Goal: Communication & Community: Answer question/provide support

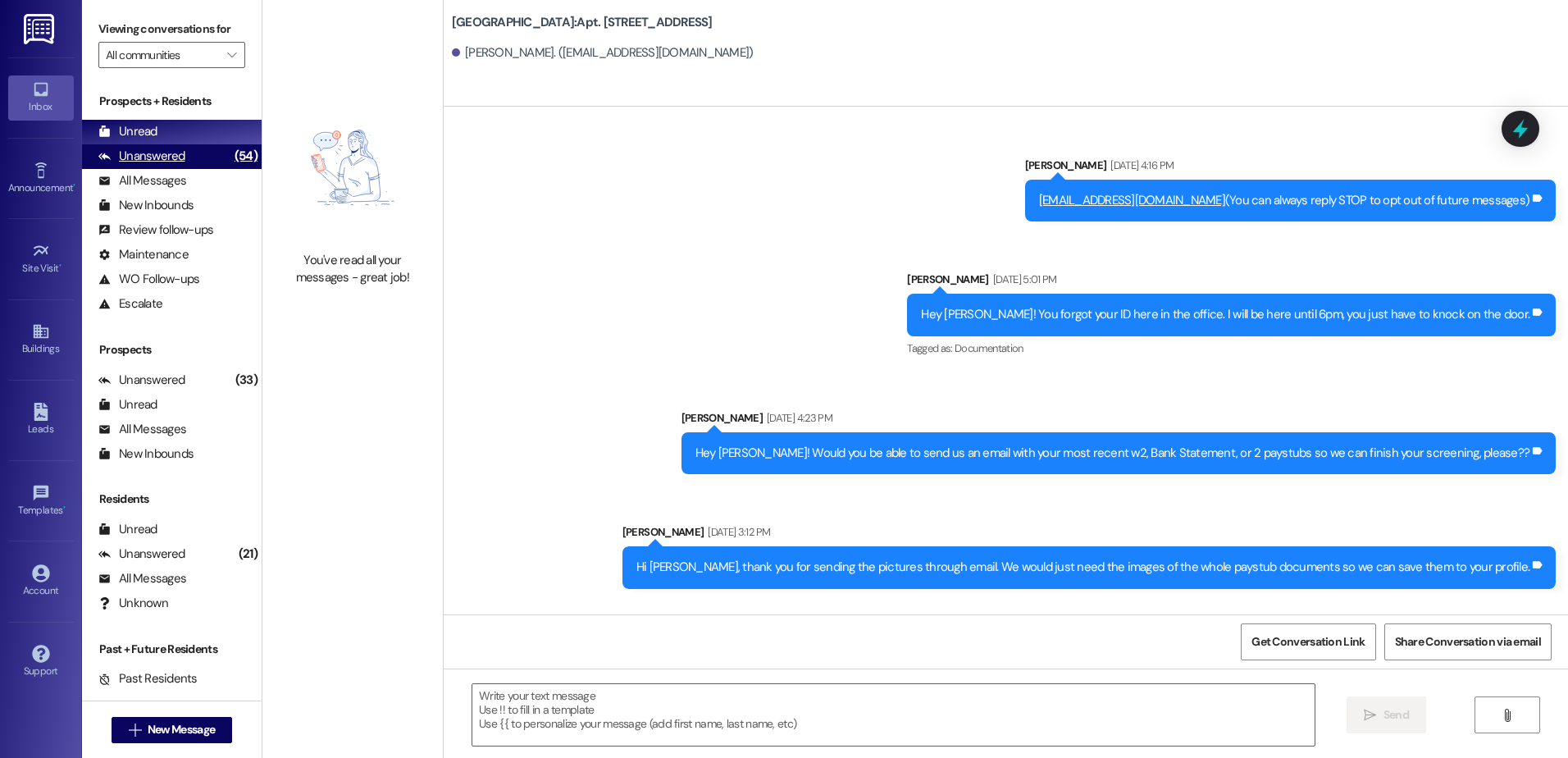
scroll to position [7511, 0]
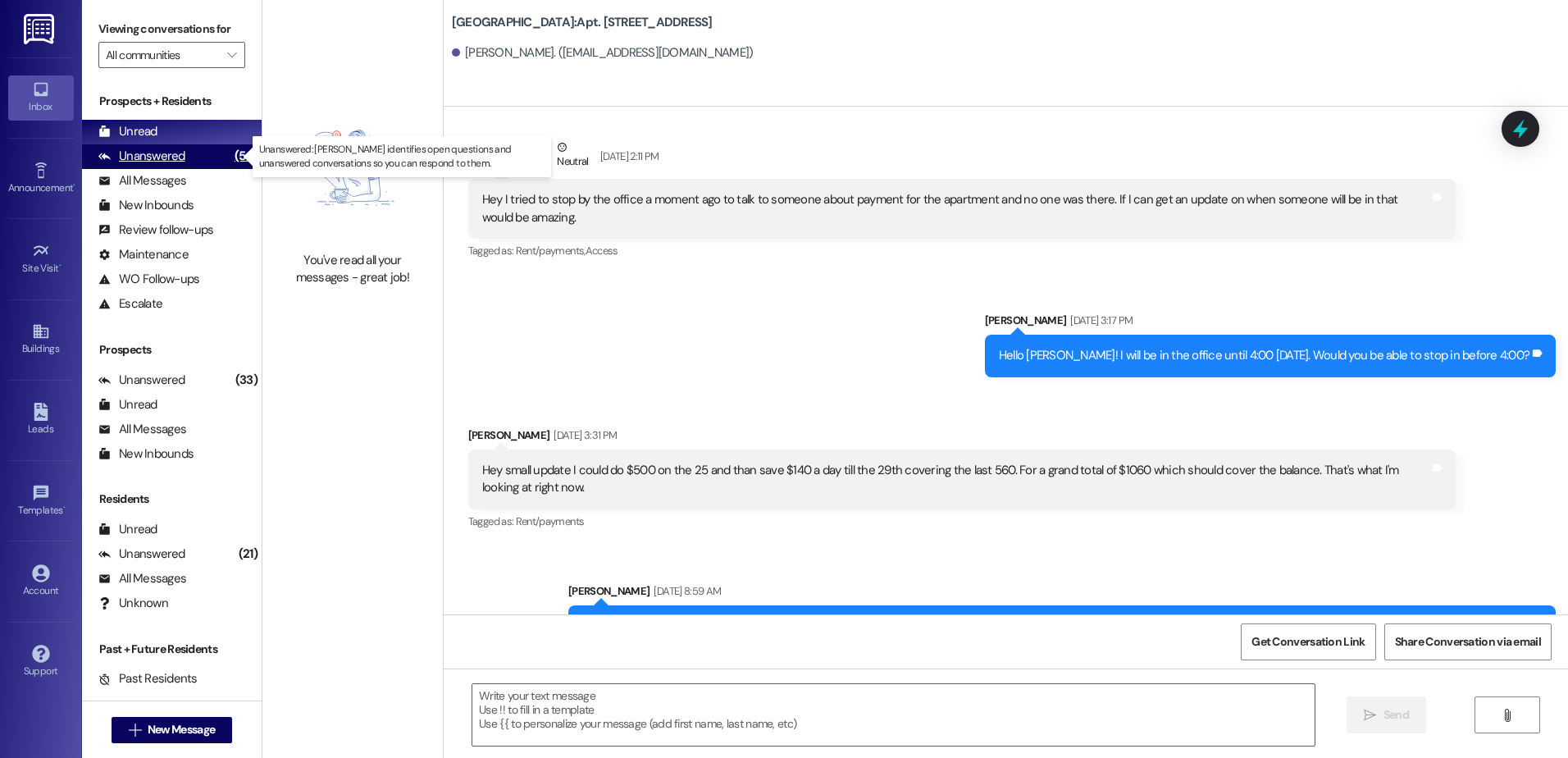
click at [230, 149] on div "(54)" at bounding box center [246, 155] width 31 height 25
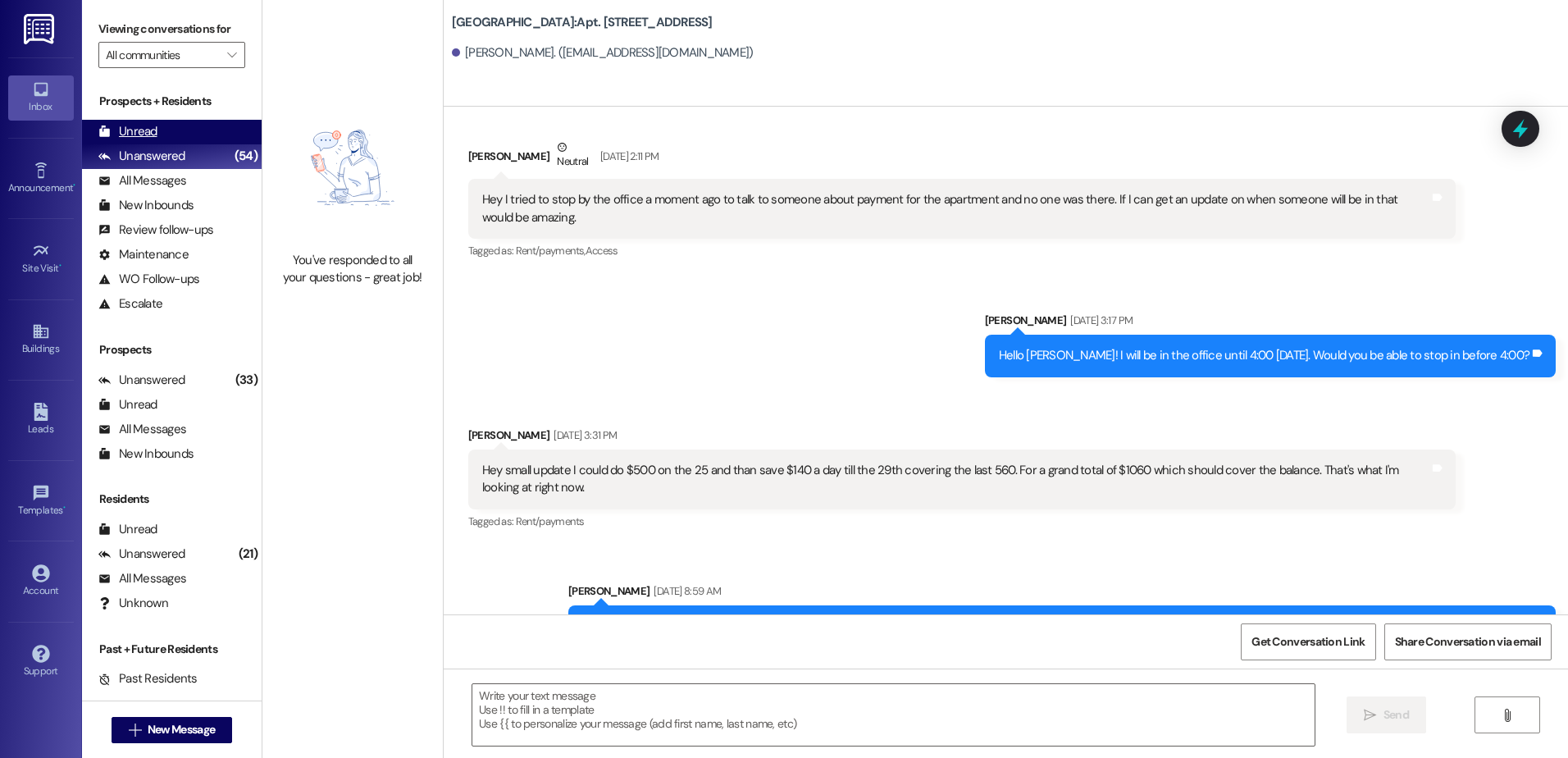
click at [208, 131] on div "Unread (0)" at bounding box center [171, 132] width 180 height 24
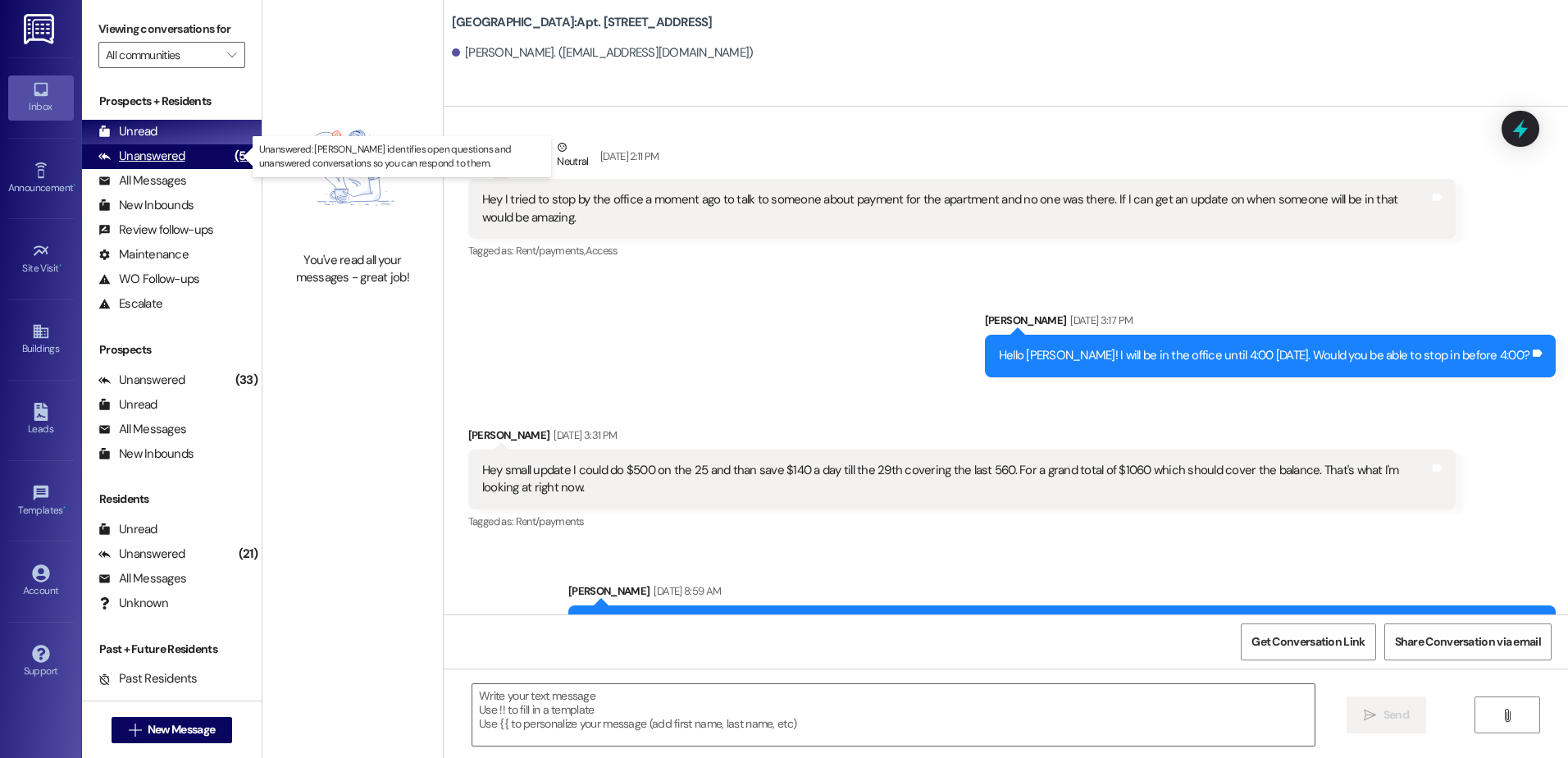
click at [150, 152] on div "Unanswered" at bounding box center [142, 156] width 87 height 17
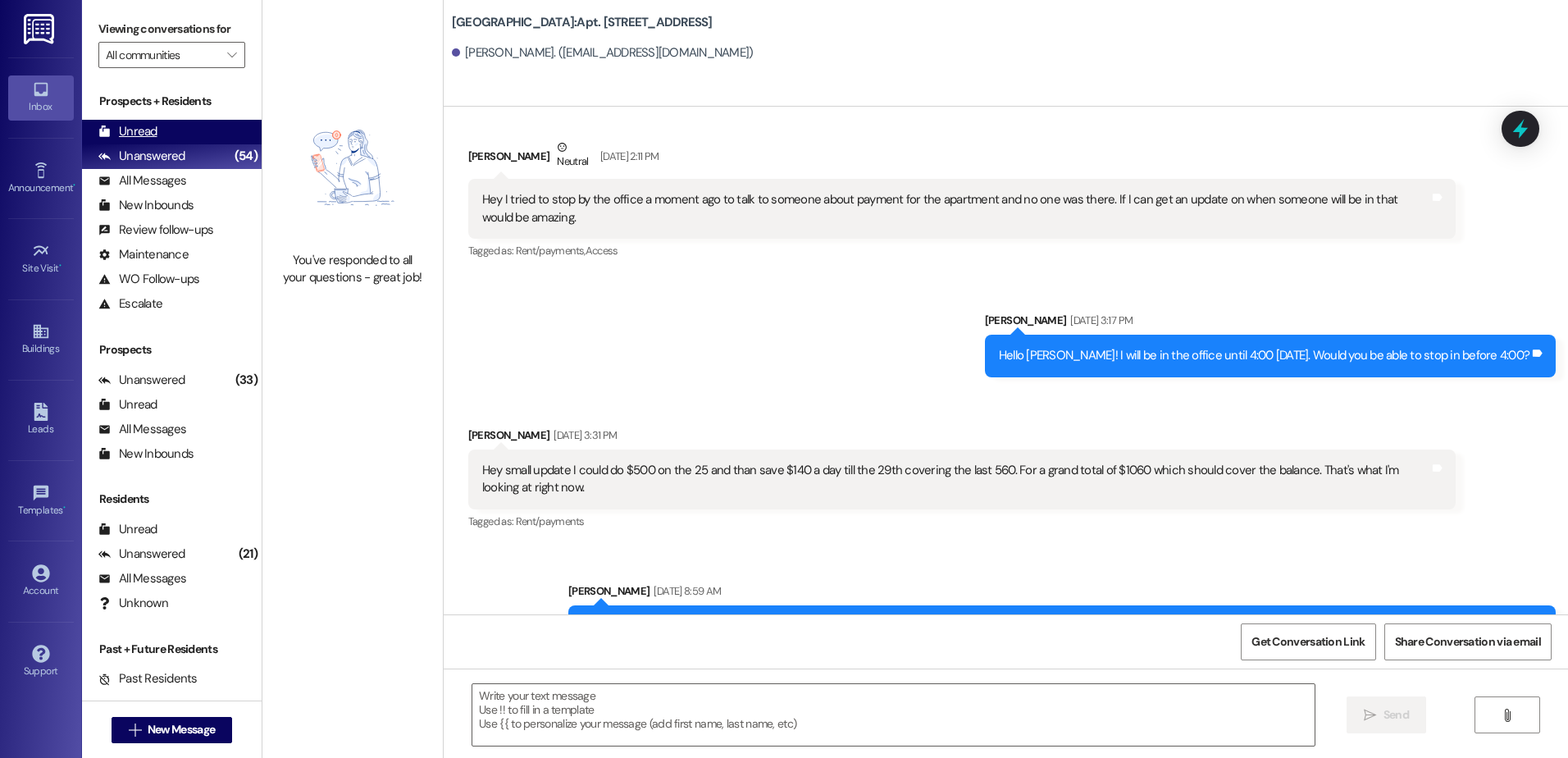
click at [154, 134] on div "Unread" at bounding box center [128, 132] width 59 height 17
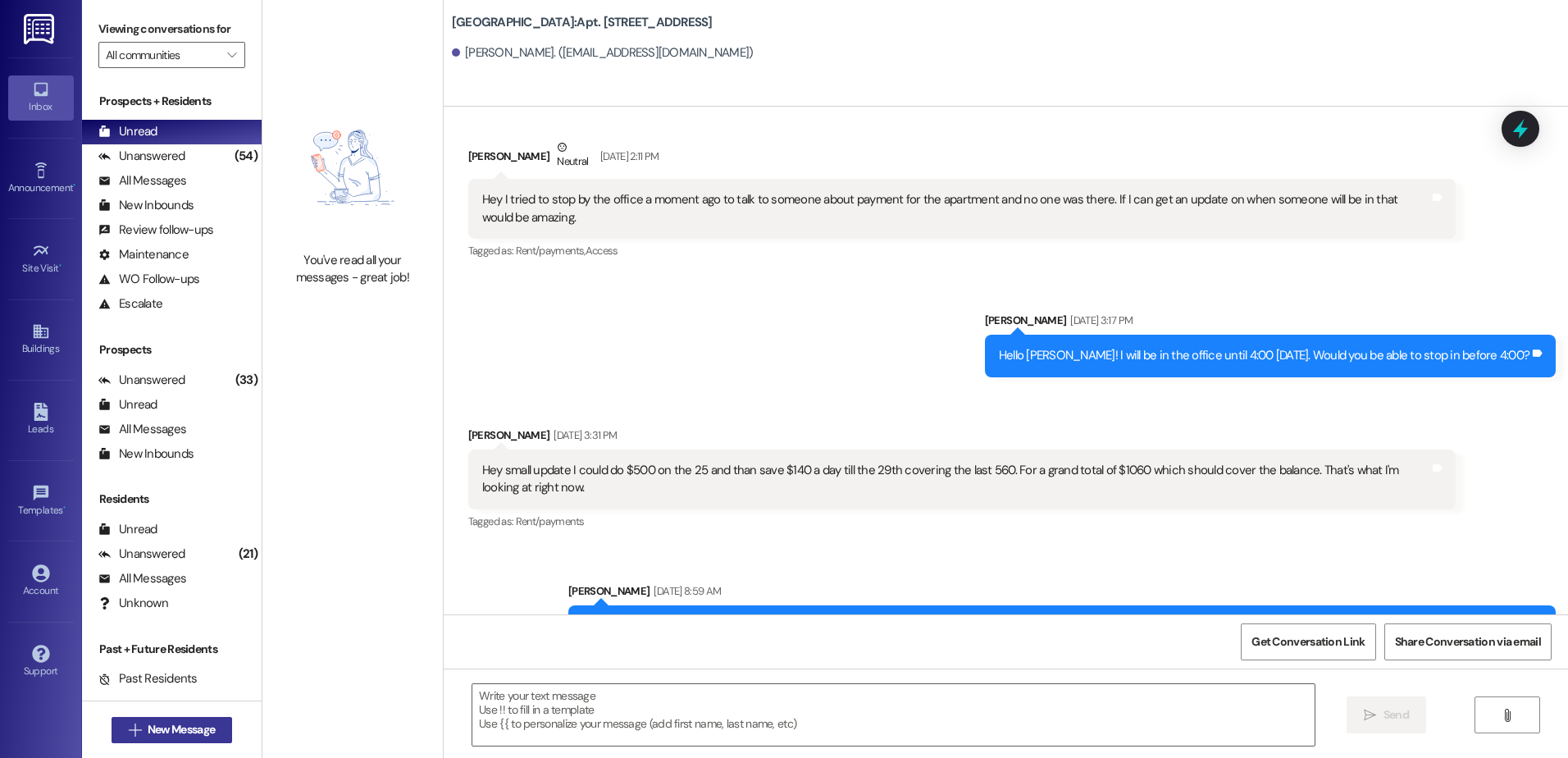
click at [157, 728] on span "New Message" at bounding box center [181, 729] width 67 height 17
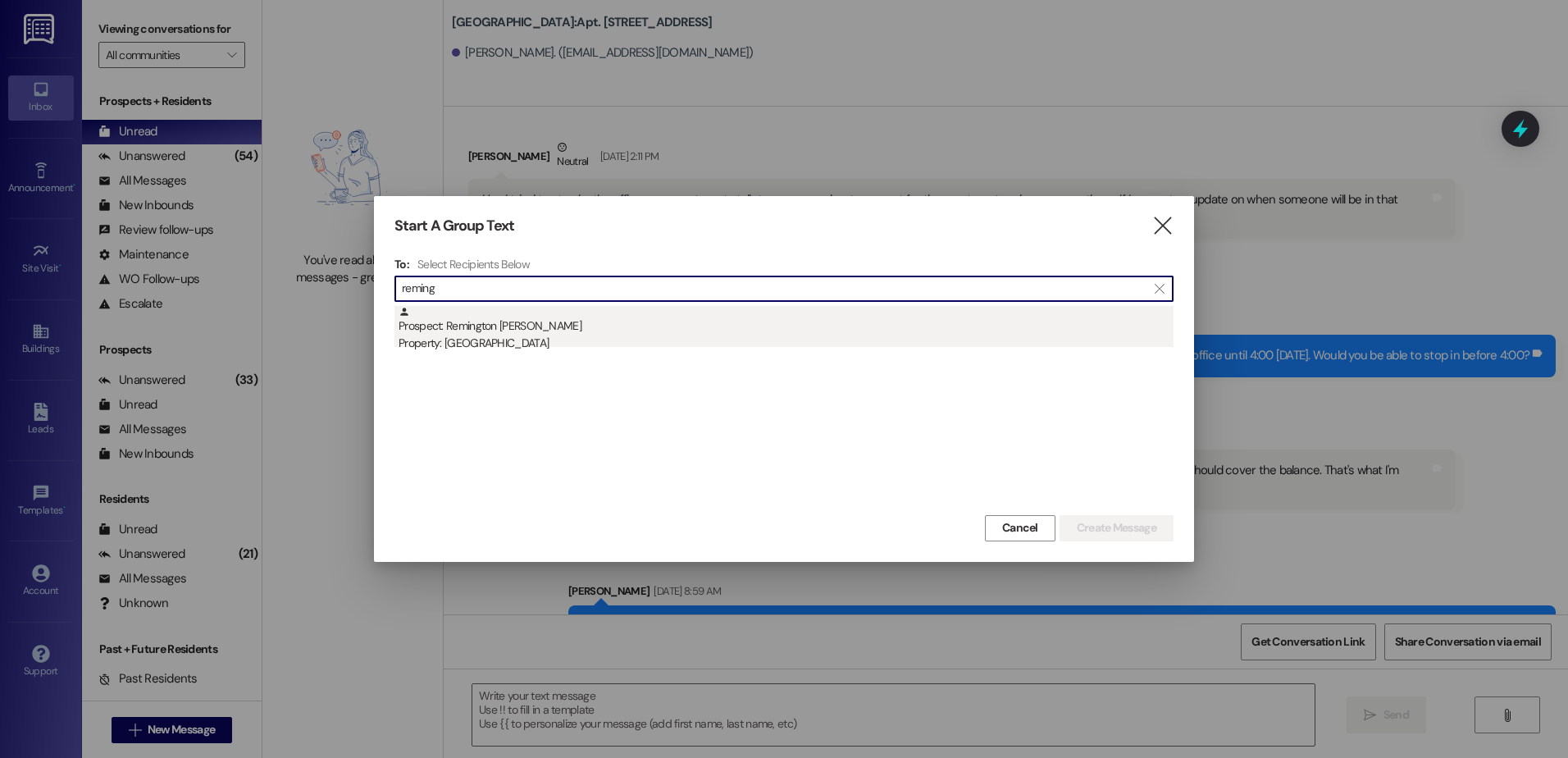
type input "reming"
click at [504, 339] on div "Property: [GEOGRAPHIC_DATA]" at bounding box center [786, 343] width 775 height 17
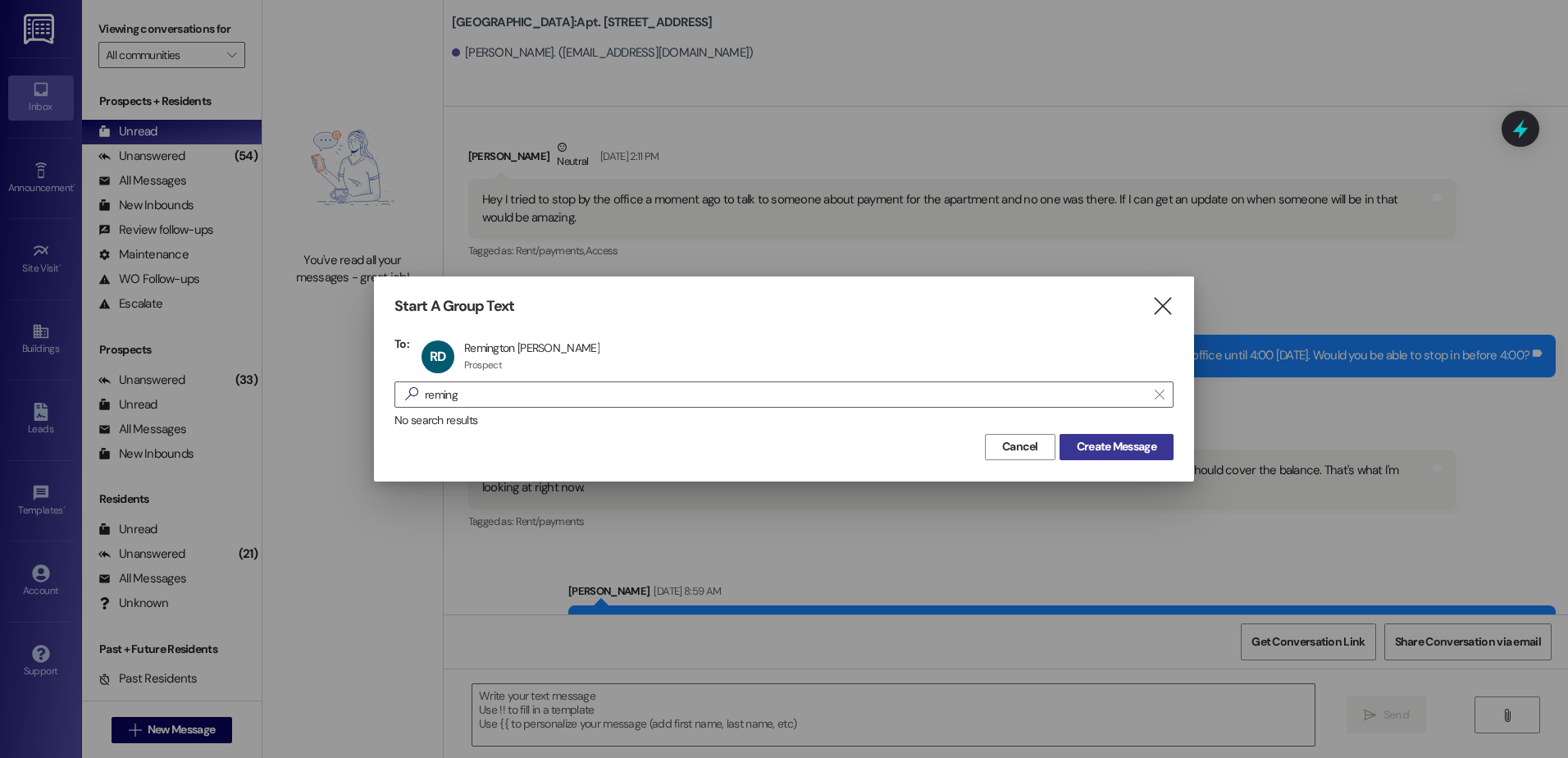
click at [1092, 441] on span "Create Message" at bounding box center [1117, 446] width 80 height 17
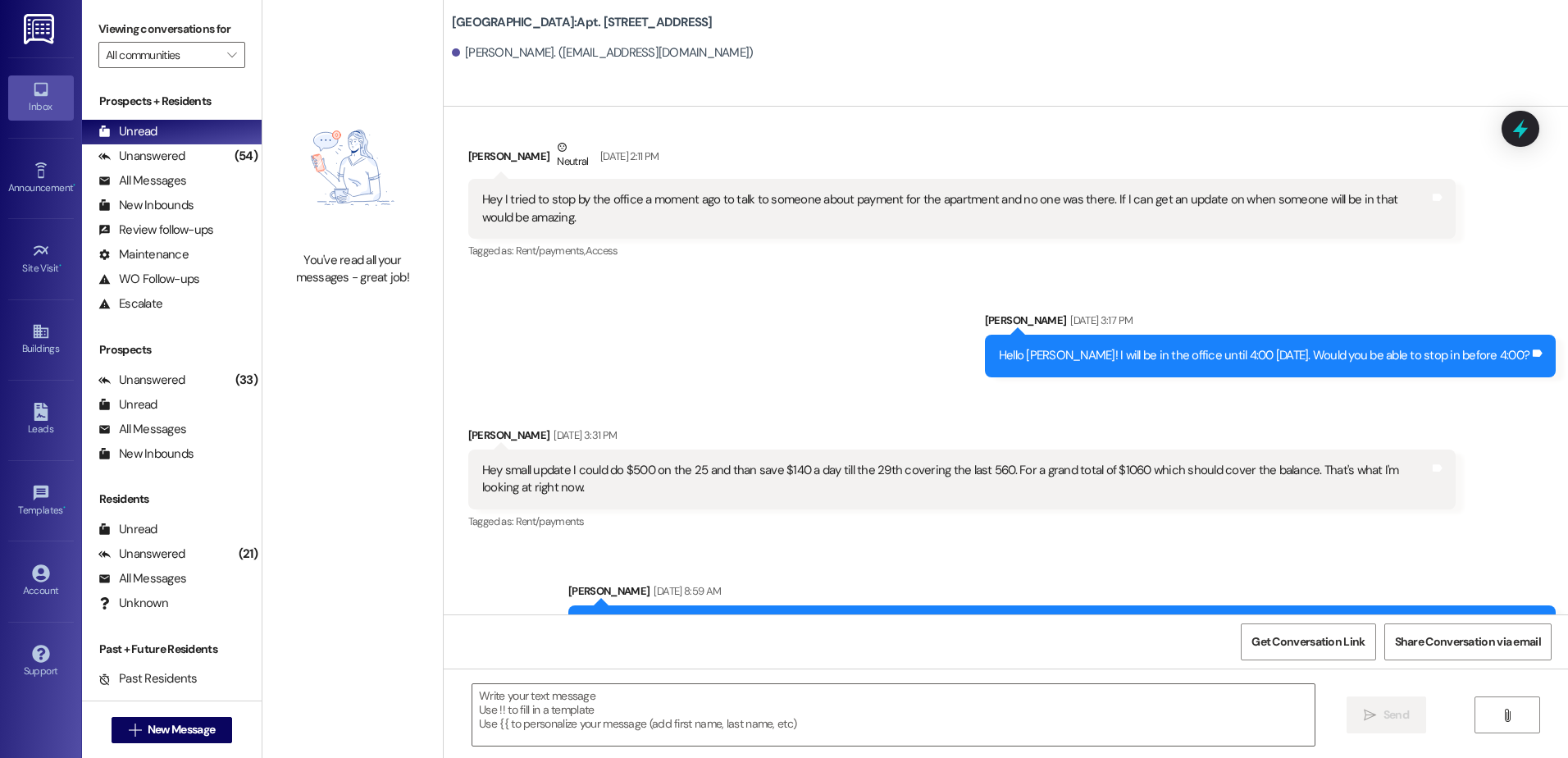
scroll to position [2116, 0]
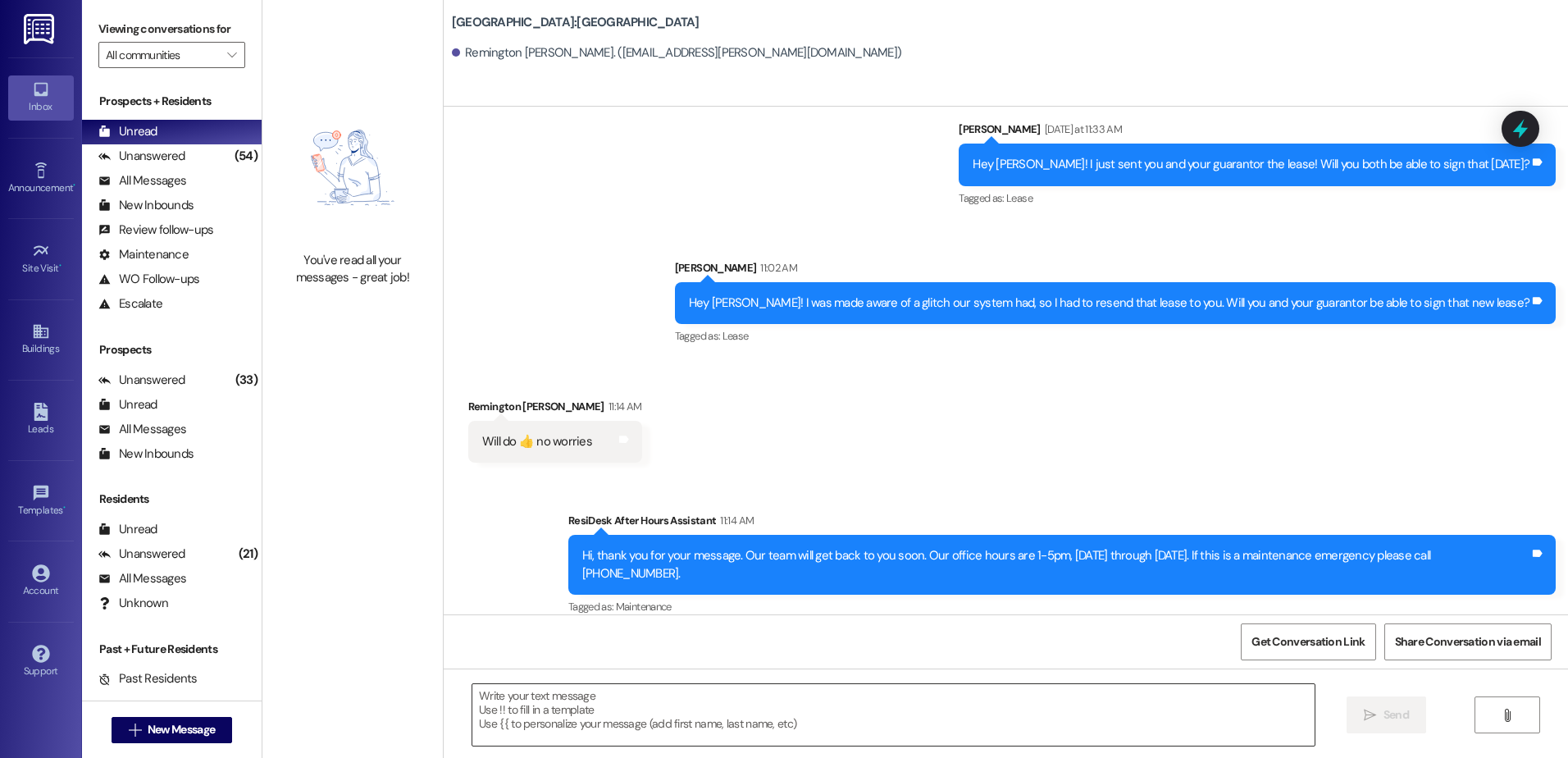
drag, startPoint x: 679, startPoint y: 710, endPoint x: 651, endPoint y: 714, distance: 28.3
click at [676, 710] on textarea at bounding box center [893, 715] width 841 height 62
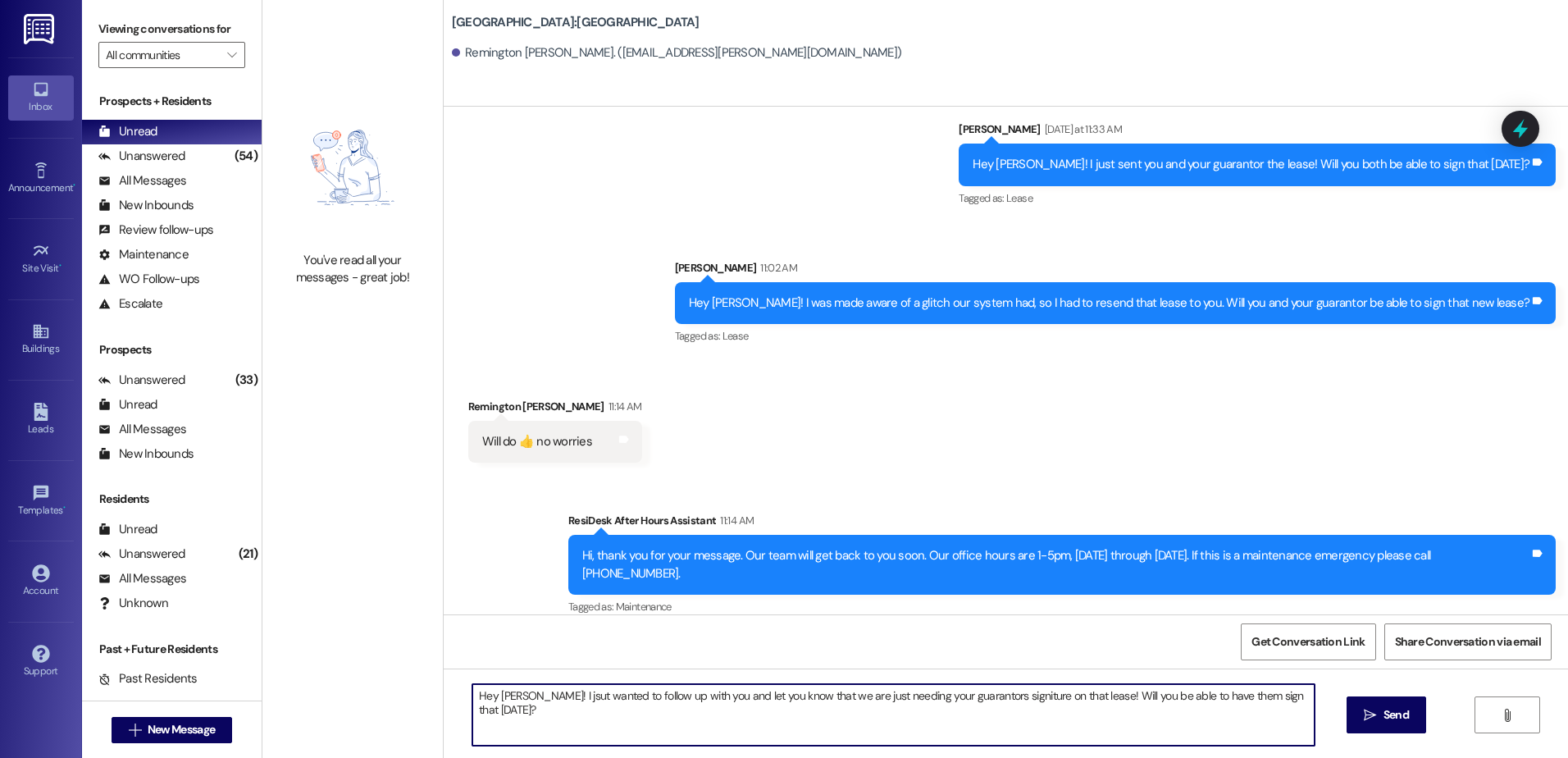
click at [1011, 704] on textarea "Hey [PERSON_NAME]! I jsut wanted to follow up with you and let you know that we…" at bounding box center [893, 715] width 841 height 62
type textarea "Hey [PERSON_NAME]! I just wanted to follow up with you and let you know that we…"
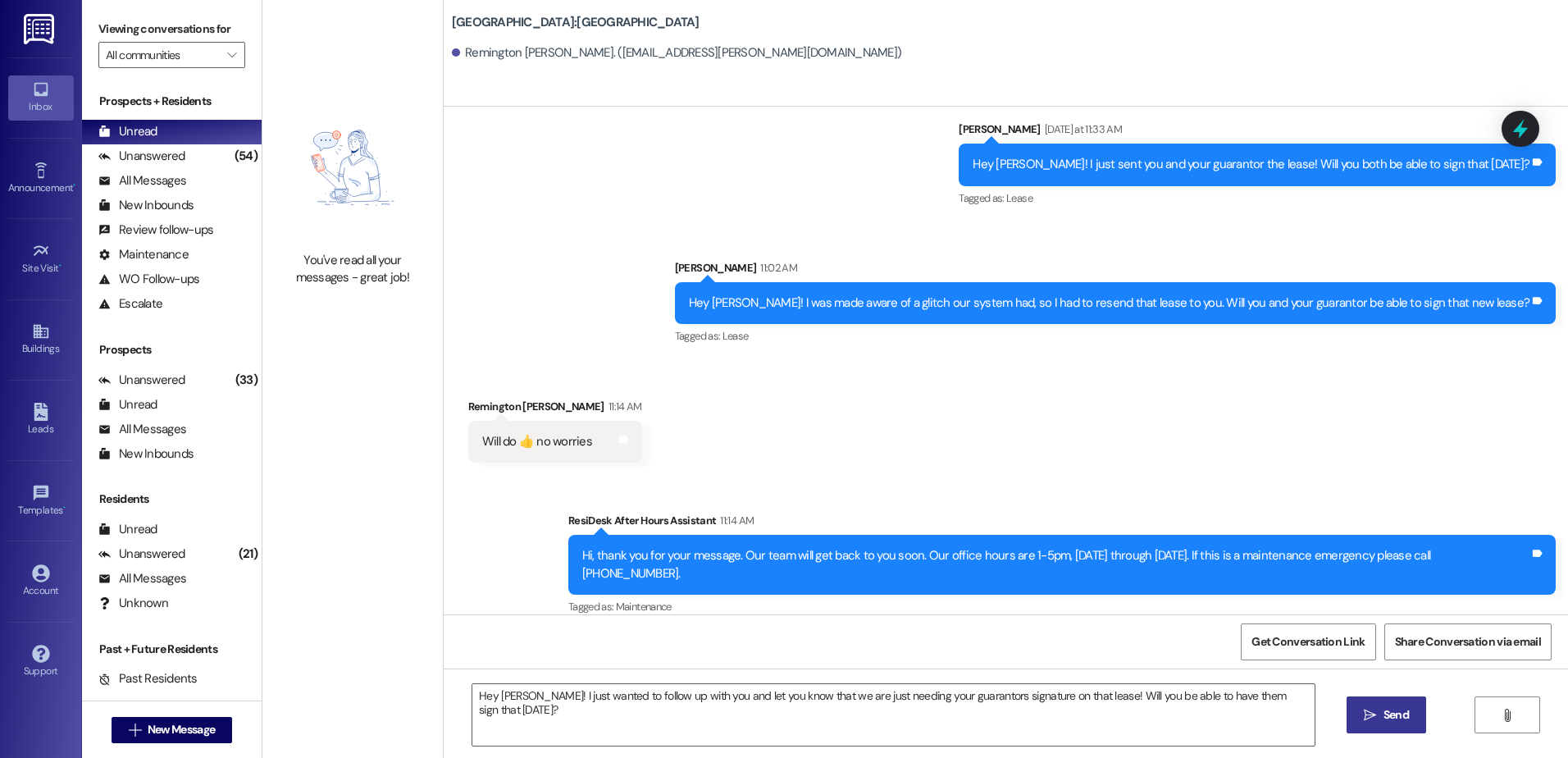
click at [1380, 709] on span "Send" at bounding box center [1396, 715] width 32 height 17
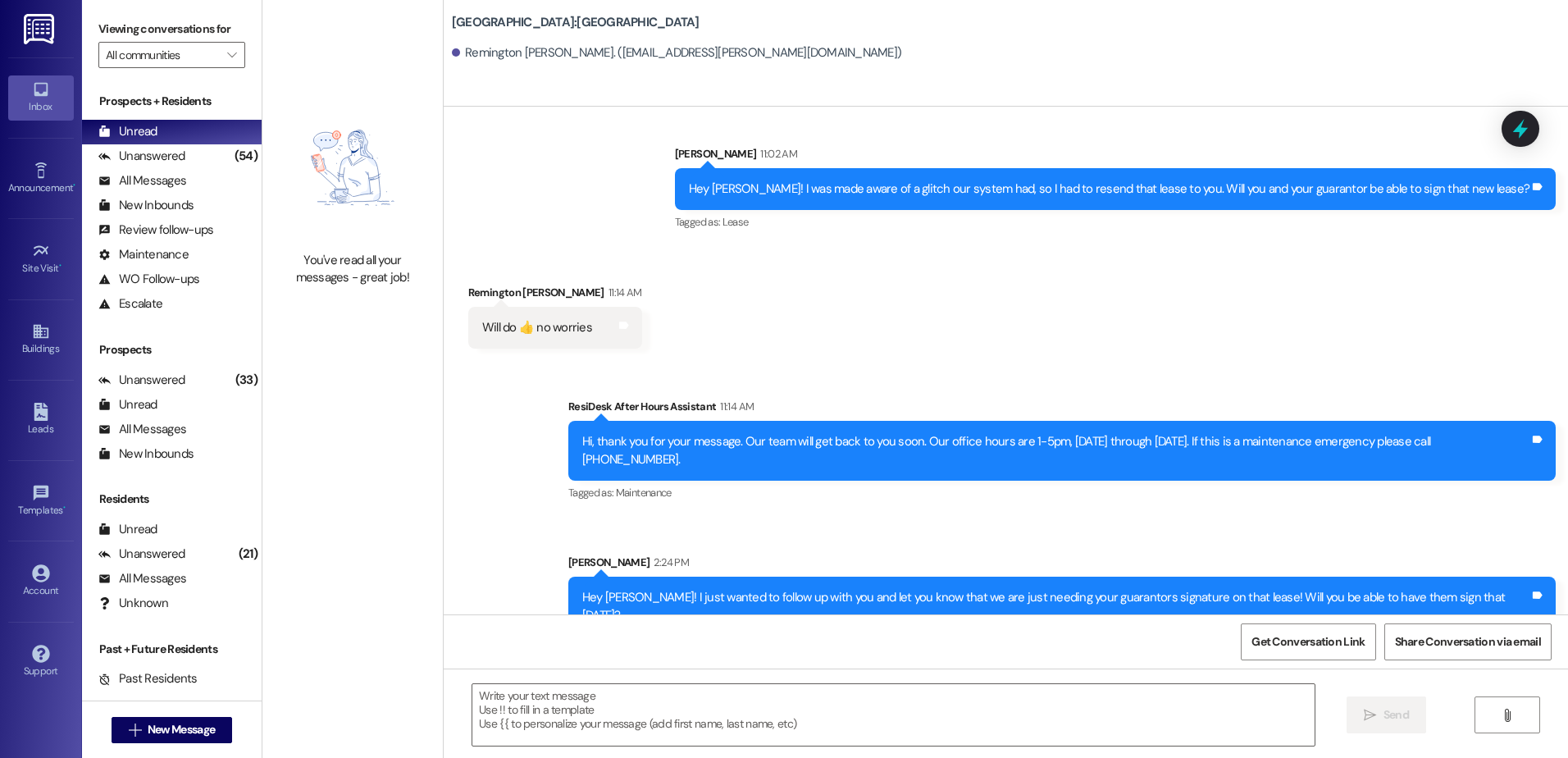
scroll to position [2344, 0]
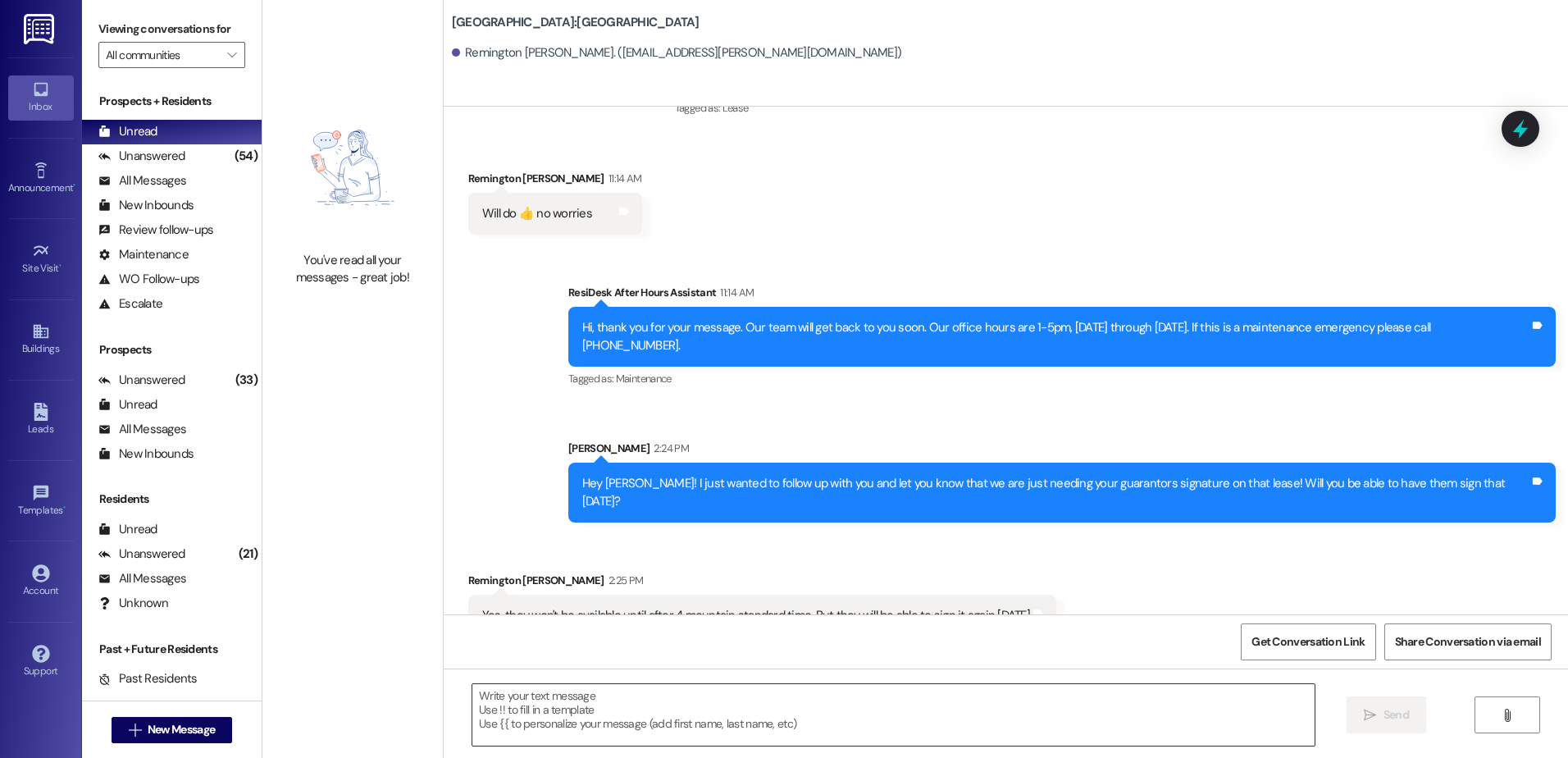
click at [684, 710] on textarea at bounding box center [893, 715] width 841 height 62
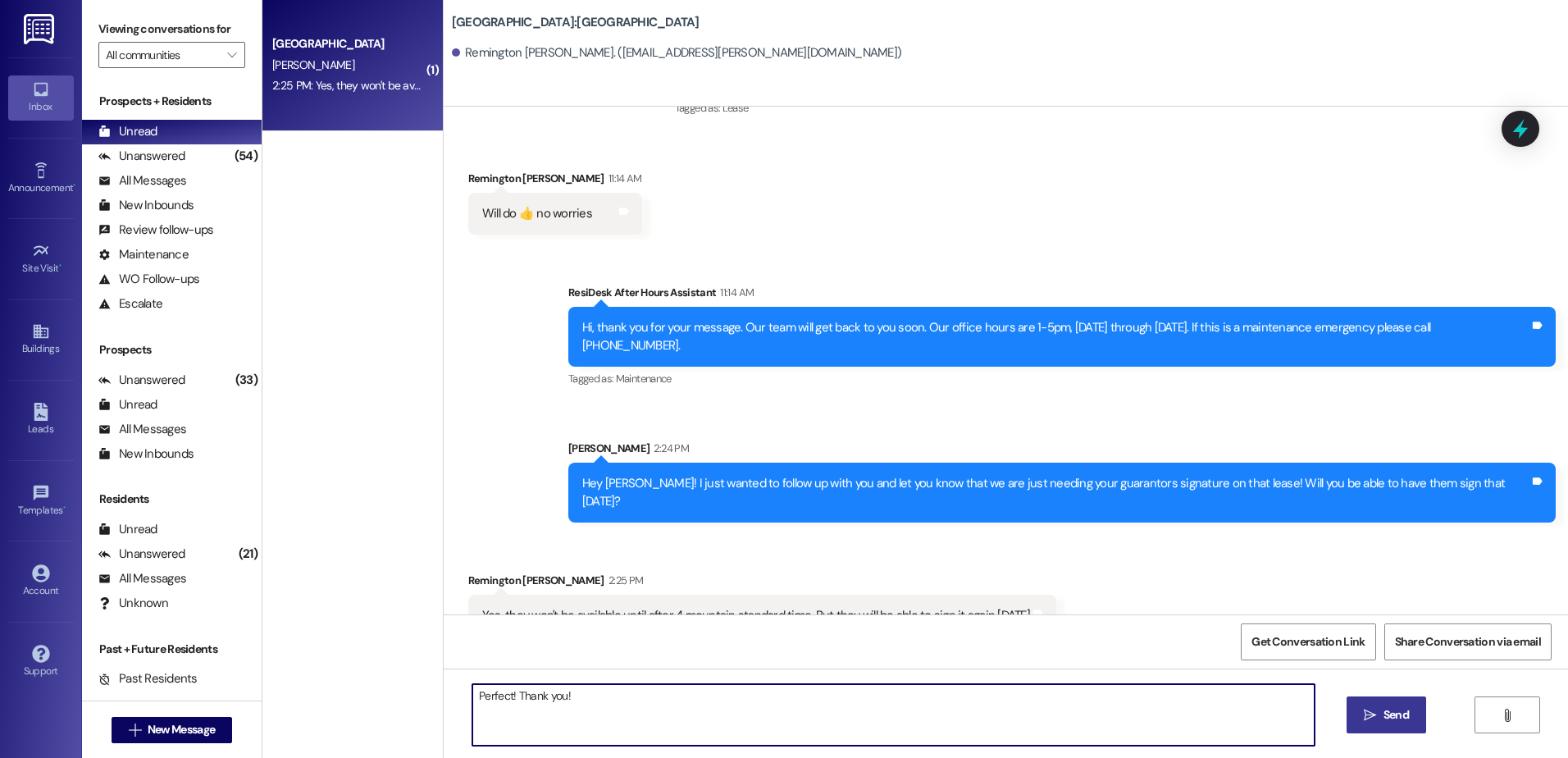
type textarea "Perfect! Thank you!"
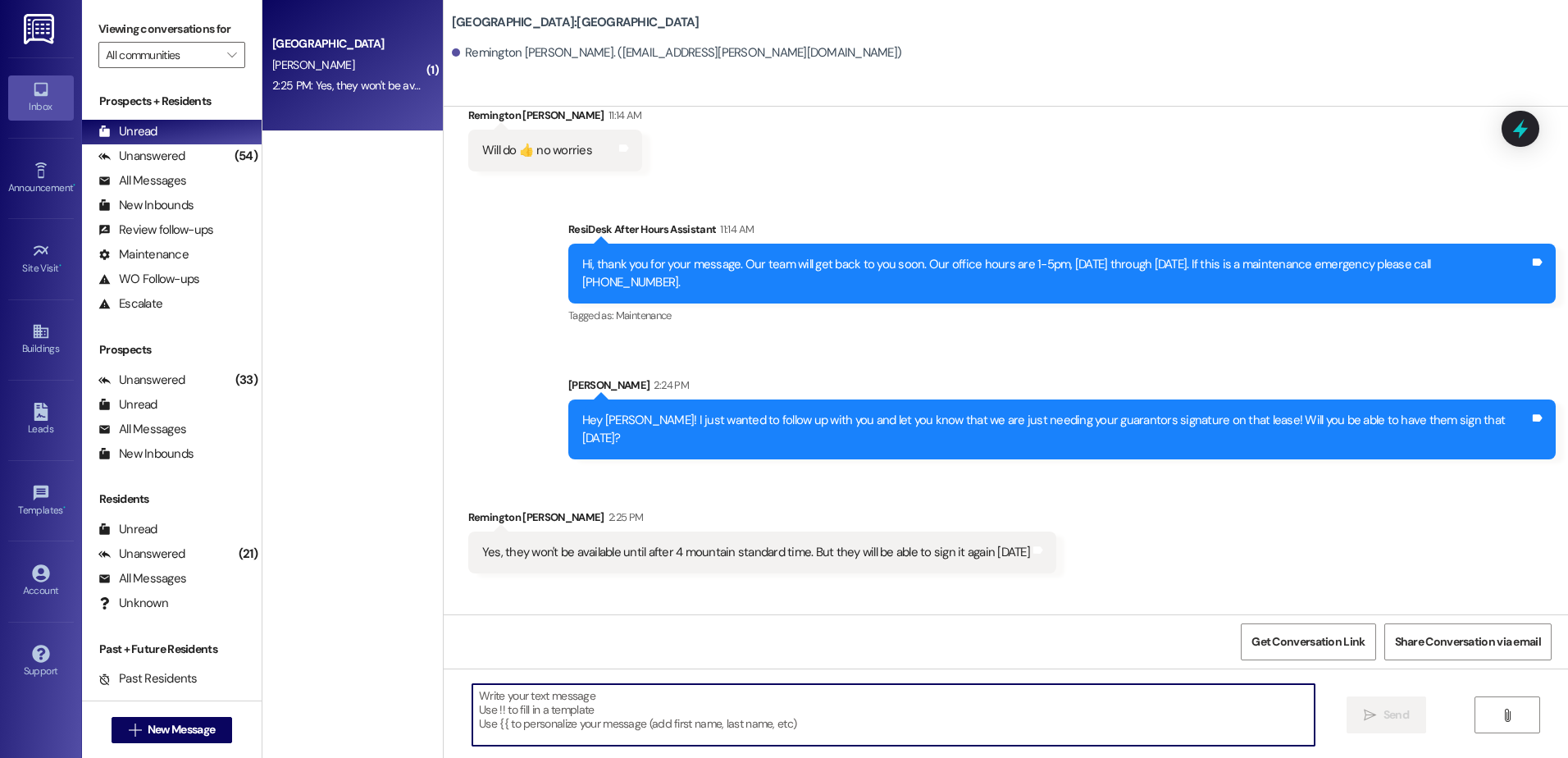
scroll to position [2459, 0]
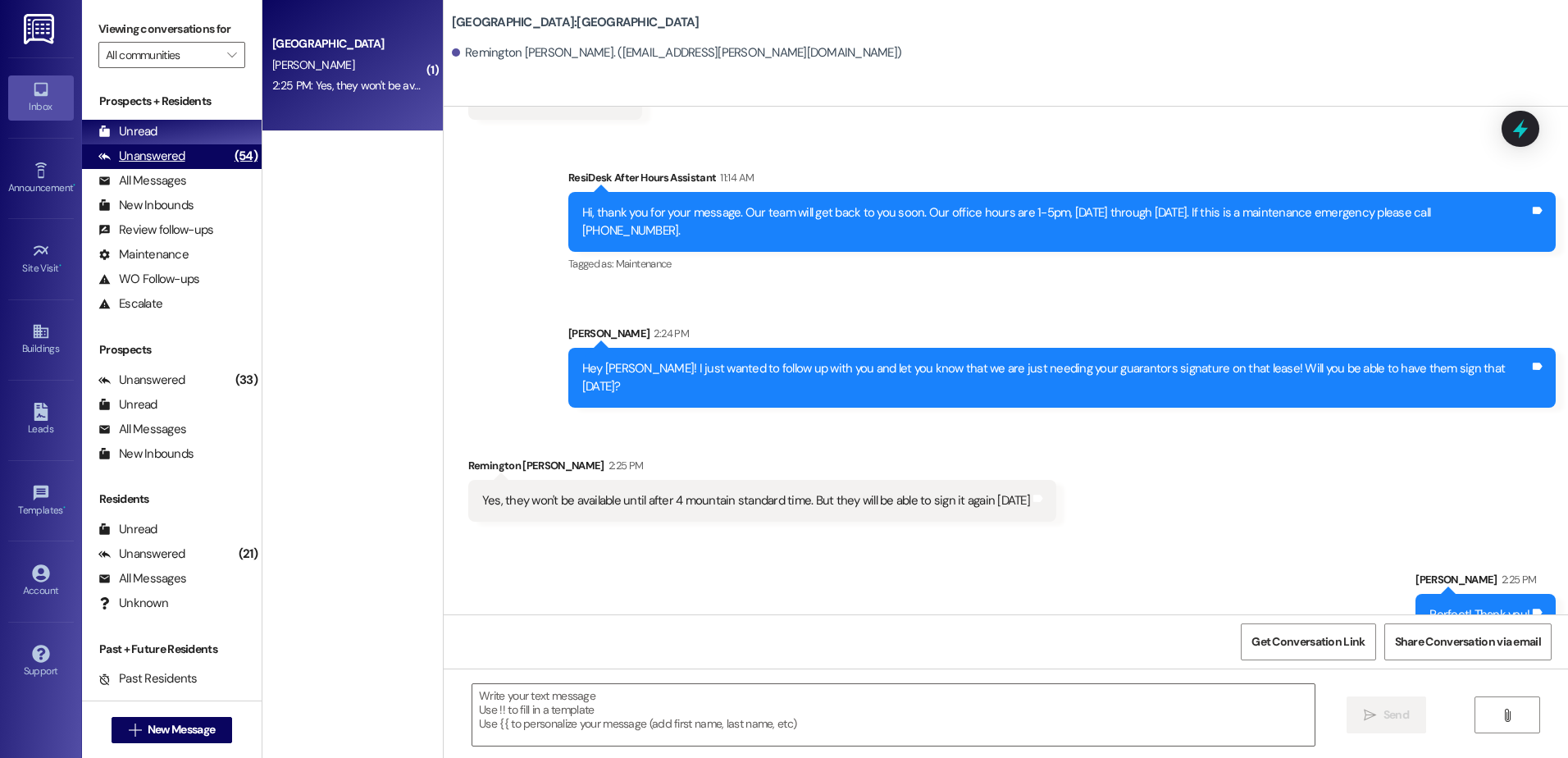
click at [178, 153] on div "Unanswered" at bounding box center [142, 156] width 87 height 17
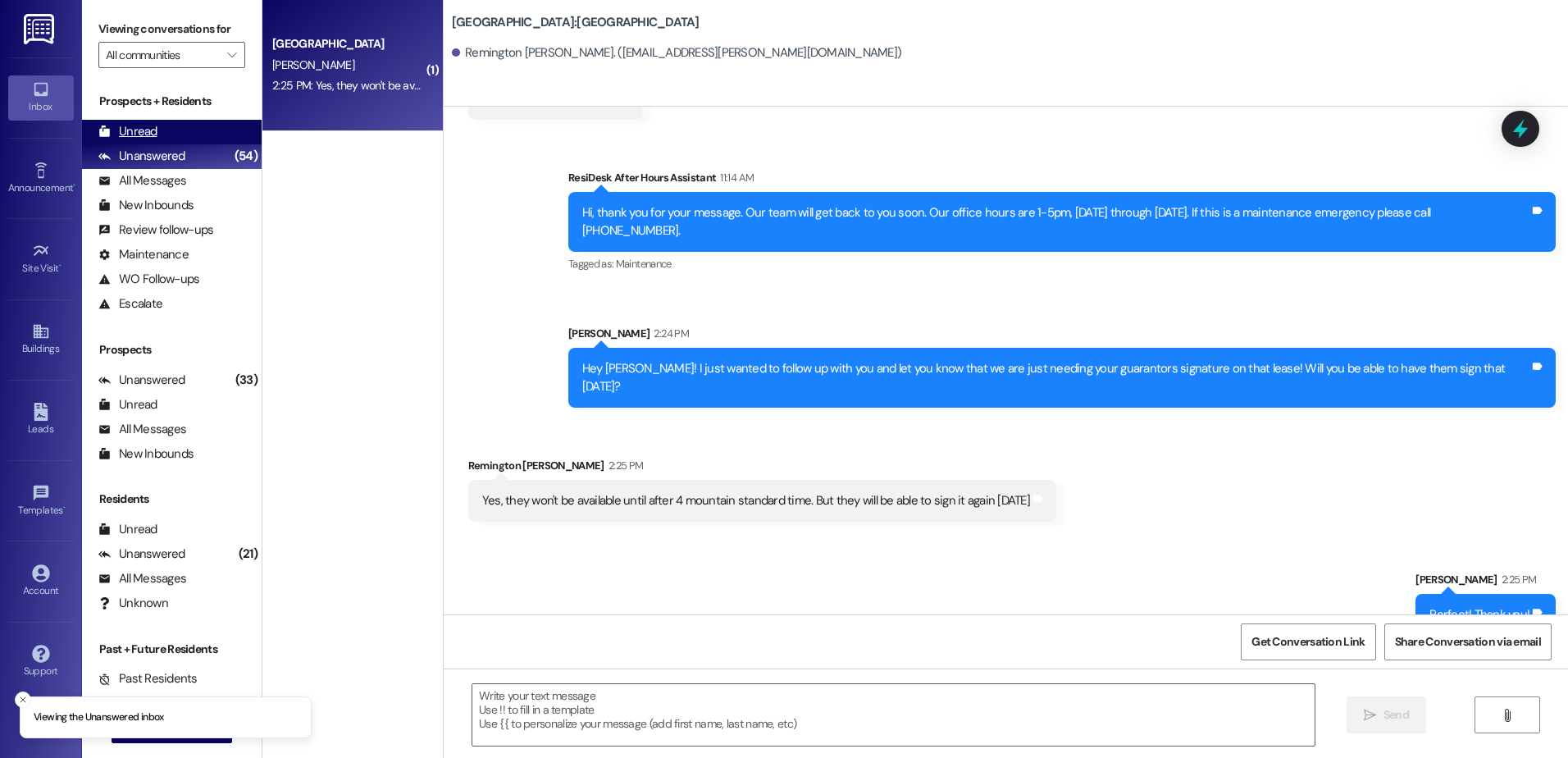
click at [174, 129] on div "Unread (0)" at bounding box center [171, 132] width 180 height 24
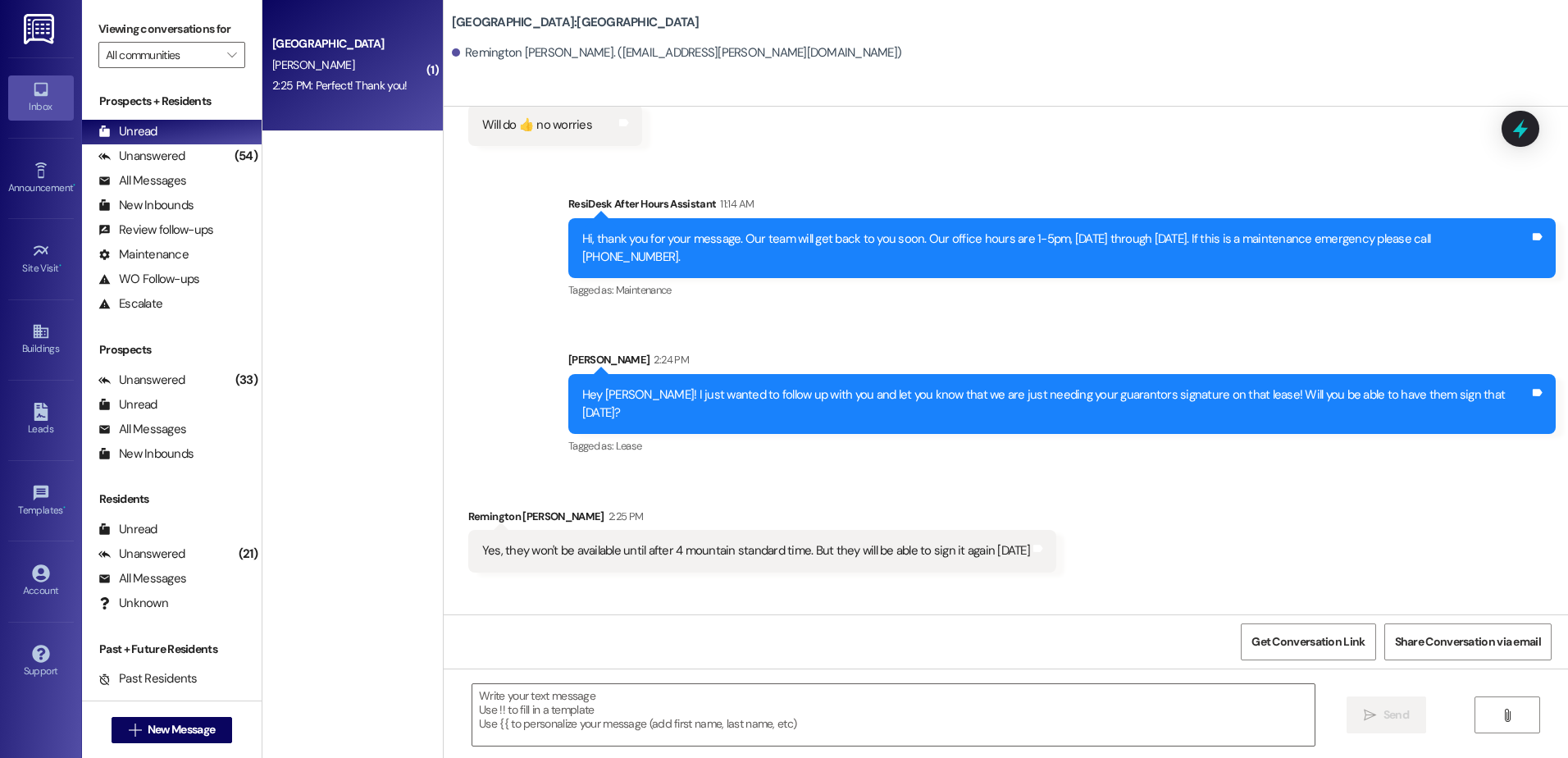
scroll to position [2483, 0]
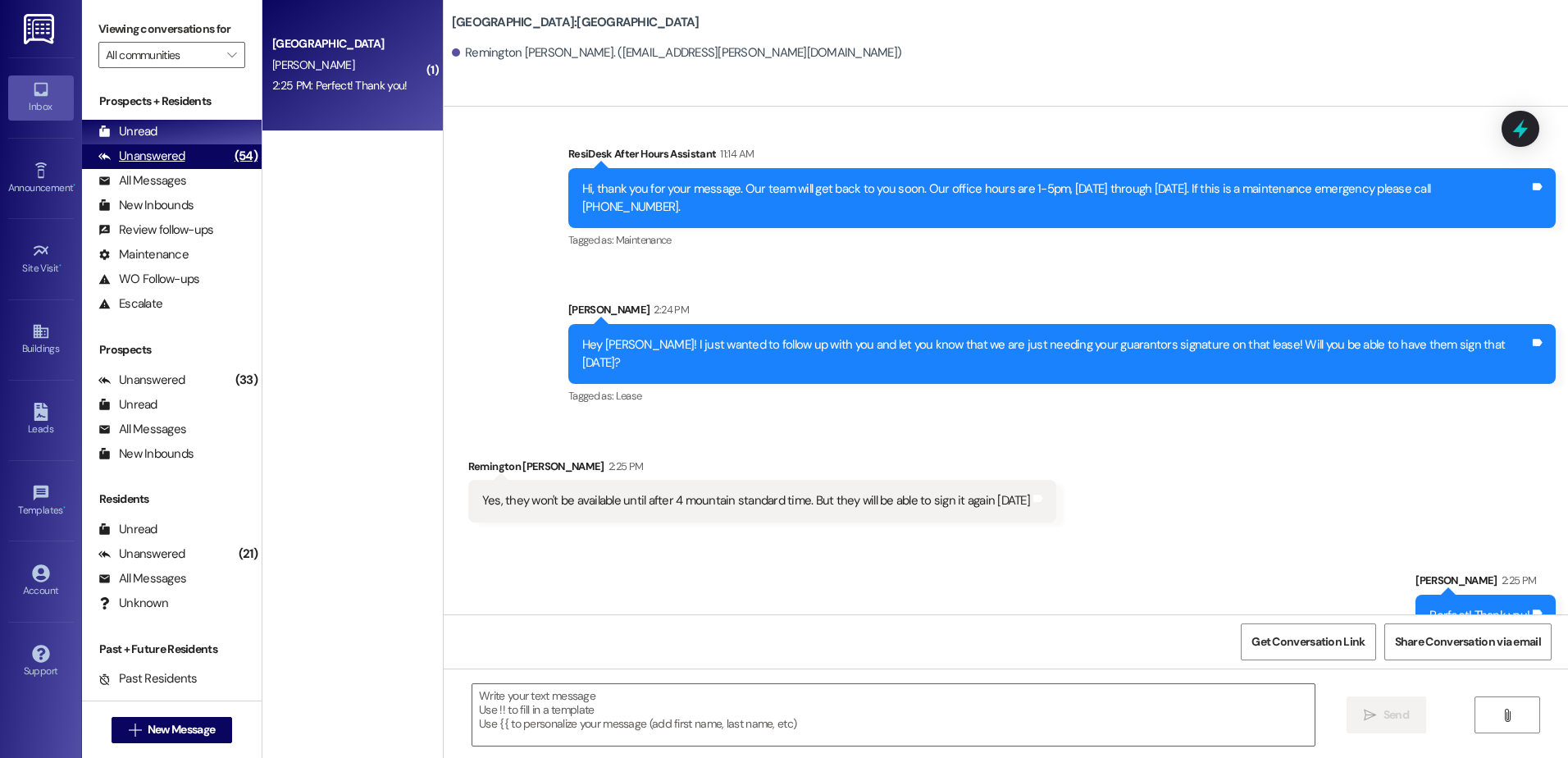
click at [151, 167] on div "Unanswered (54)" at bounding box center [171, 156] width 180 height 24
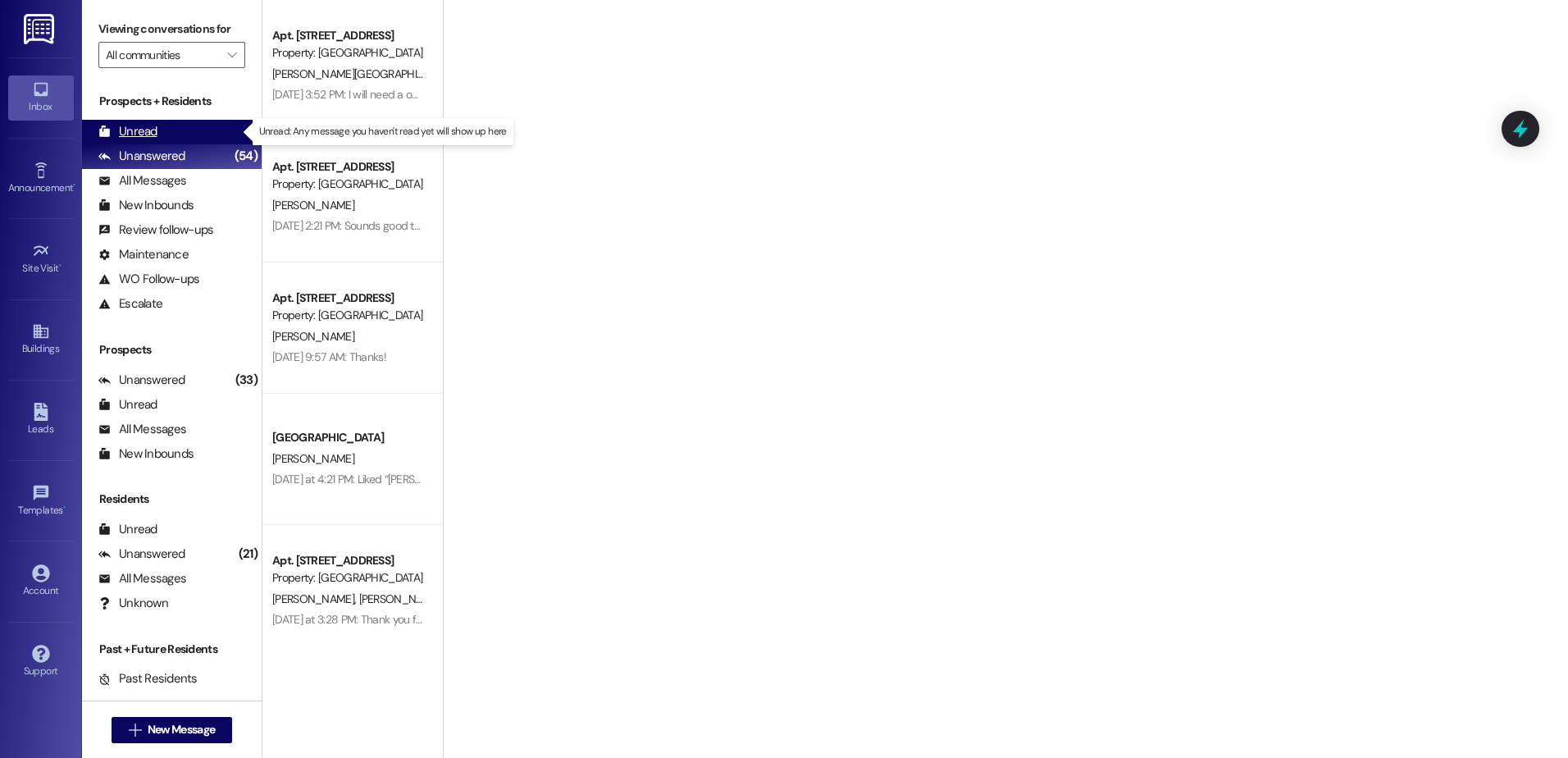
click at [156, 138] on div "Unread (0)" at bounding box center [171, 132] width 180 height 24
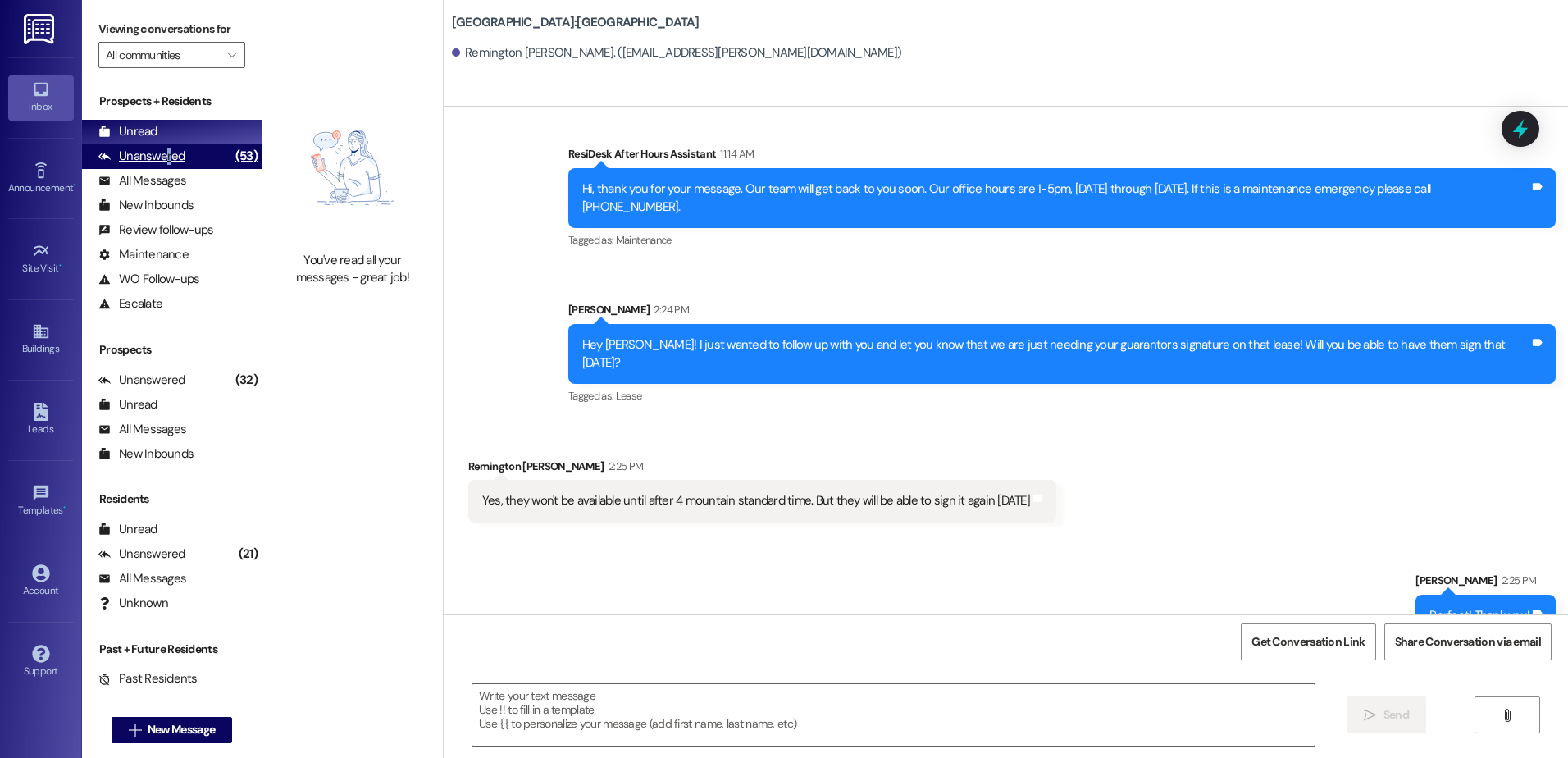
drag, startPoint x: 168, startPoint y: 152, endPoint x: 184, endPoint y: 161, distance: 18.4
click at [181, 161] on div "Unanswered" at bounding box center [142, 156] width 87 height 17
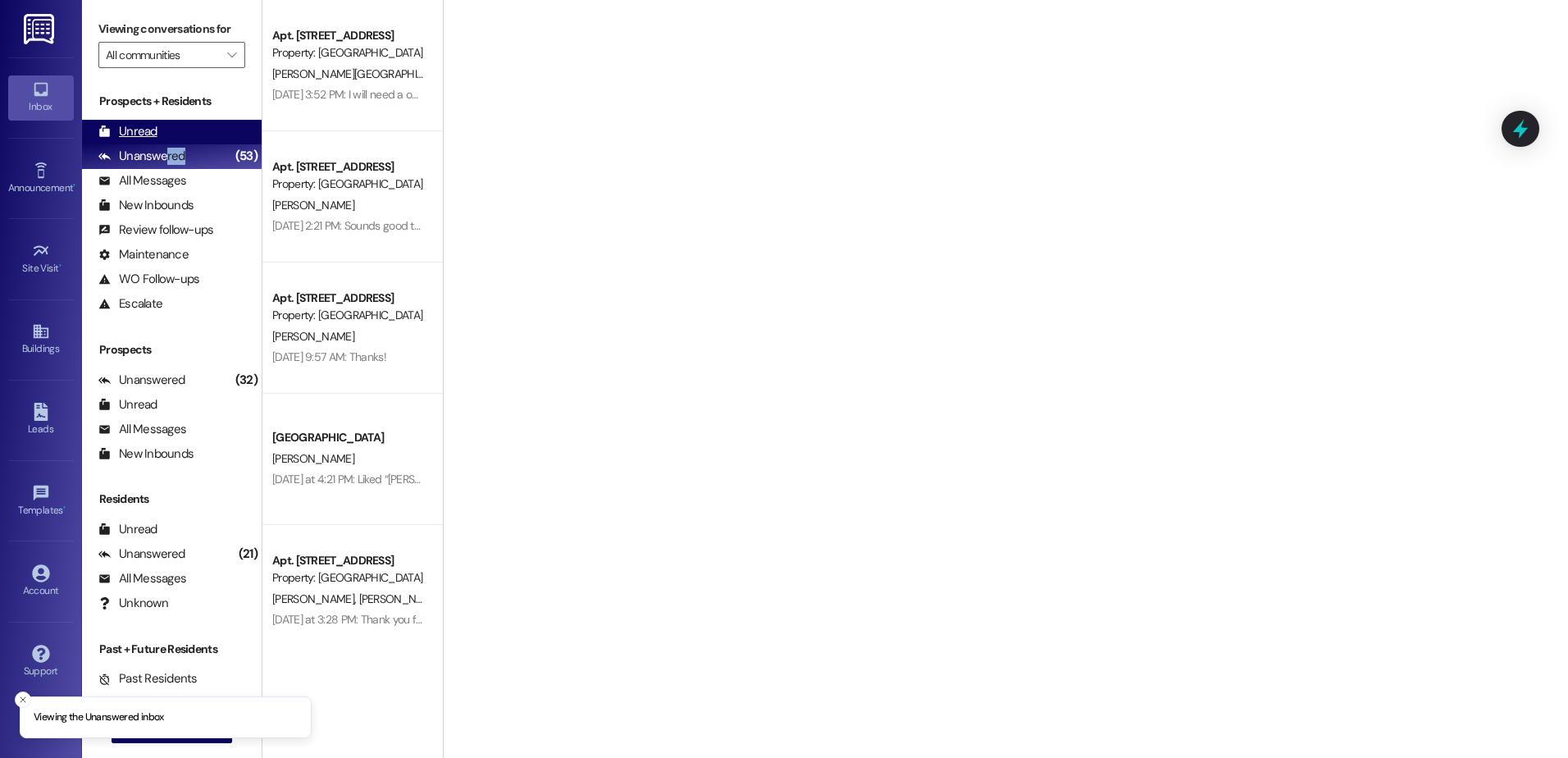
drag, startPoint x: 184, startPoint y: 161, endPoint x: 158, endPoint y: 131, distance: 39.7
click at [158, 131] on div "Unread (0)" at bounding box center [171, 132] width 180 height 24
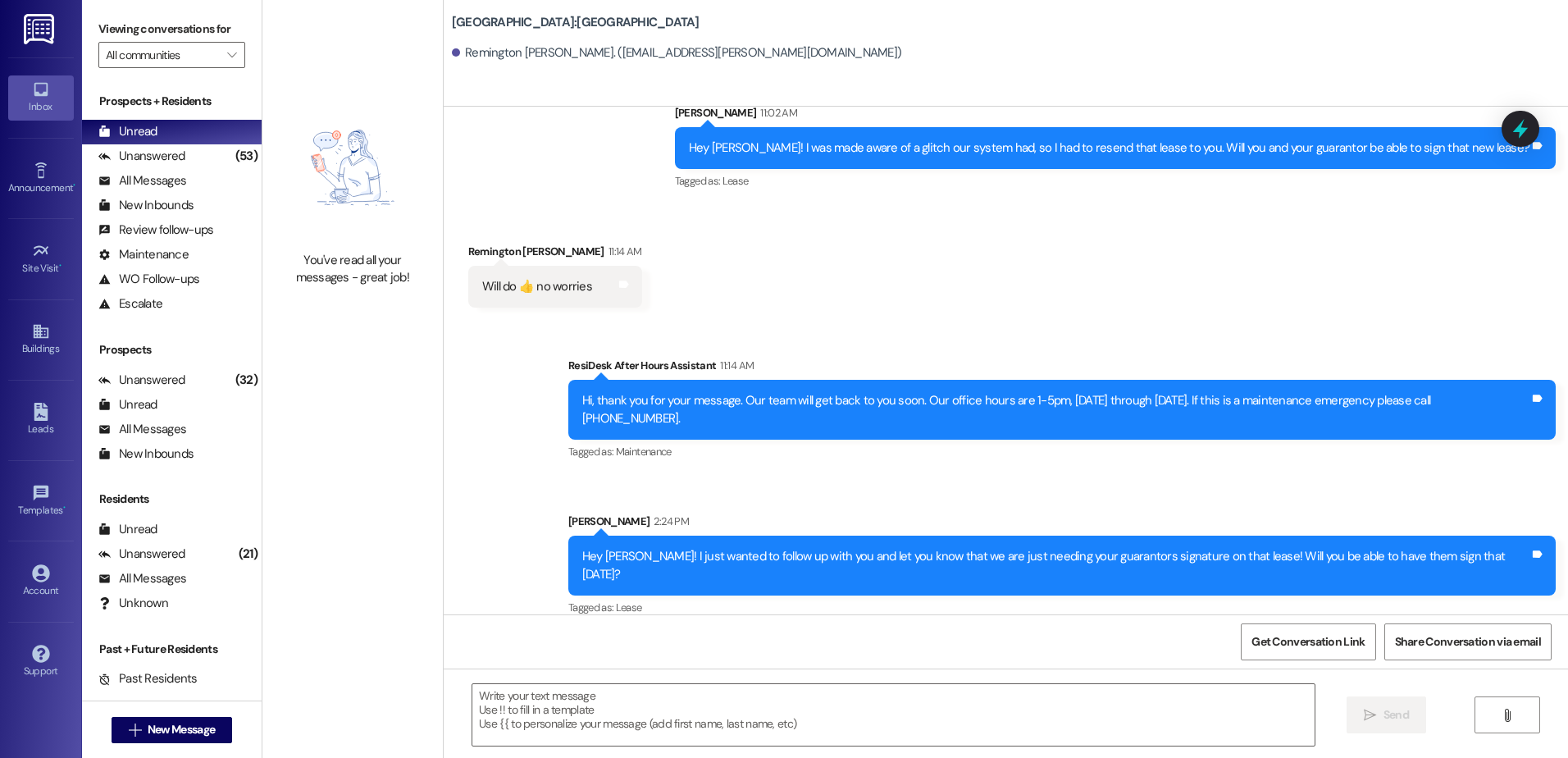
scroll to position [2368, 0]
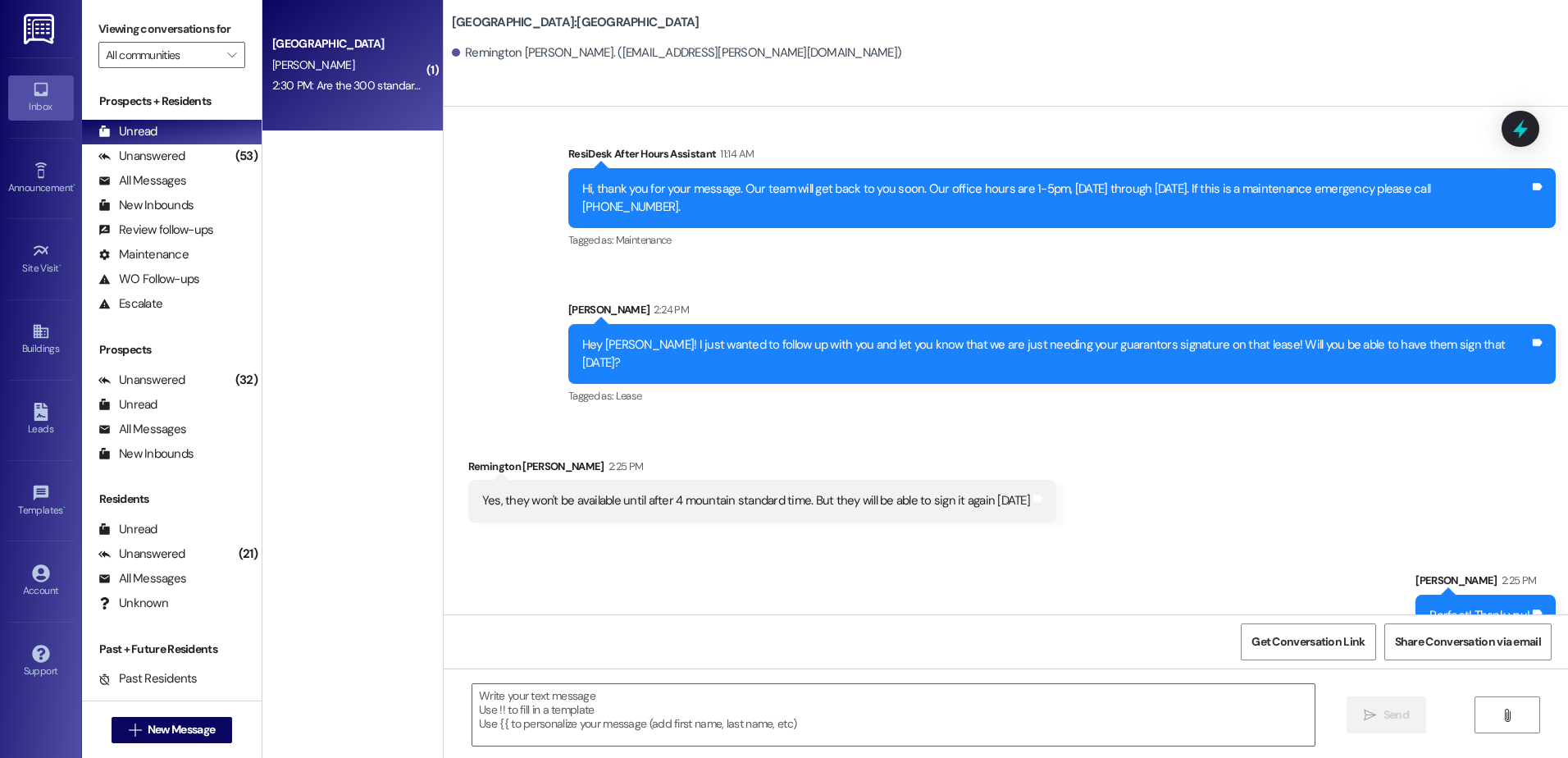
click at [313, 78] on div "2:30 PM: Are the 300 standard deposit and the 550 security deposit 2 separate t…" at bounding box center [484, 85] width 423 height 15
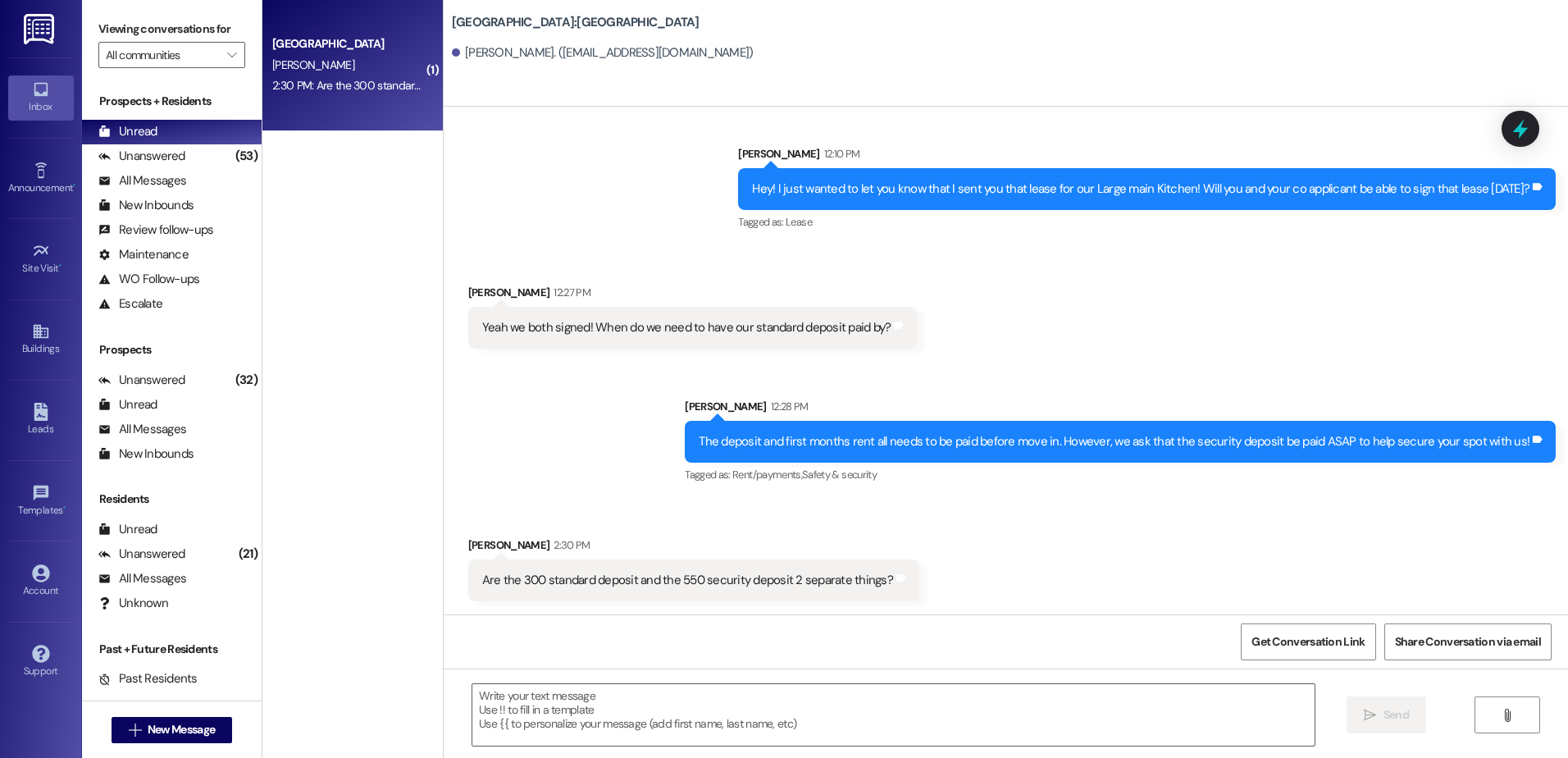
scroll to position [816, 0]
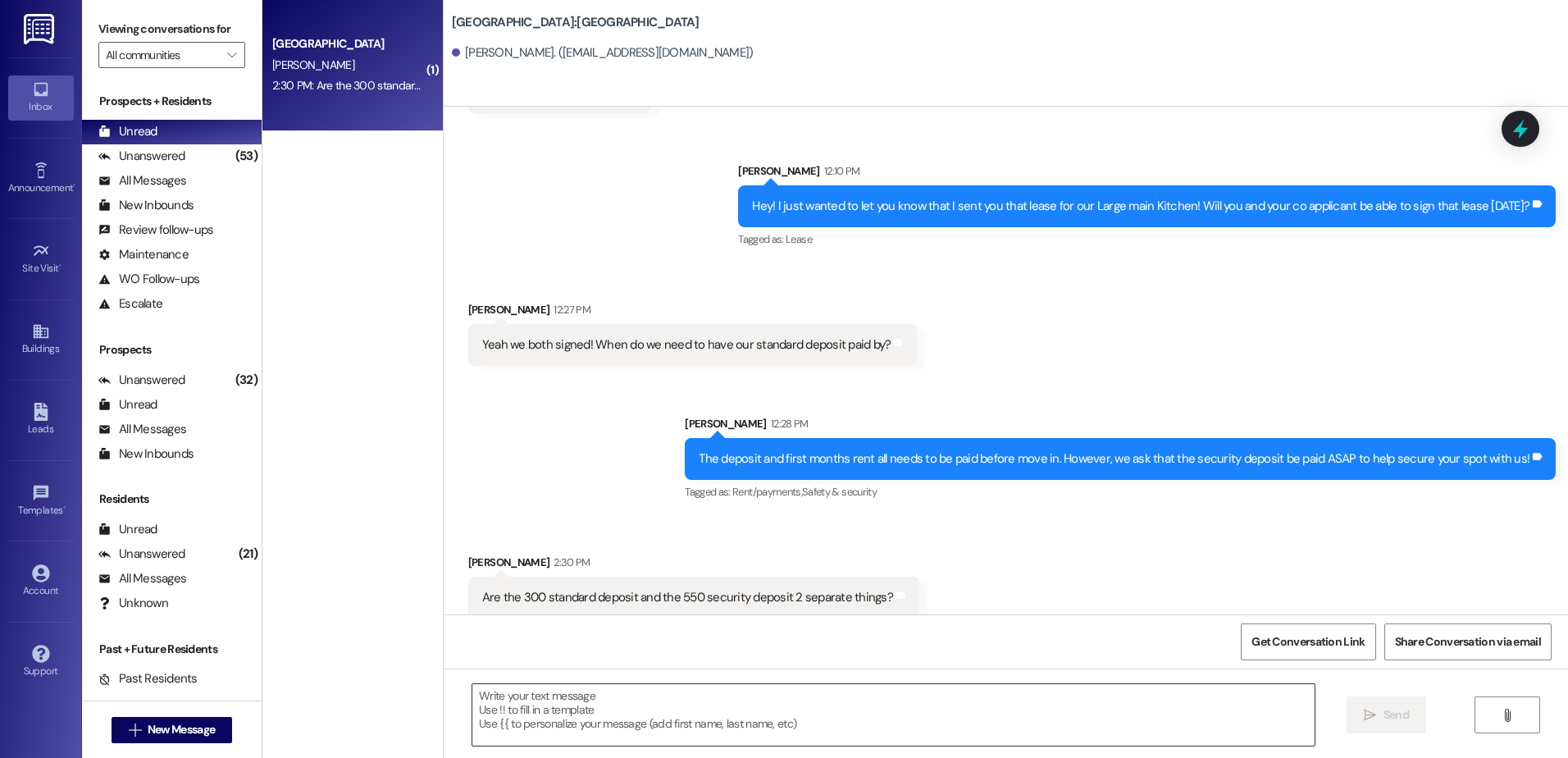
click at [529, 730] on textarea at bounding box center [893, 715] width 841 height 62
click at [763, 735] on textarea at bounding box center [893, 715] width 841 height 62
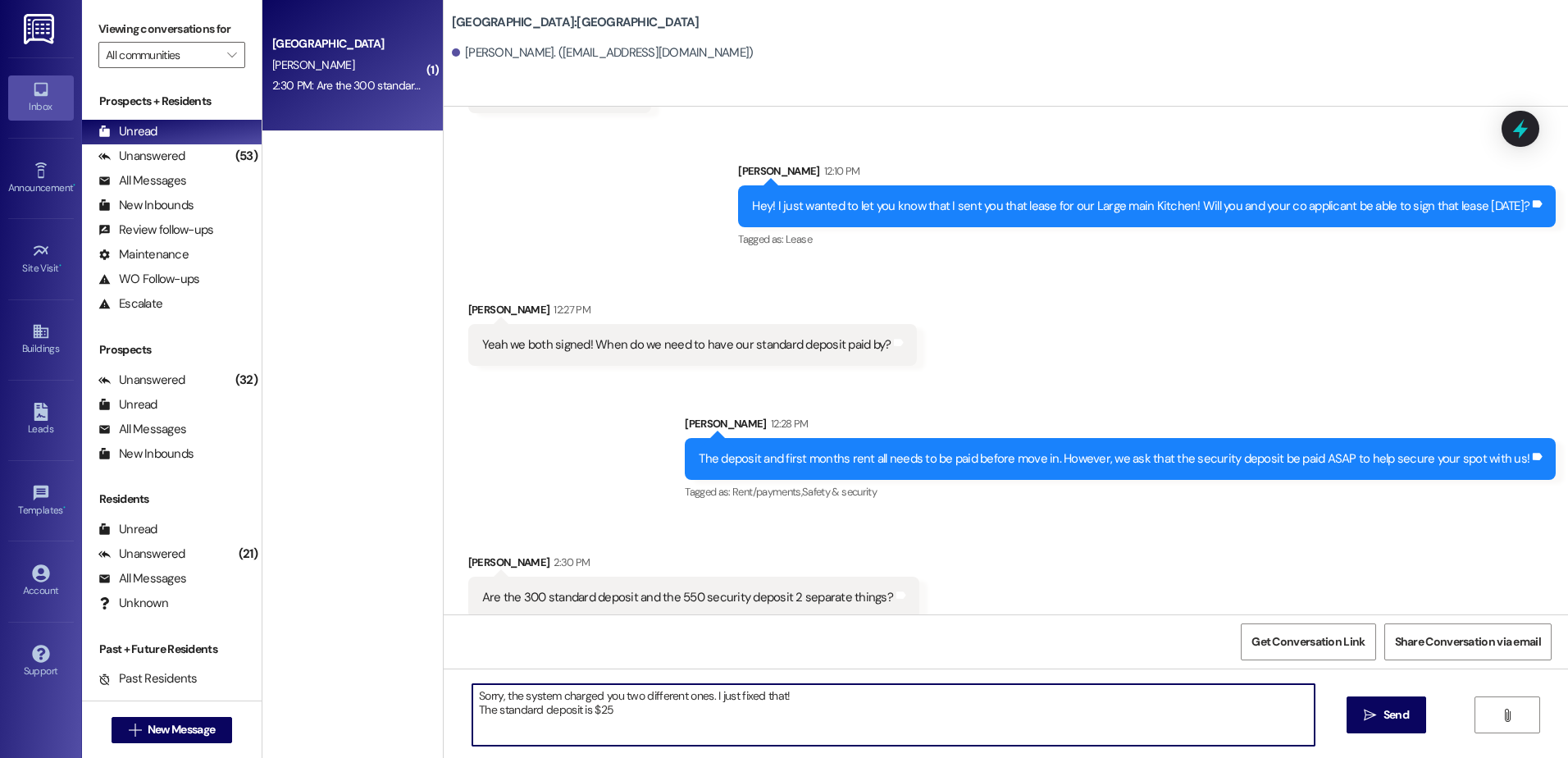
type textarea "Sorry, the system charged you two different ones. I just fixed that! The standa…"
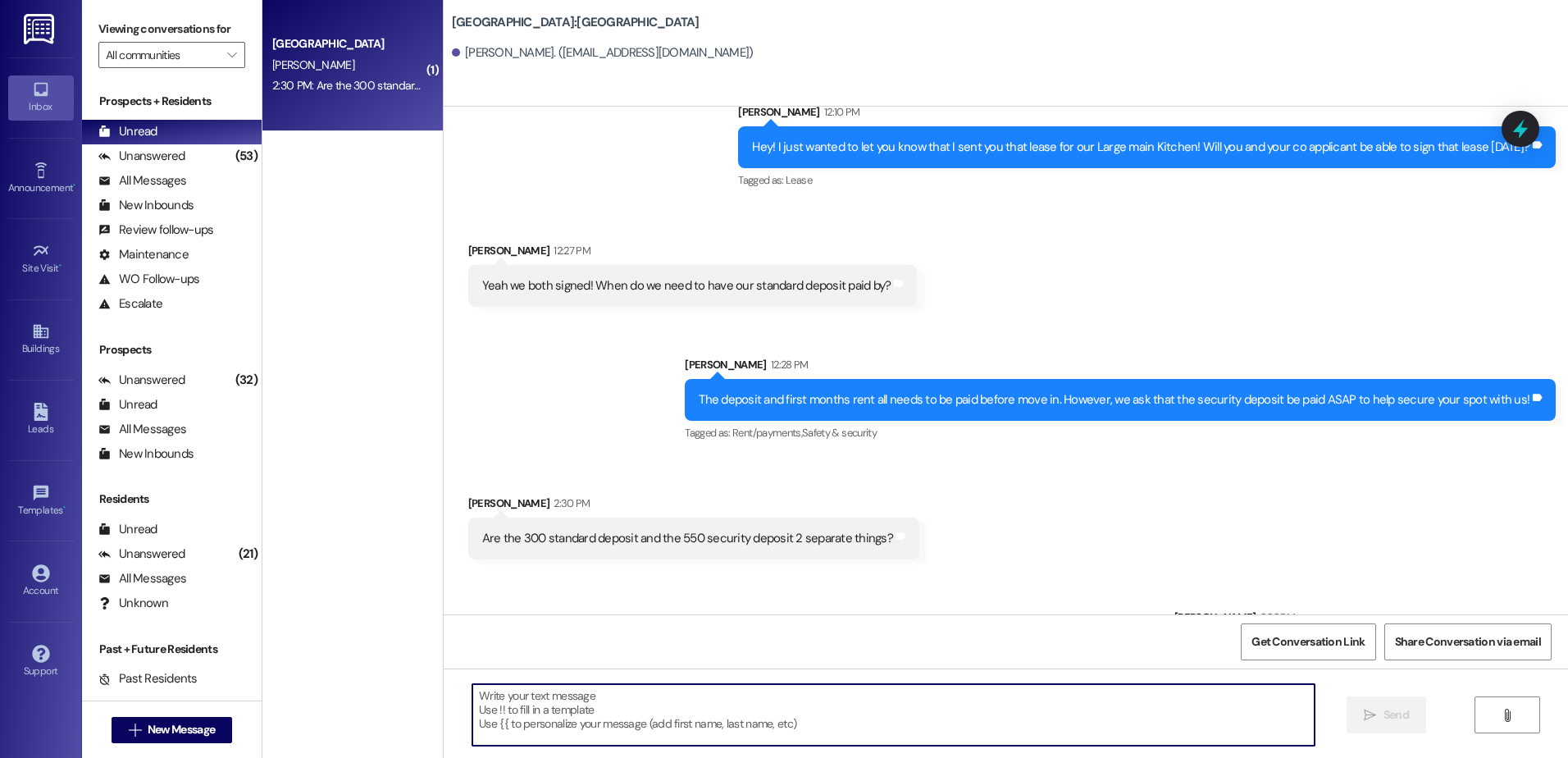
scroll to position [948, 0]
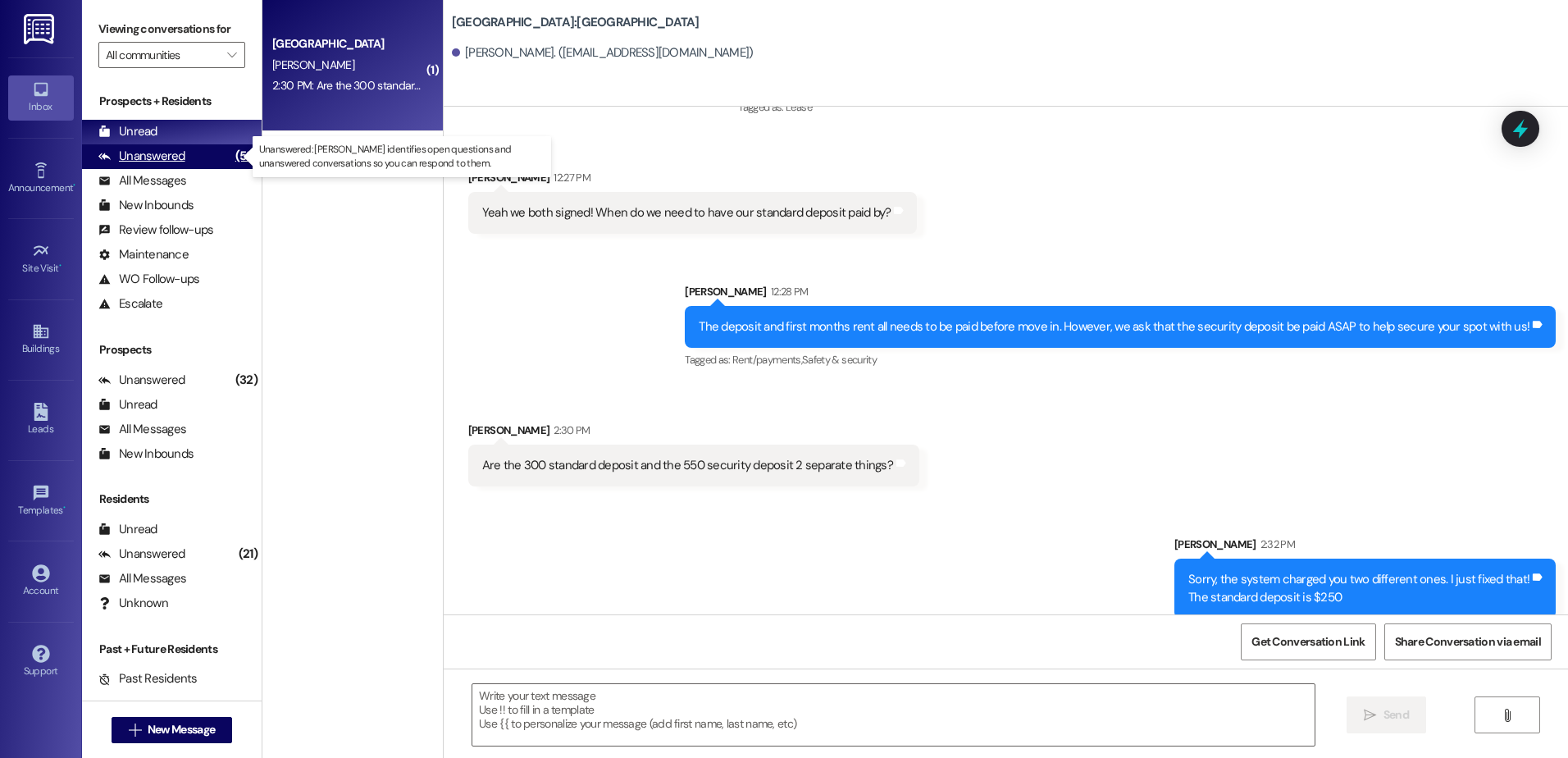
click at [143, 156] on div "Unanswered" at bounding box center [142, 156] width 87 height 17
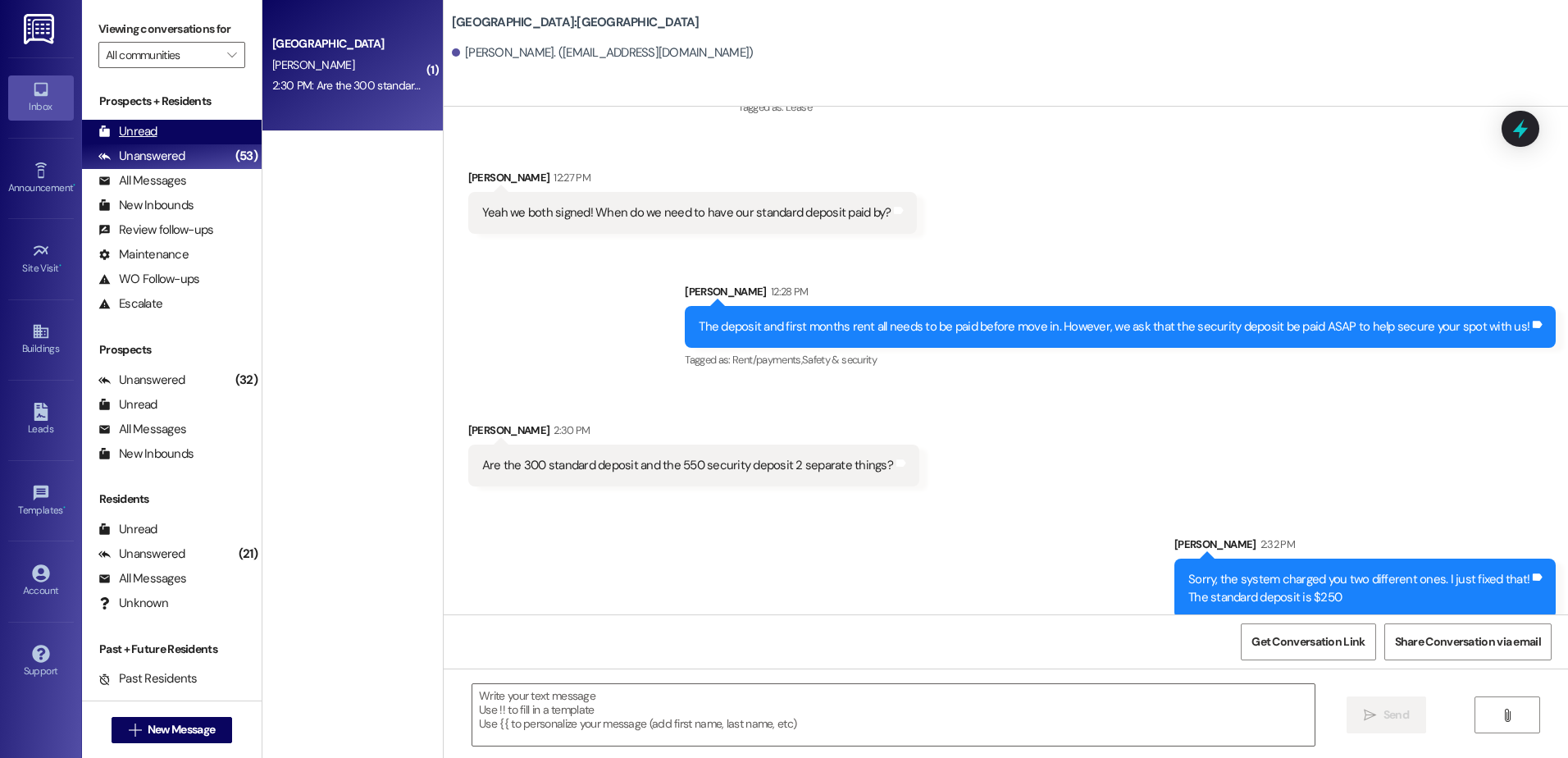
click at [142, 135] on div "Unread" at bounding box center [128, 132] width 59 height 17
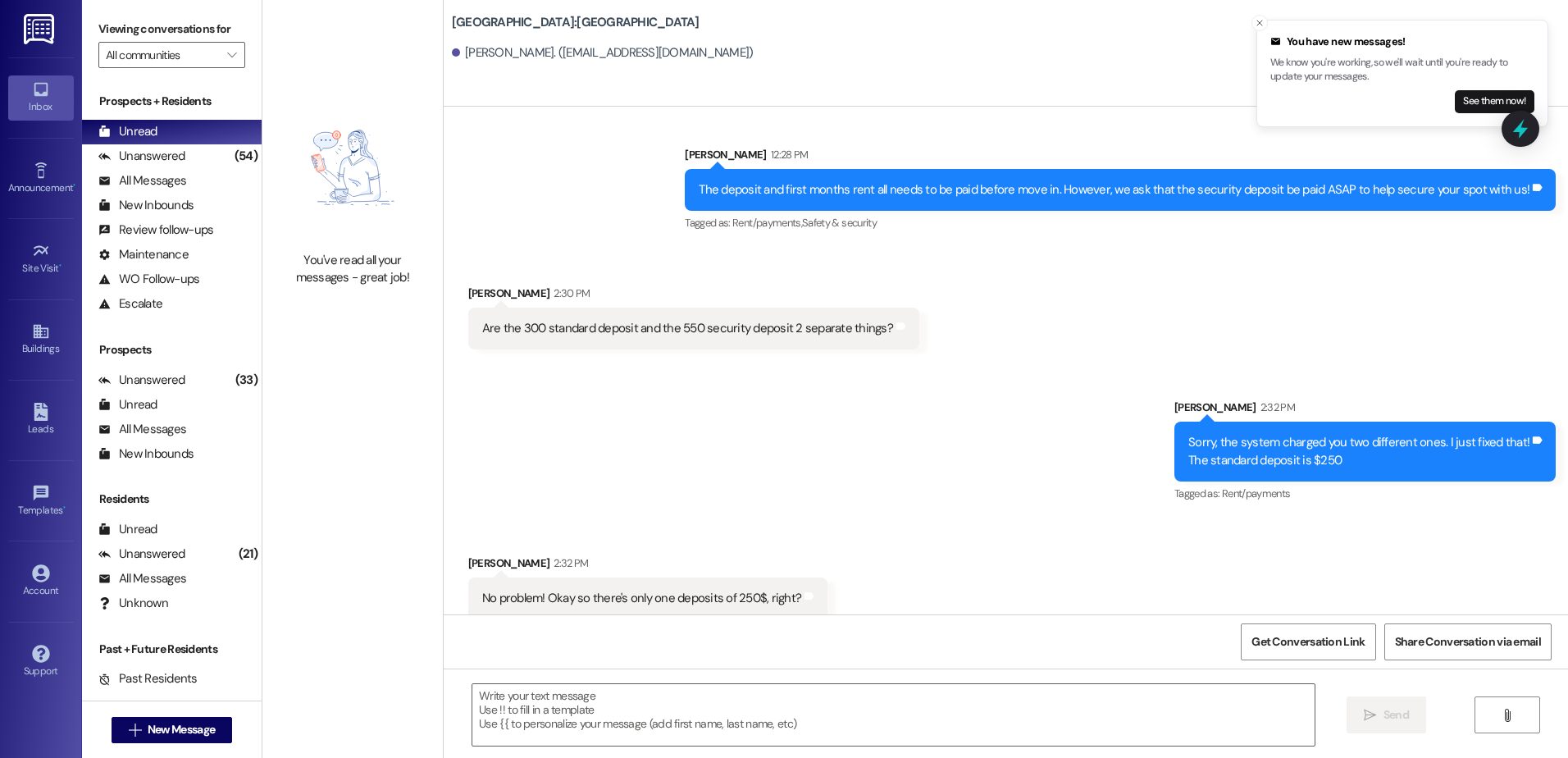
scroll to position [1086, 0]
click at [632, 672] on div " Send " at bounding box center [1005, 730] width 1124 height 123
click at [630, 695] on textarea at bounding box center [893, 715] width 841 height 62
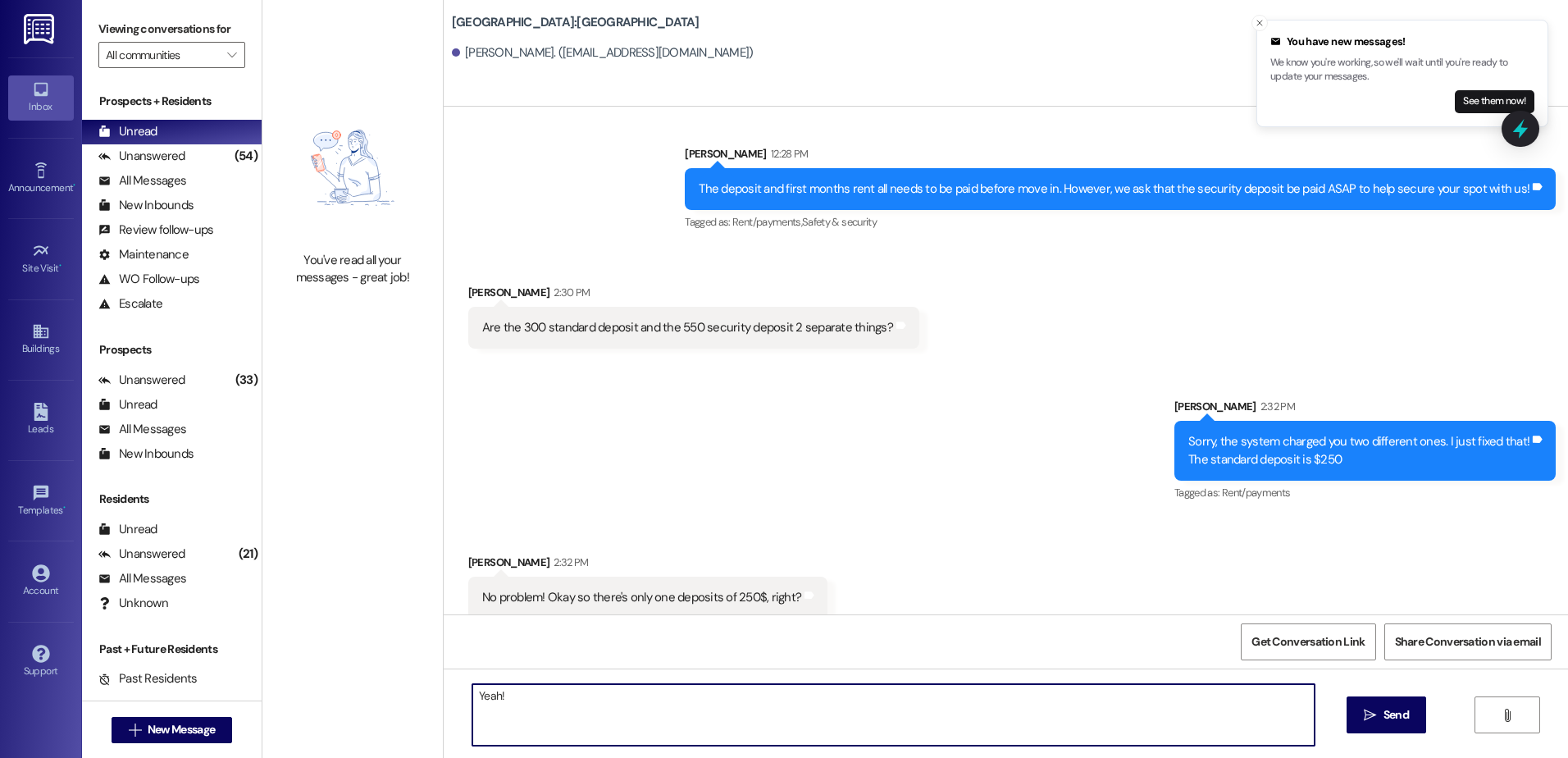
type textarea "Yeah!"
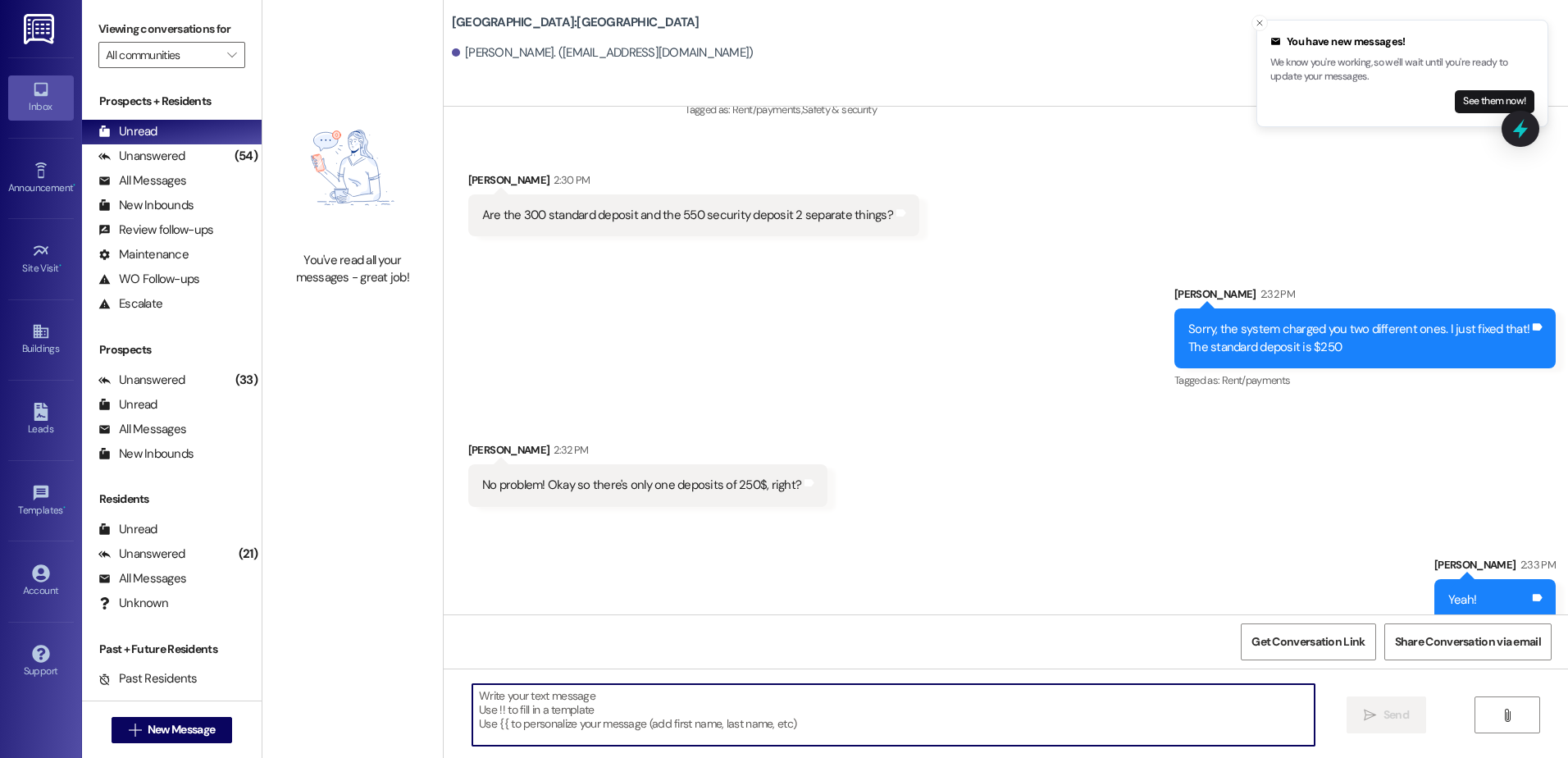
scroll to position [1201, 0]
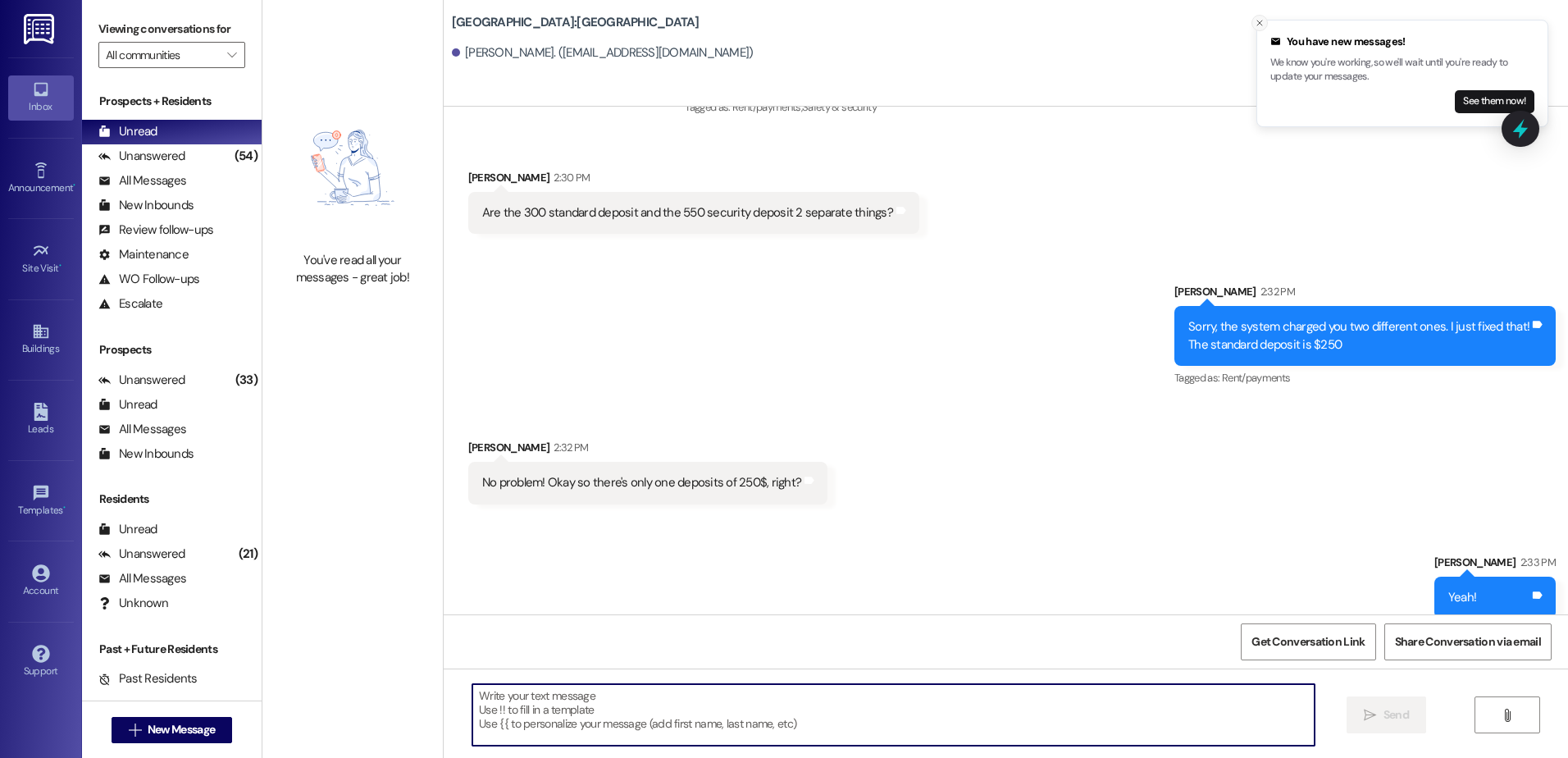
click at [1259, 20] on icon "Close toast" at bounding box center [1259, 23] width 10 height 10
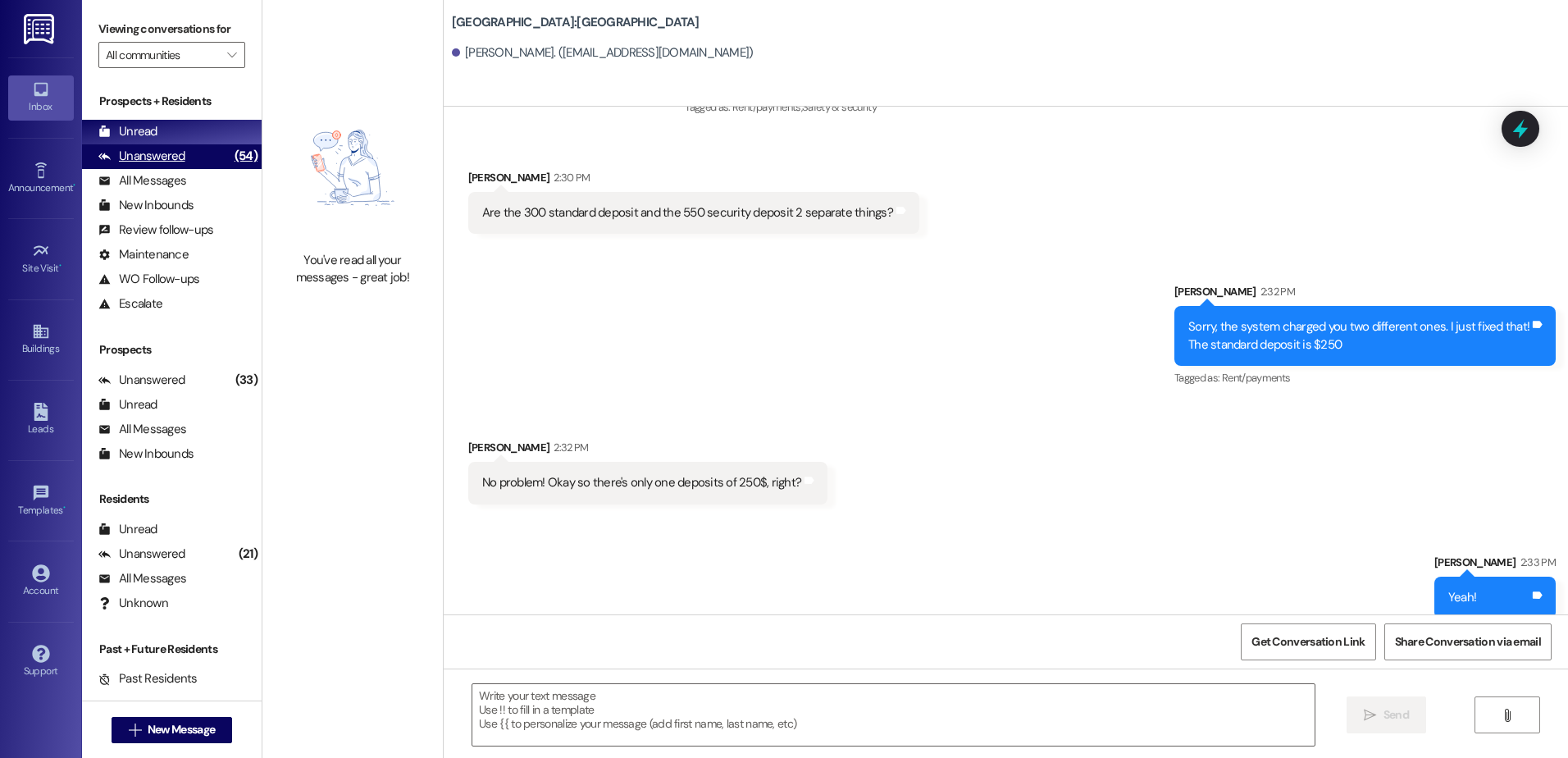
click at [132, 155] on div "Unanswered" at bounding box center [142, 156] width 87 height 17
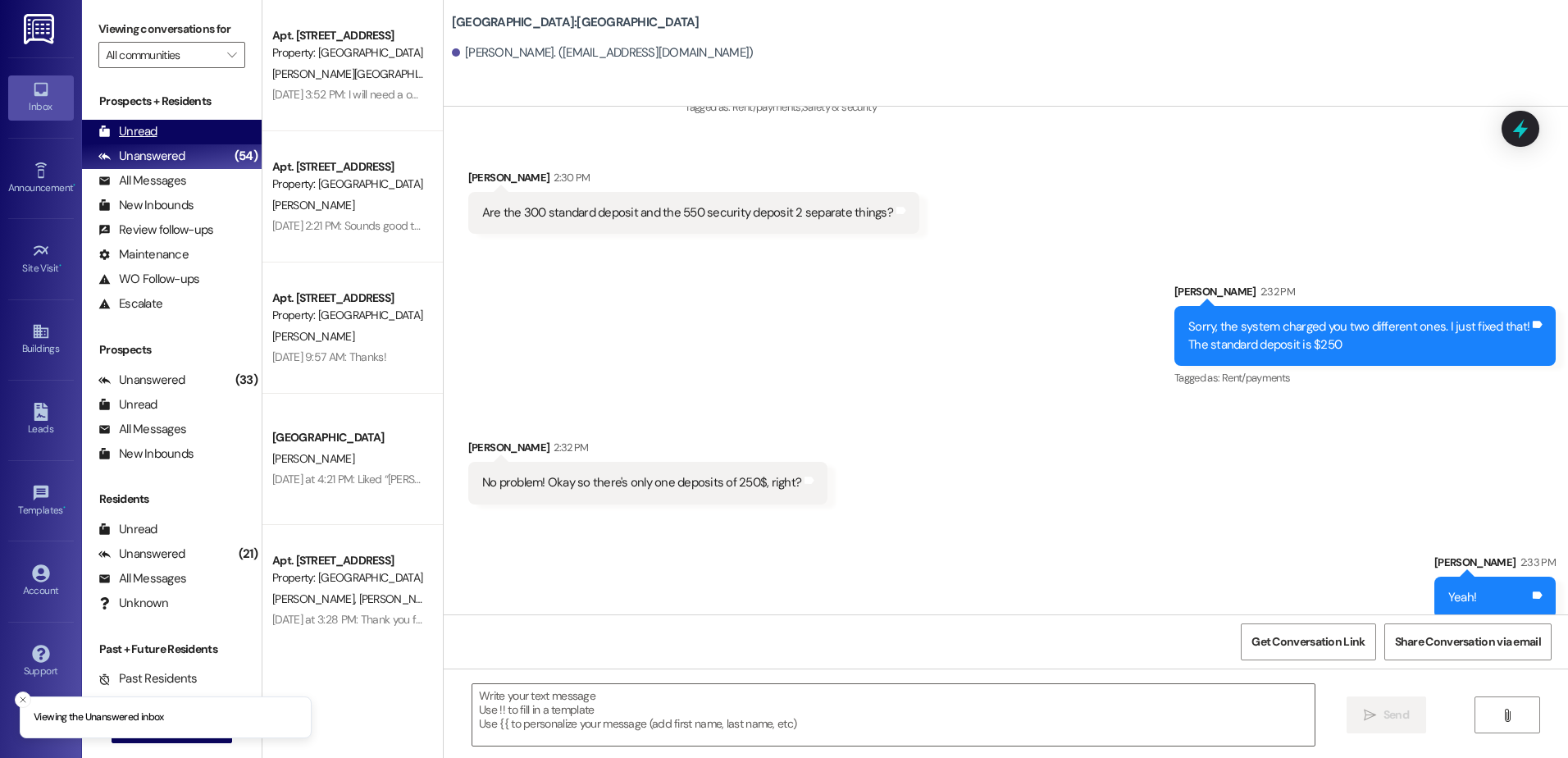
click at [150, 127] on div "Unread" at bounding box center [128, 132] width 59 height 17
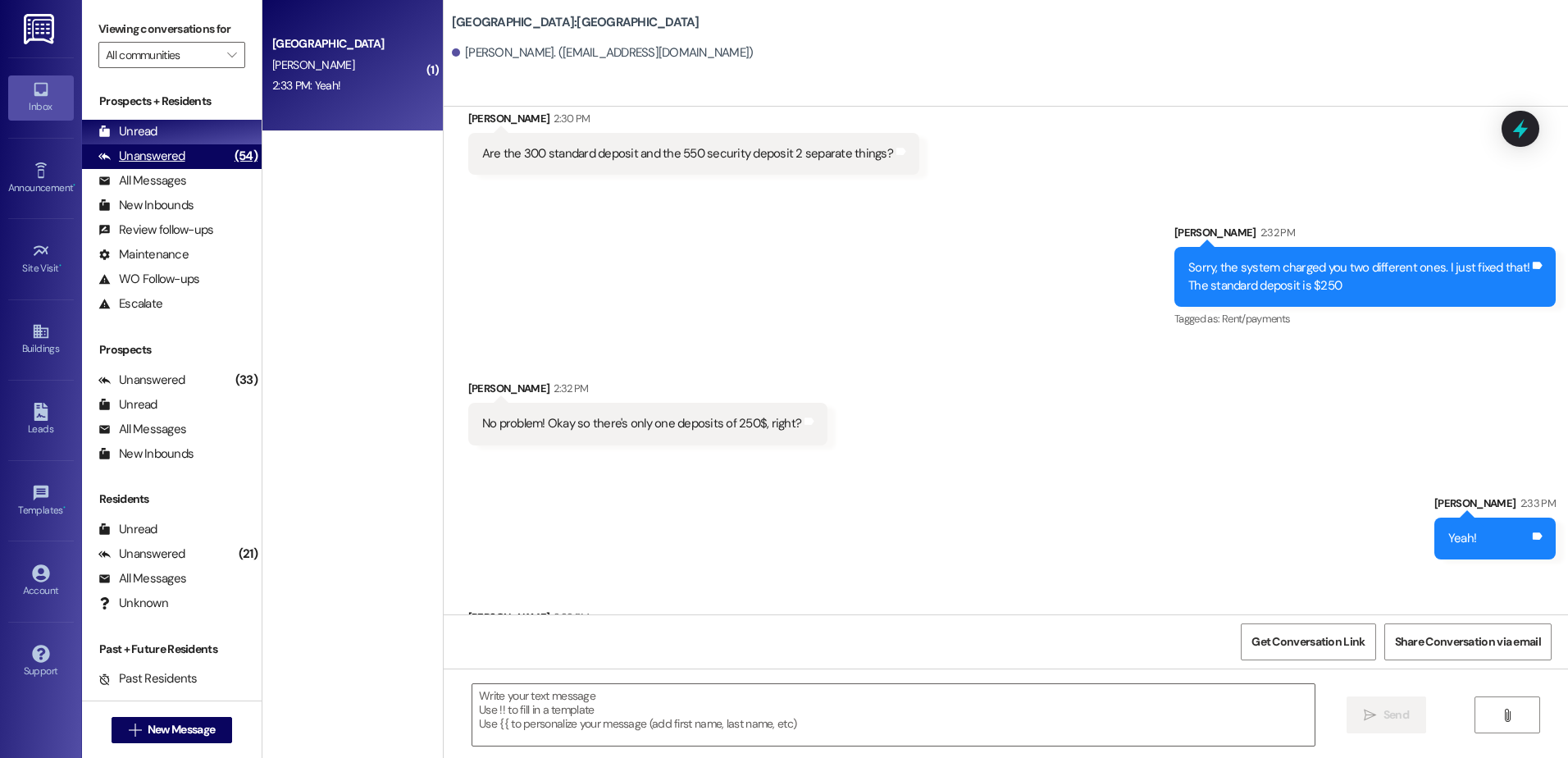
scroll to position [1314, 0]
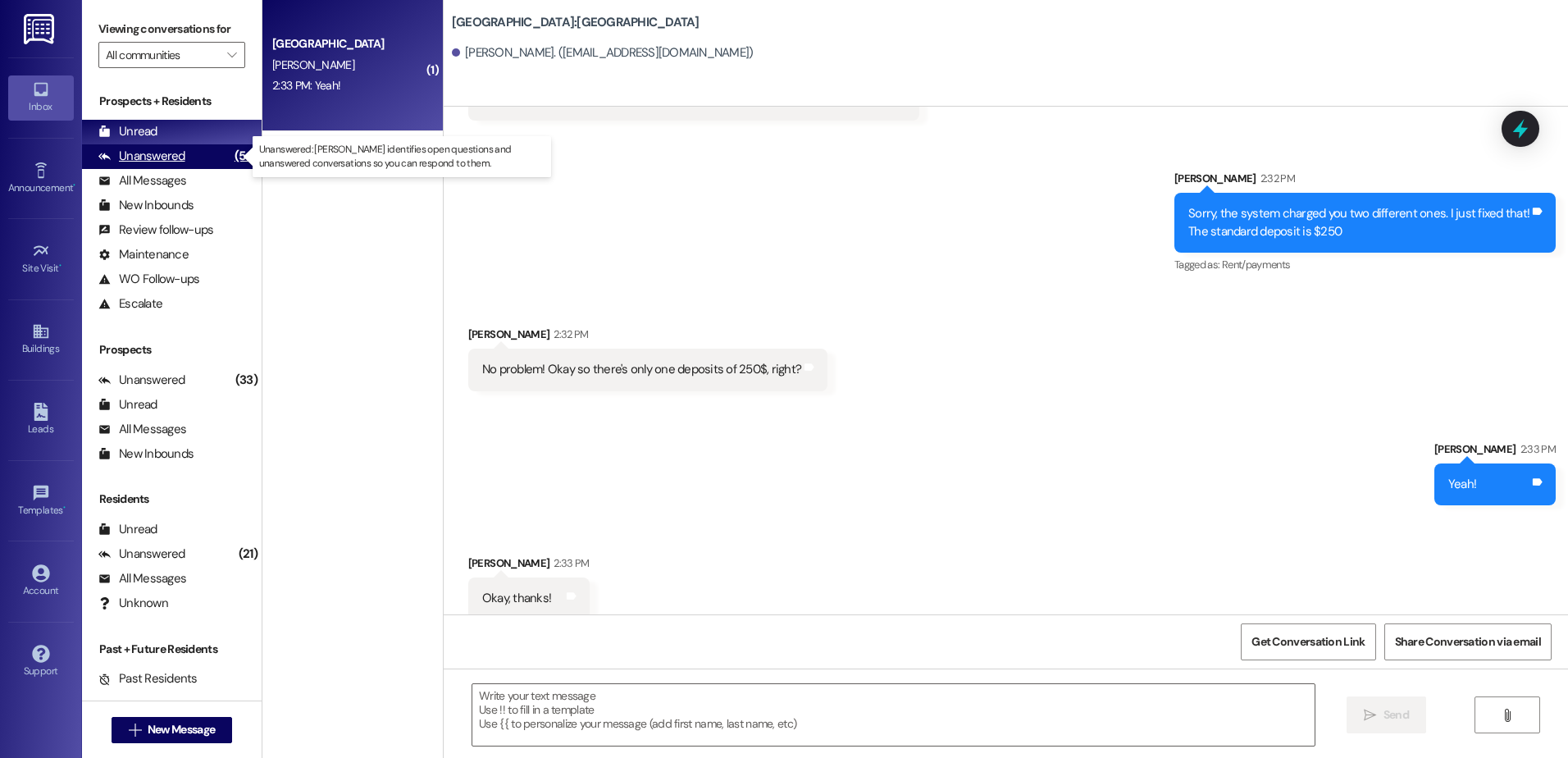
click at [169, 156] on div "Unanswered" at bounding box center [142, 156] width 87 height 17
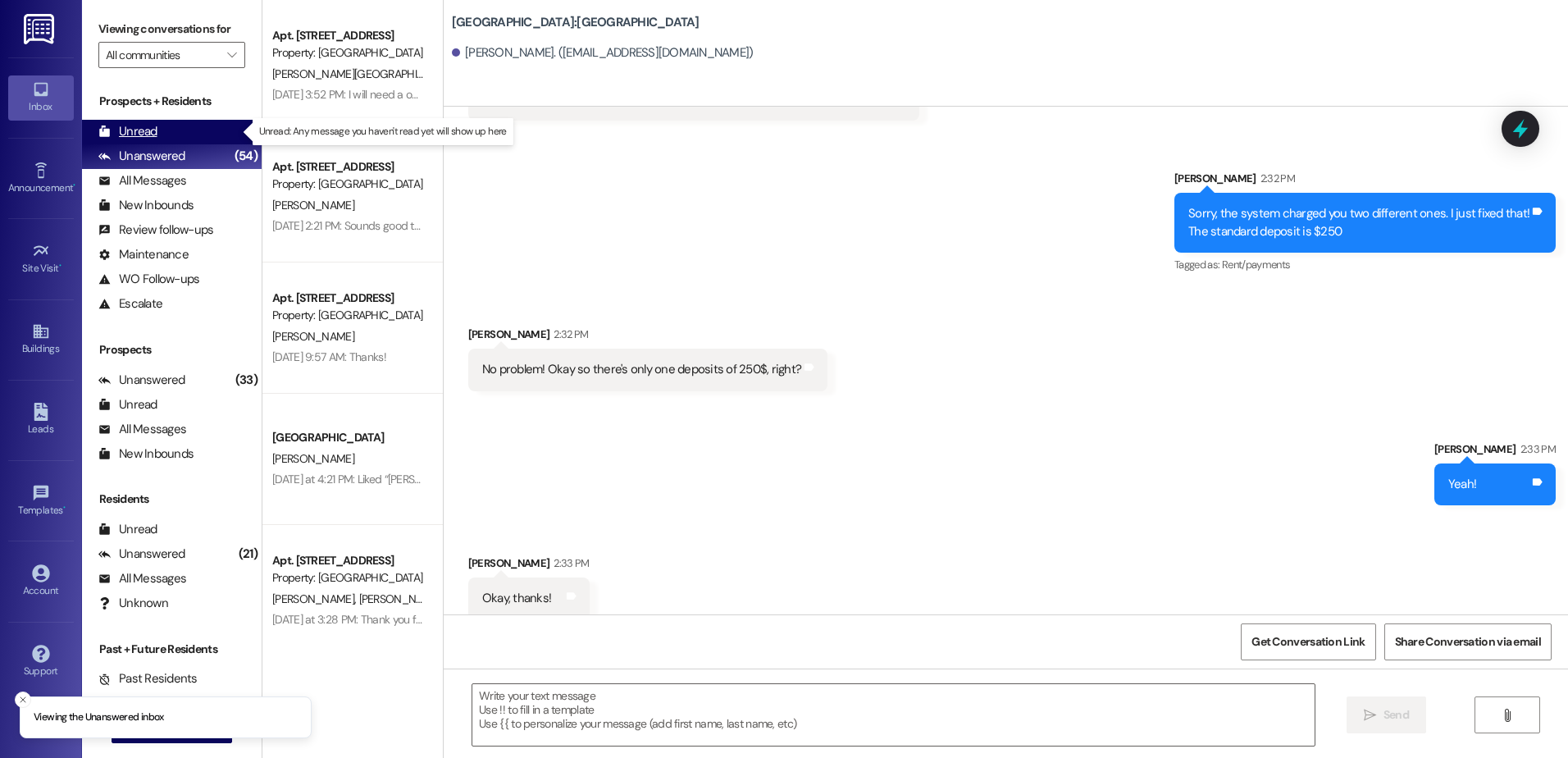
click at [172, 131] on div "Unread (0)" at bounding box center [171, 132] width 180 height 24
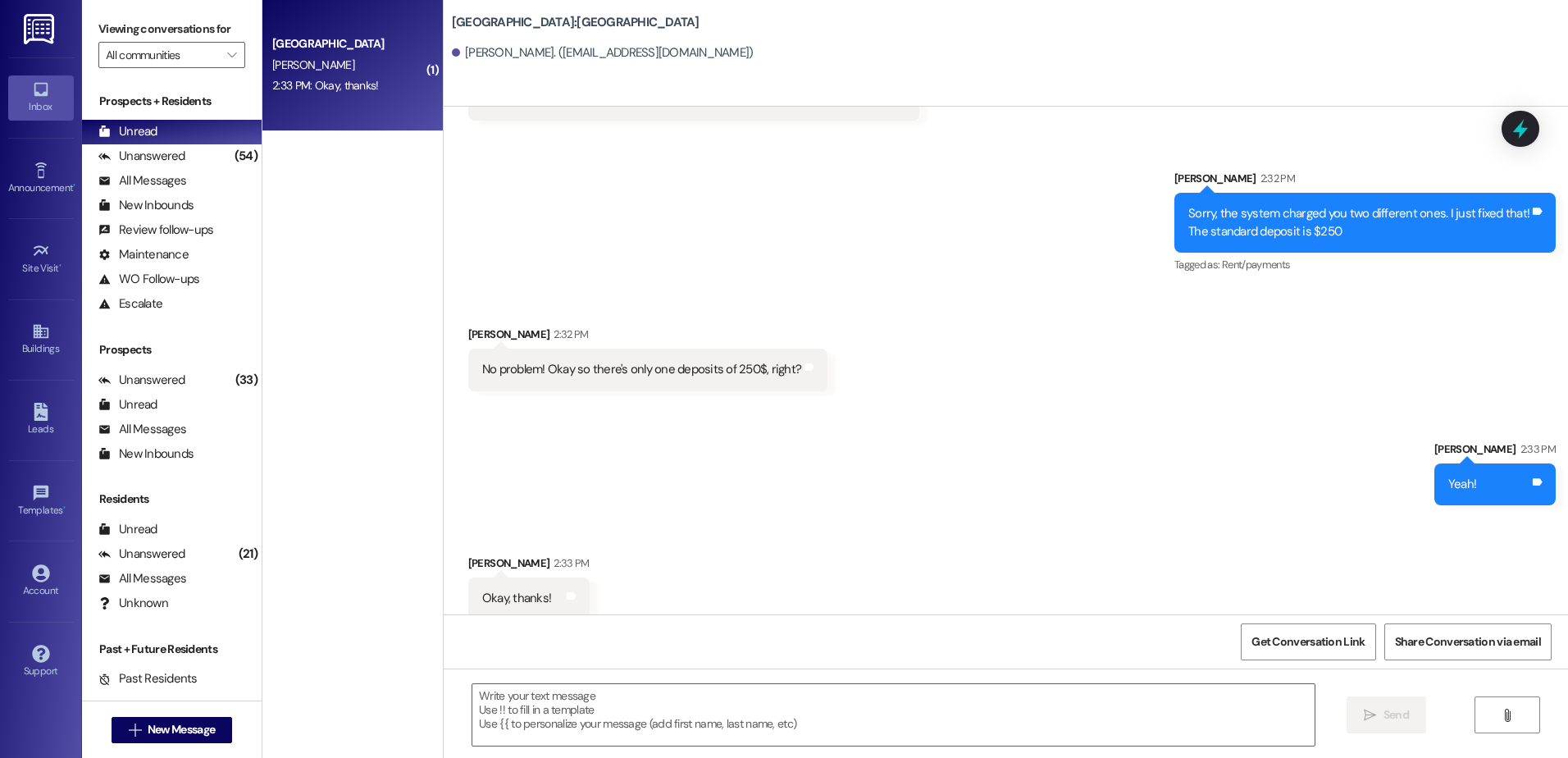
scroll to position [1315, 0]
click at [174, 149] on div "Unanswered" at bounding box center [142, 156] width 87 height 17
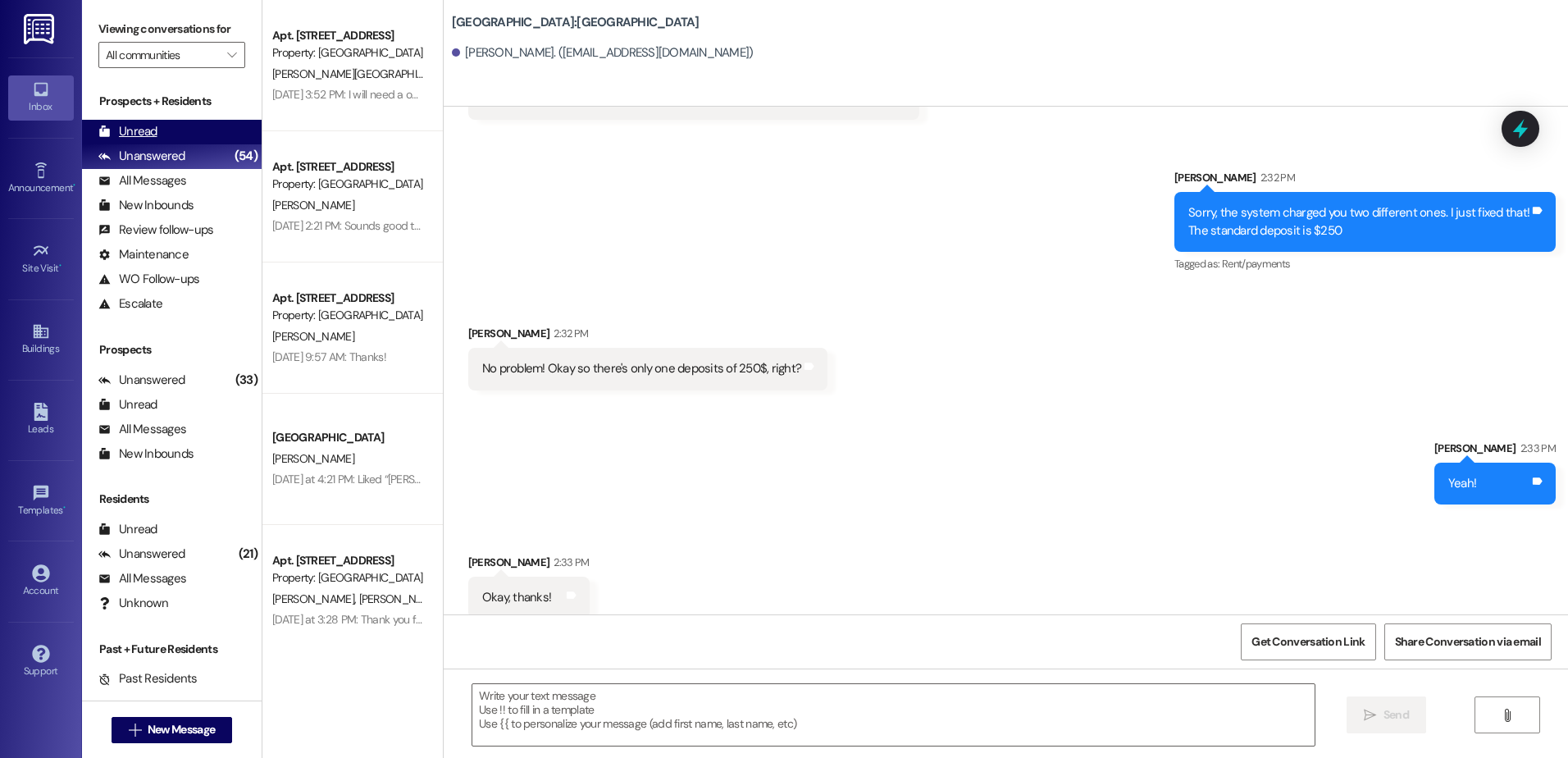
click at [181, 134] on div "Unread (0)" at bounding box center [171, 132] width 180 height 24
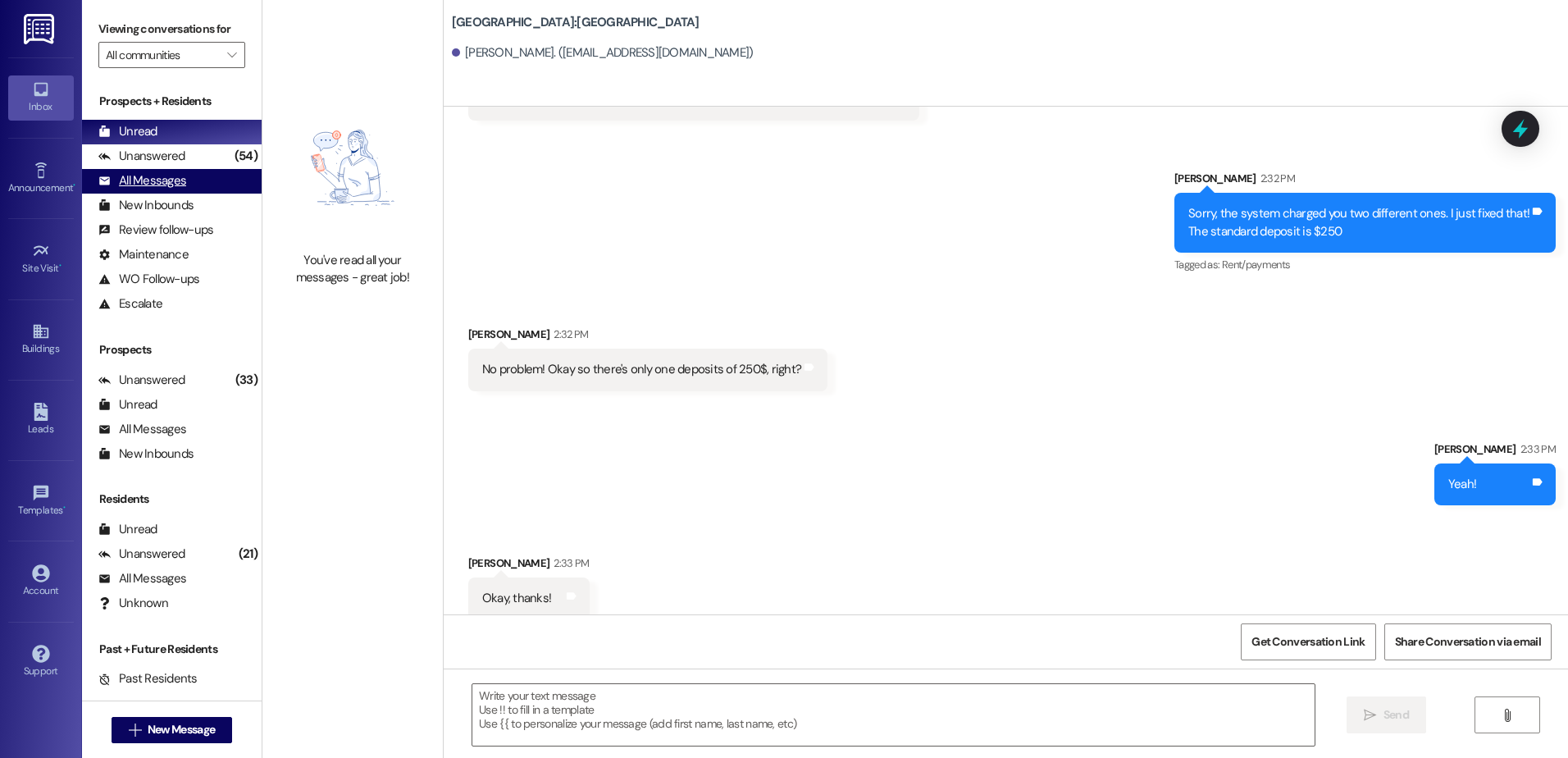
scroll to position [1723, 0]
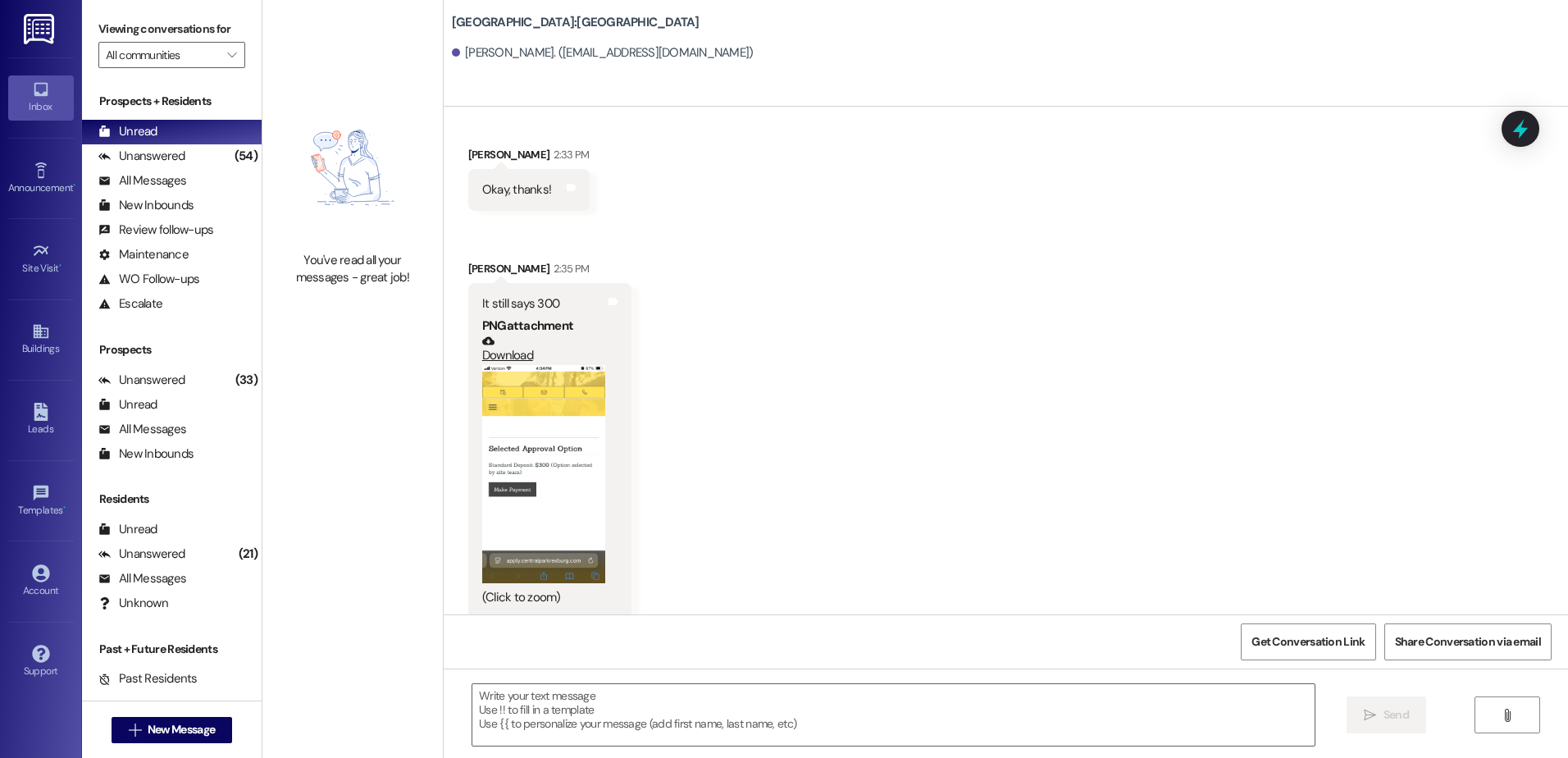
click at [578, 499] on button "Zoom image" at bounding box center [544, 474] width 123 height 219
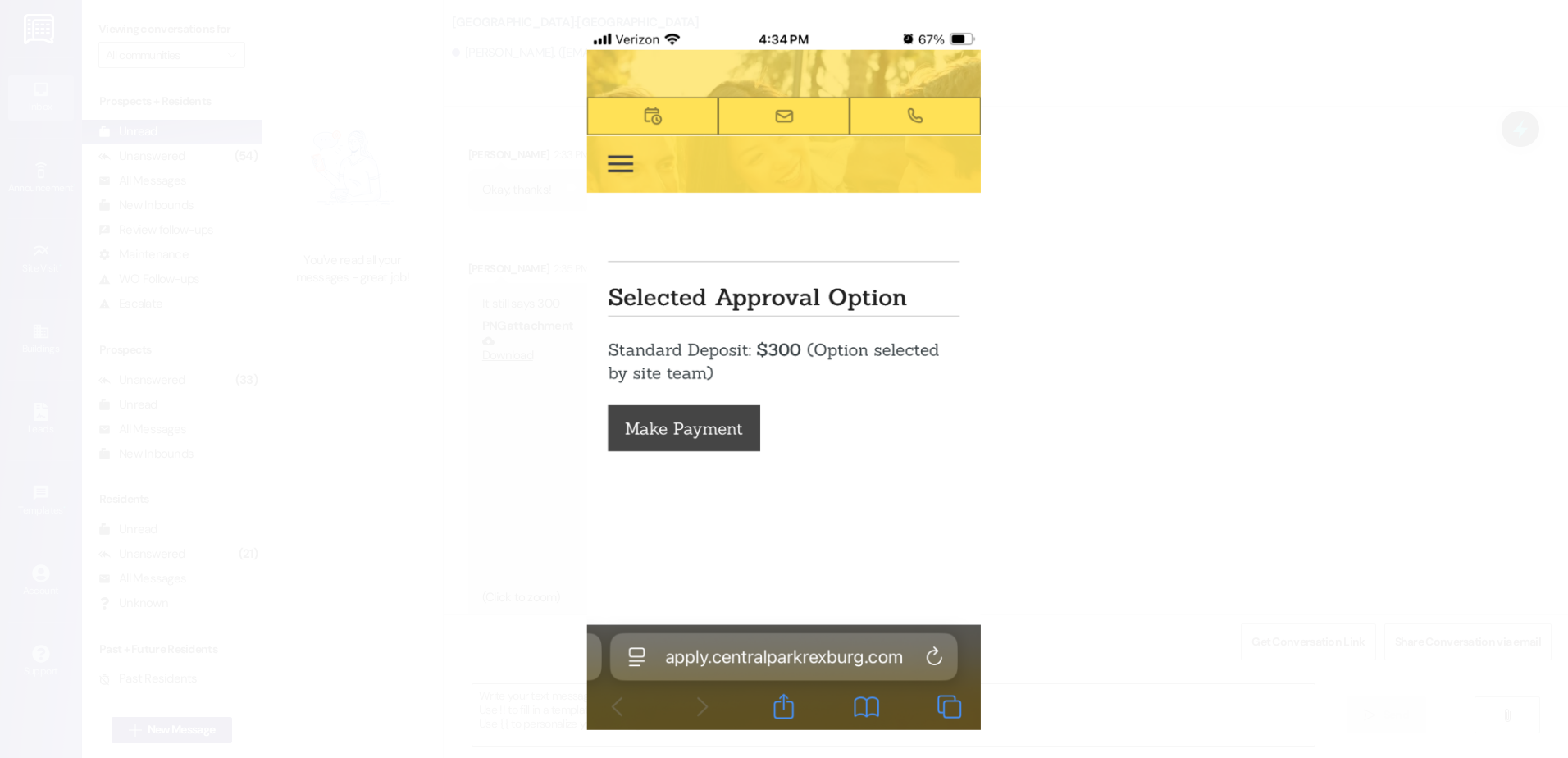
click at [575, 401] on button "Unzoom image" at bounding box center [784, 379] width 1568 height 758
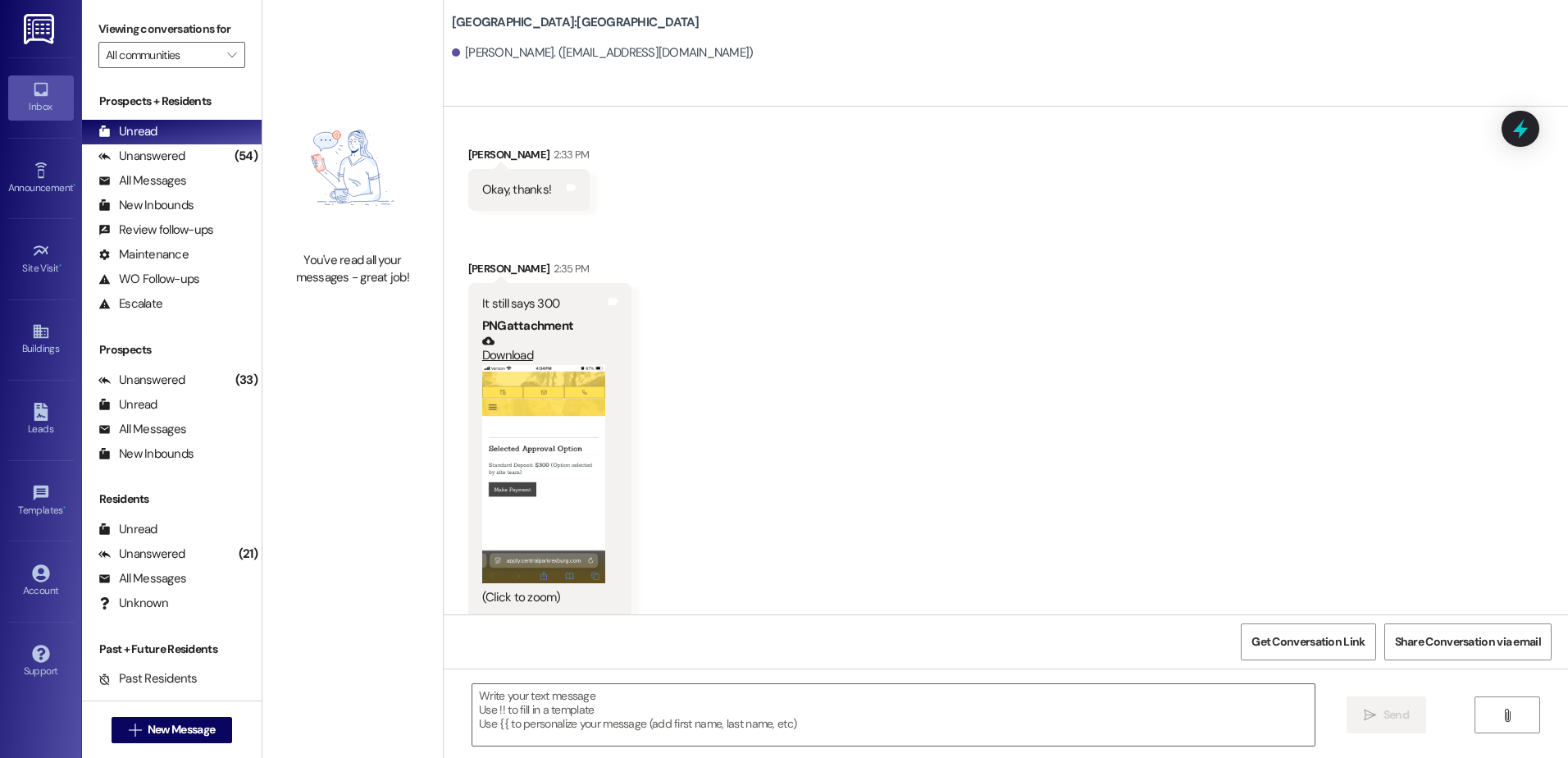
click at [566, 419] on button "Zoom image" at bounding box center [544, 474] width 123 height 219
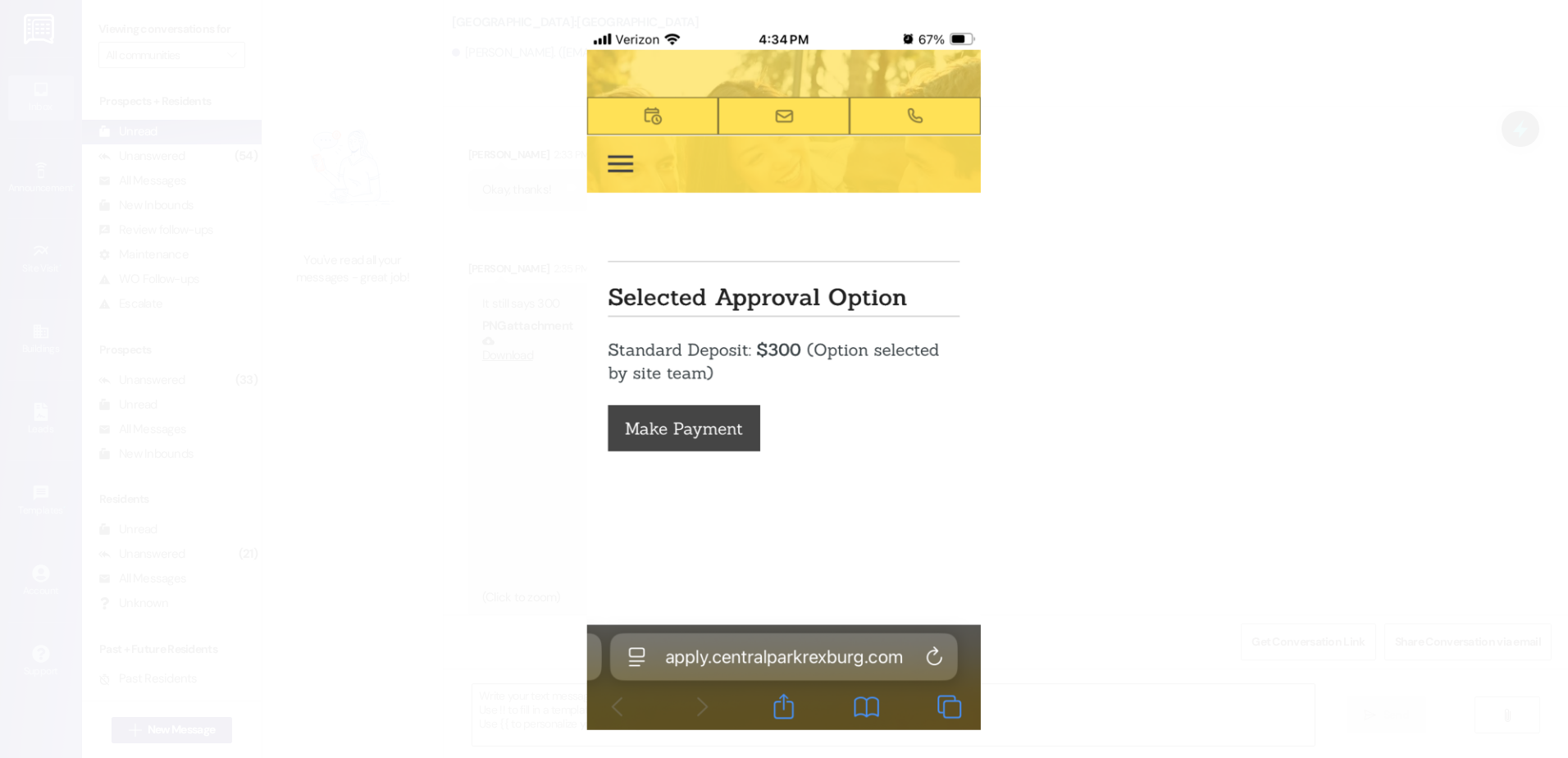
click at [547, 415] on button "Unzoom image" at bounding box center [784, 379] width 1568 height 758
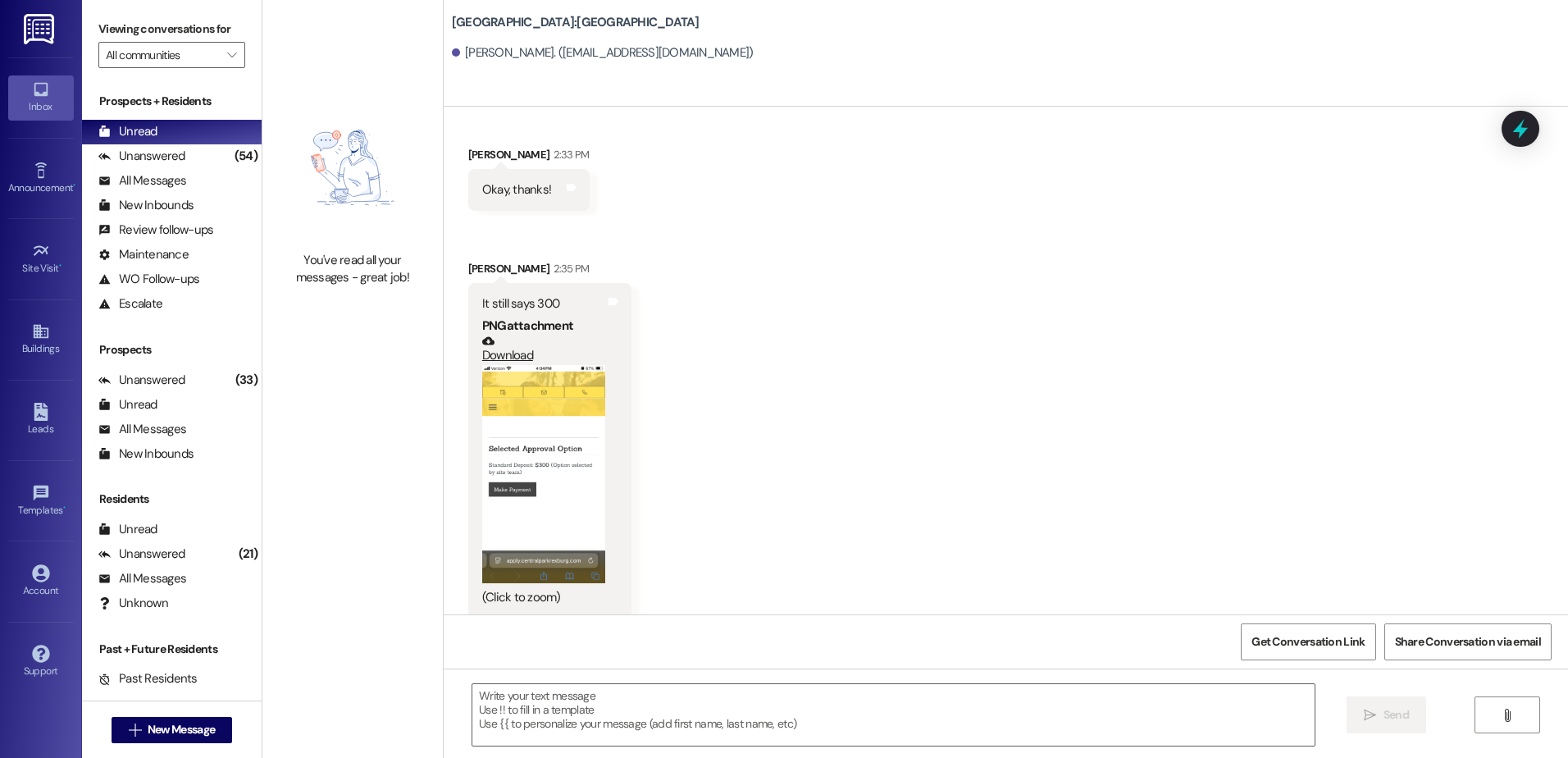
click at [530, 509] on button "Zoom image" at bounding box center [544, 474] width 123 height 219
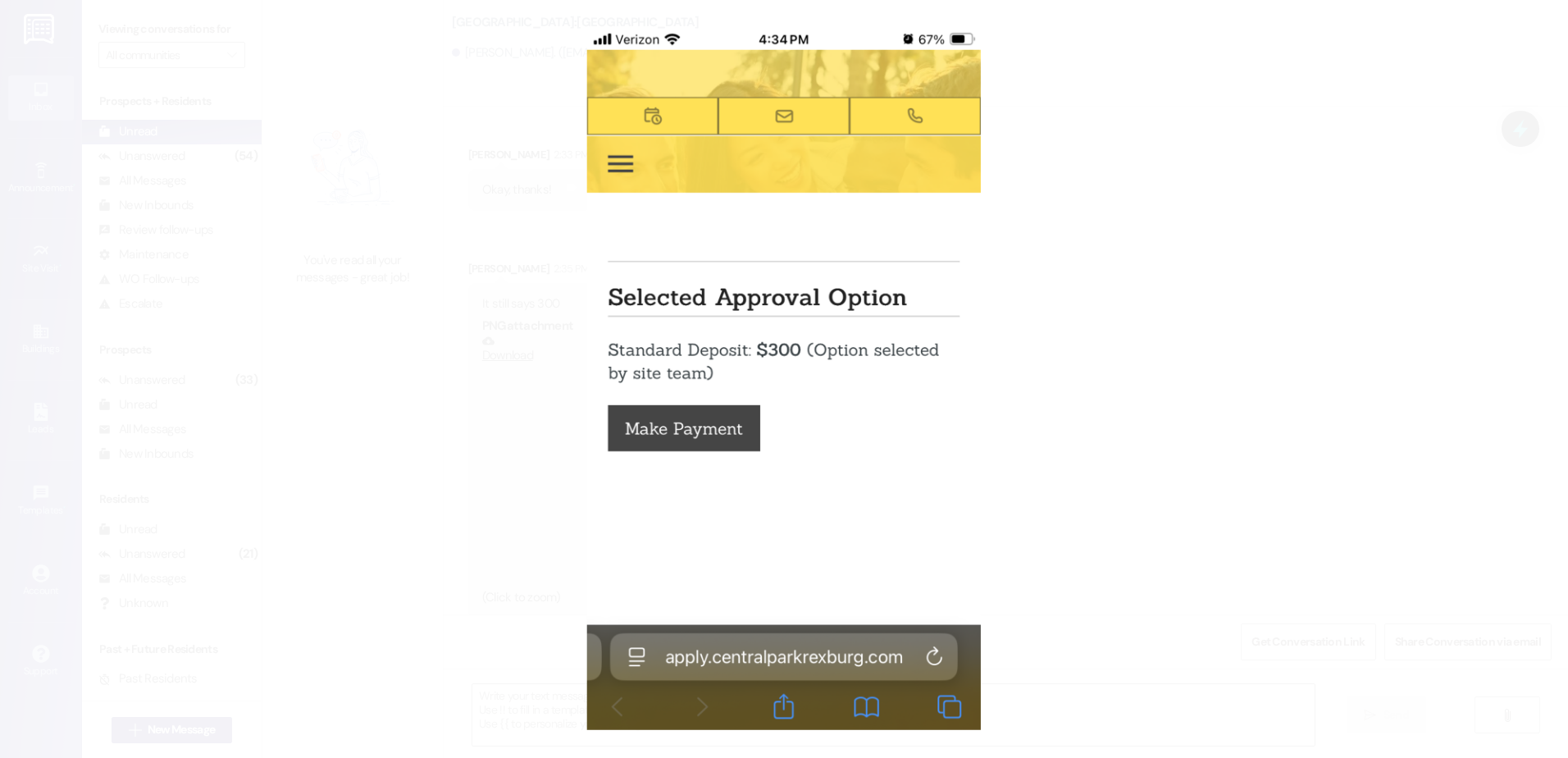
click at [1071, 478] on button "Unzoom image" at bounding box center [784, 379] width 1568 height 758
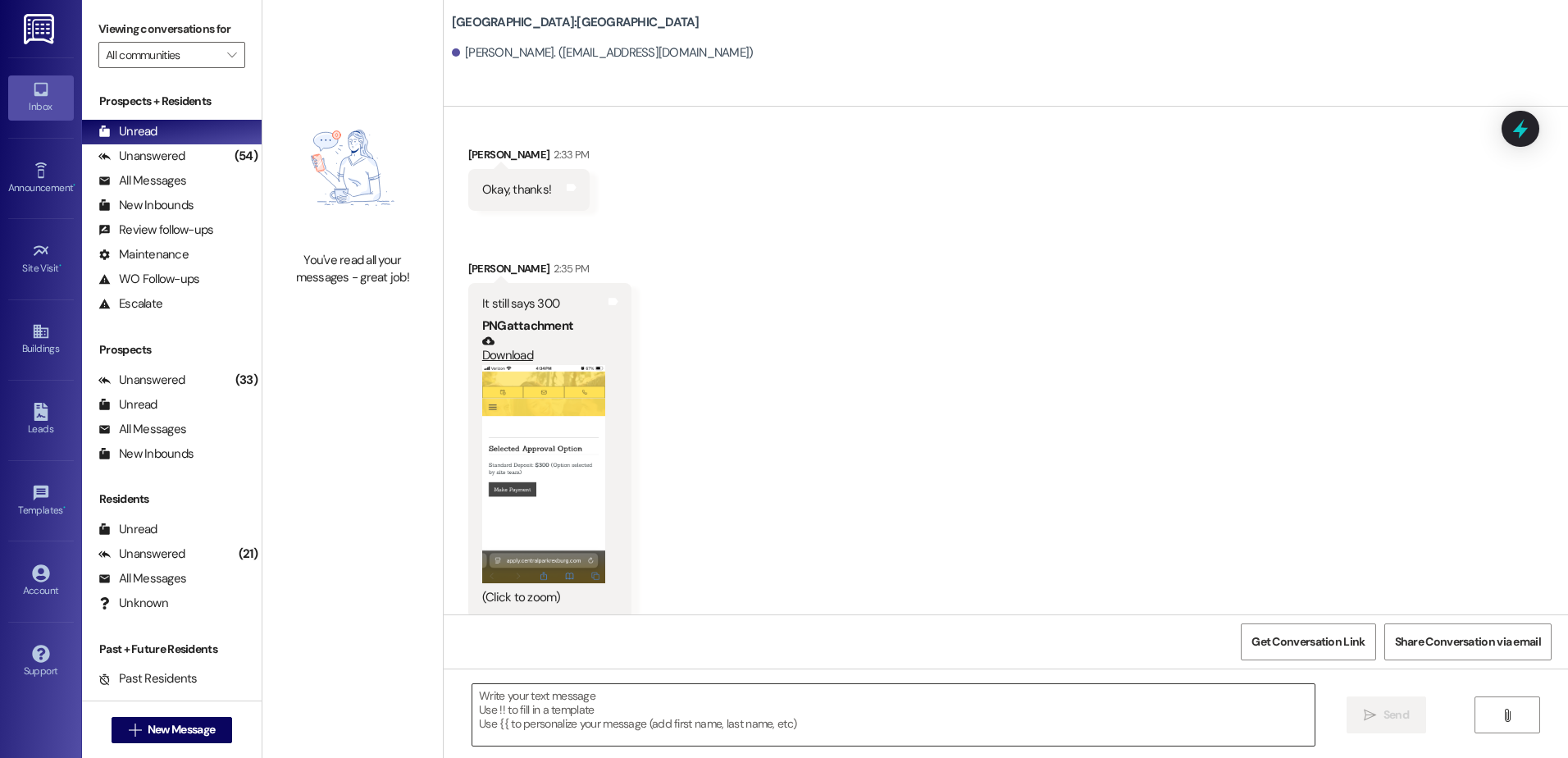
click at [562, 702] on textarea at bounding box center [893, 715] width 841 height 62
click at [607, 686] on textarea "can you try to log out" at bounding box center [893, 715] width 841 height 62
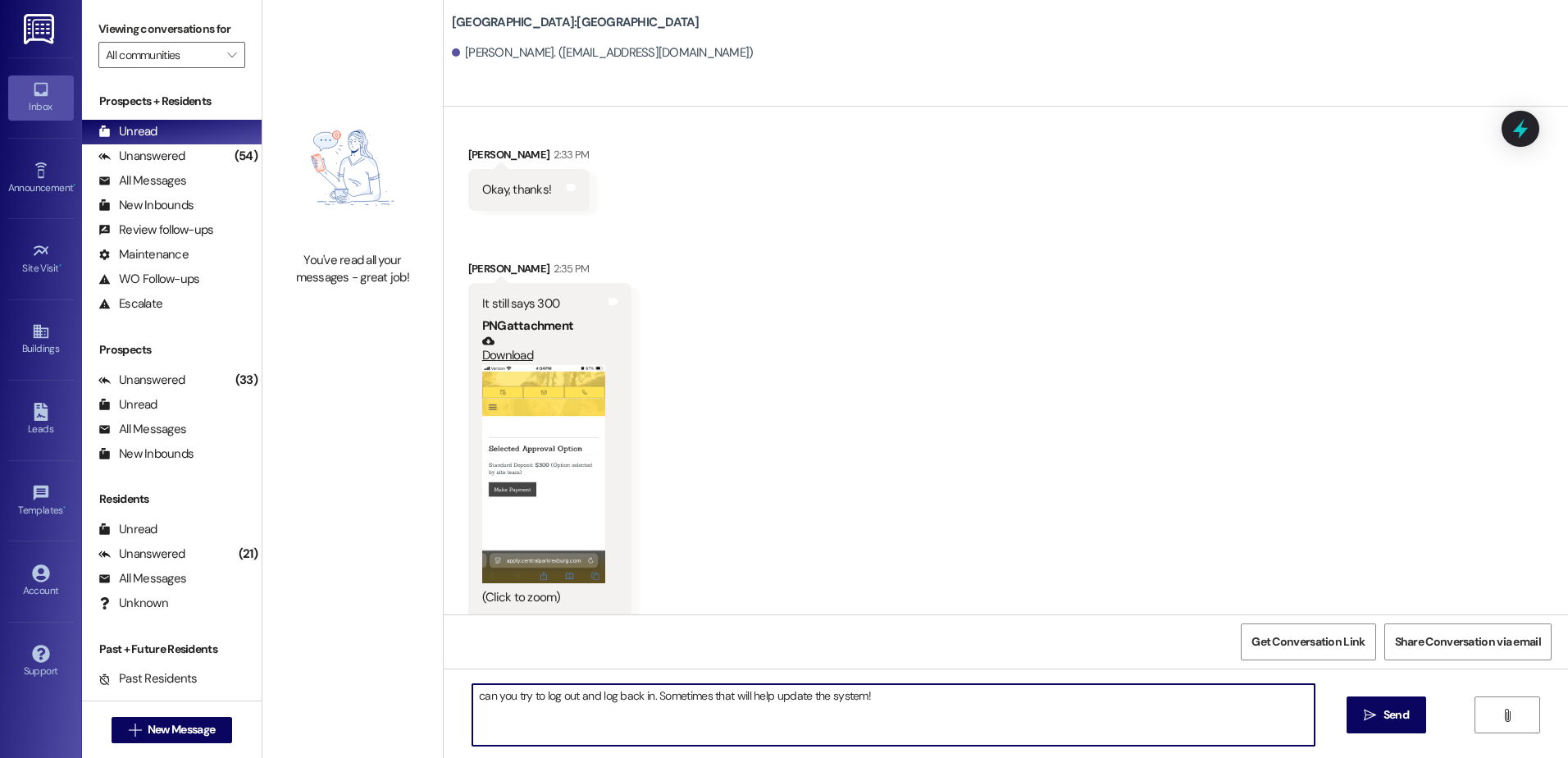
type textarea "can you try to log out and log back in. Sometimes that will help update the sys…"
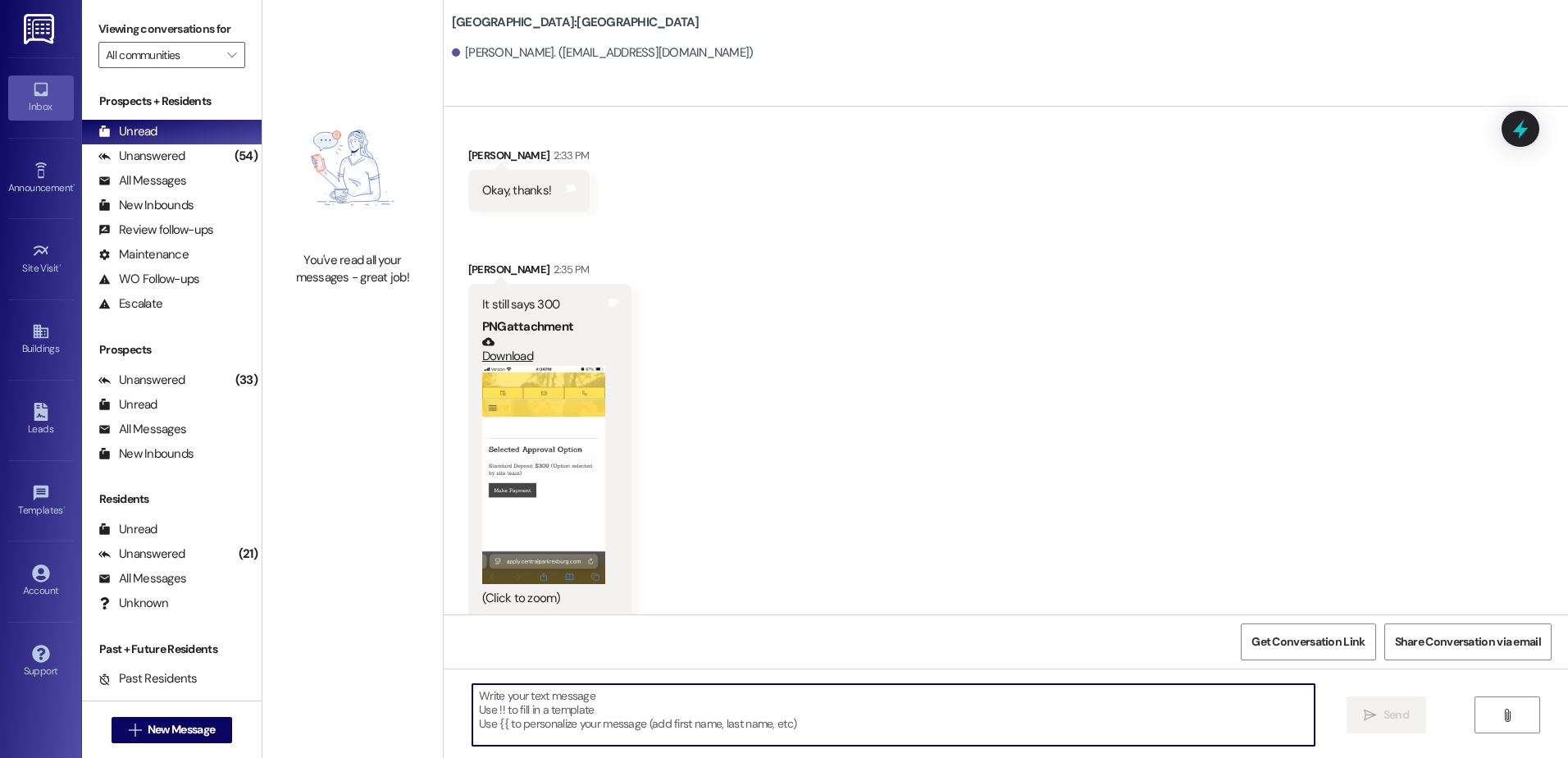
scroll to position [1836, 0]
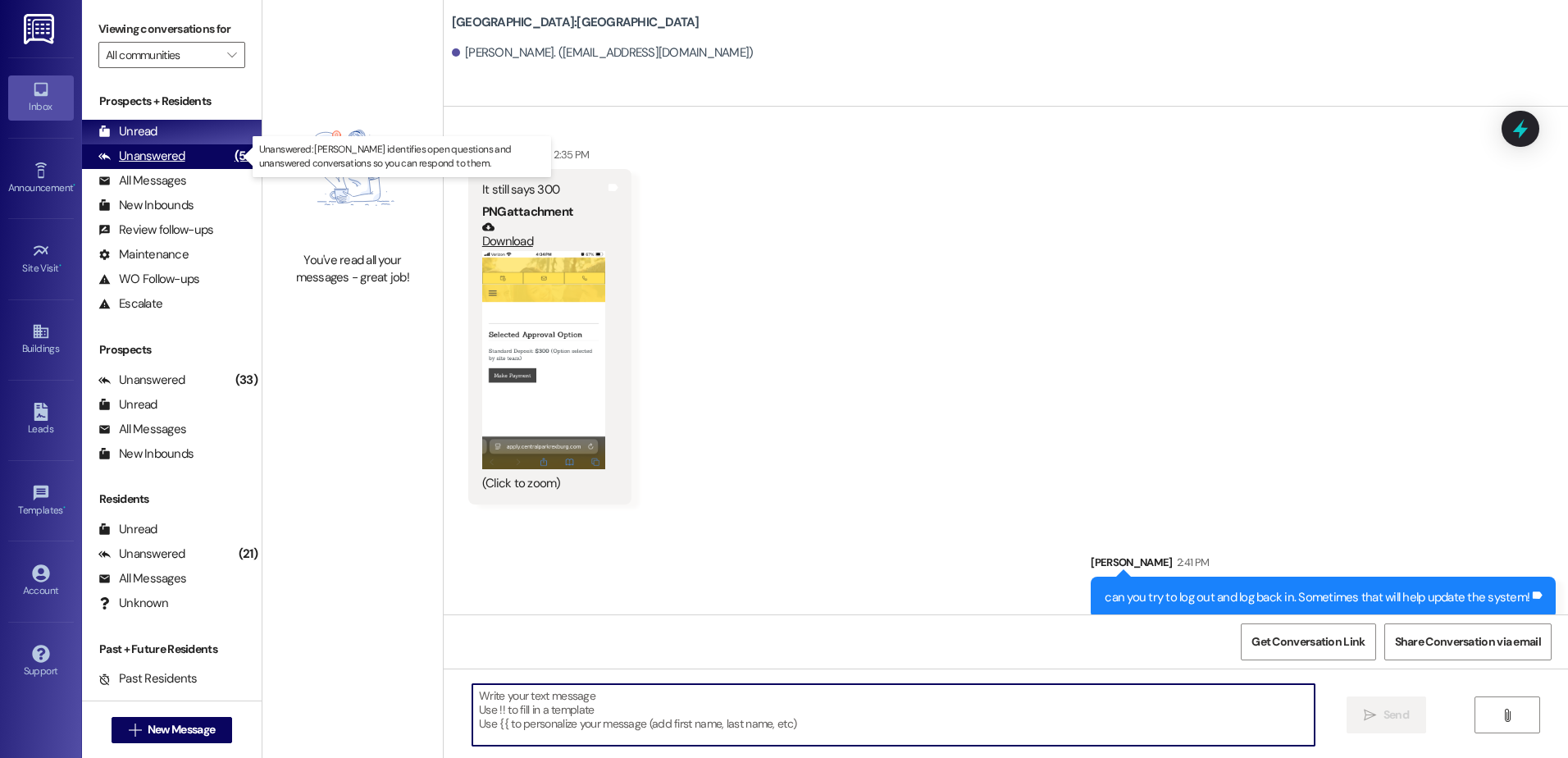
click at [153, 156] on div "Unanswered" at bounding box center [142, 156] width 87 height 17
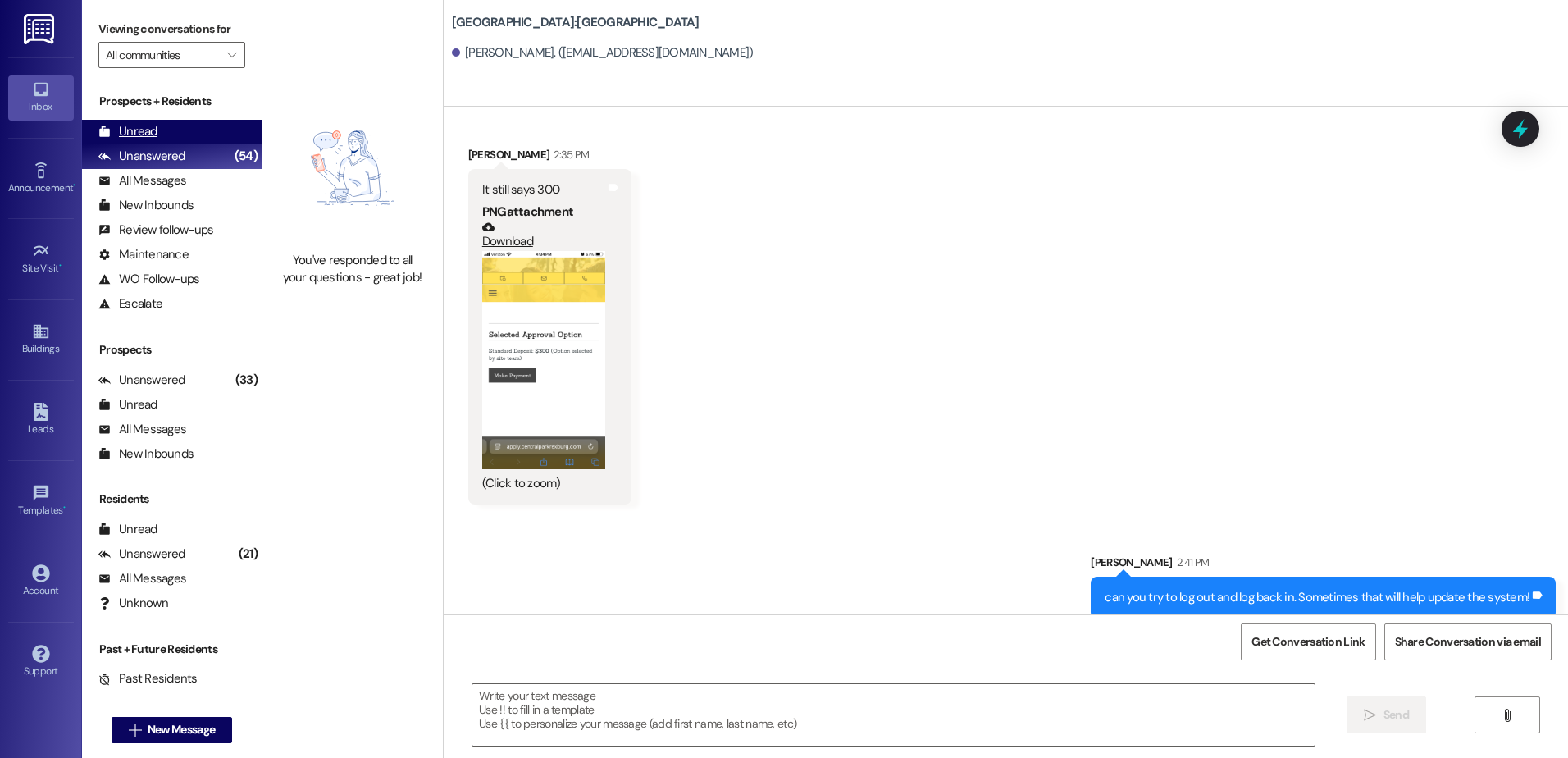
click at [154, 134] on div "Unread" at bounding box center [128, 132] width 59 height 17
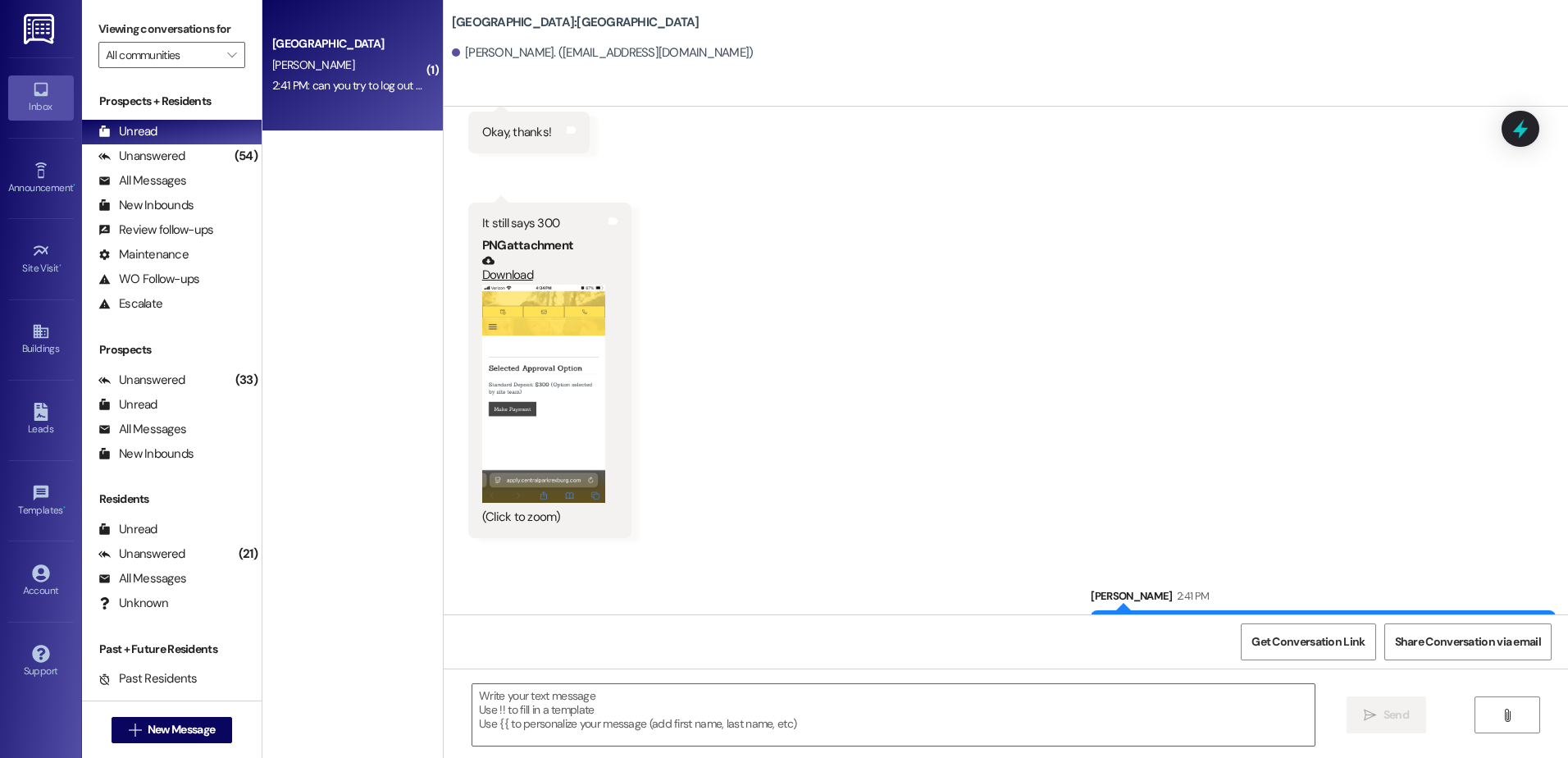
scroll to position [1814, 0]
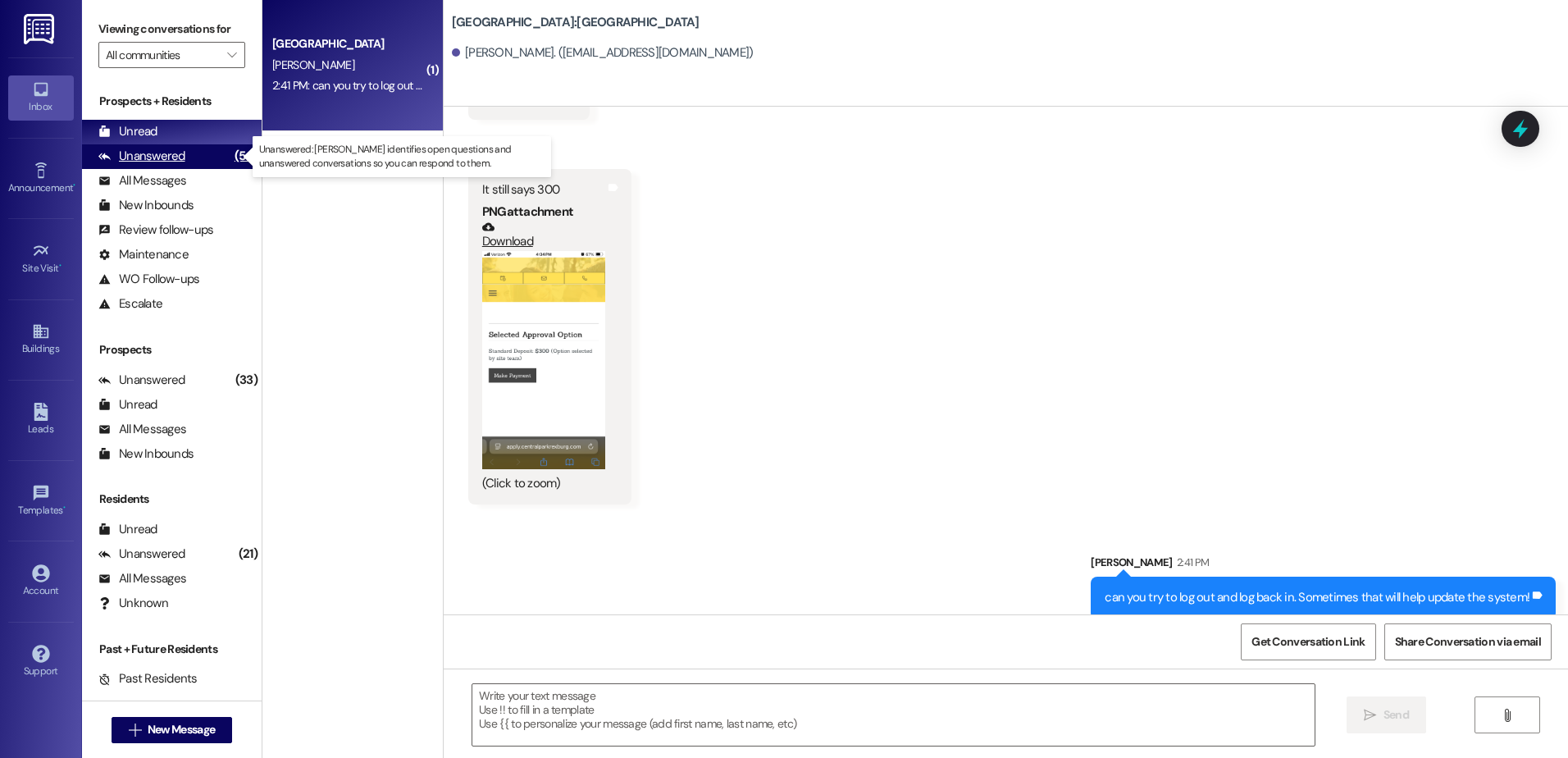
click at [201, 159] on div "Unanswered (54)" at bounding box center [171, 156] width 180 height 24
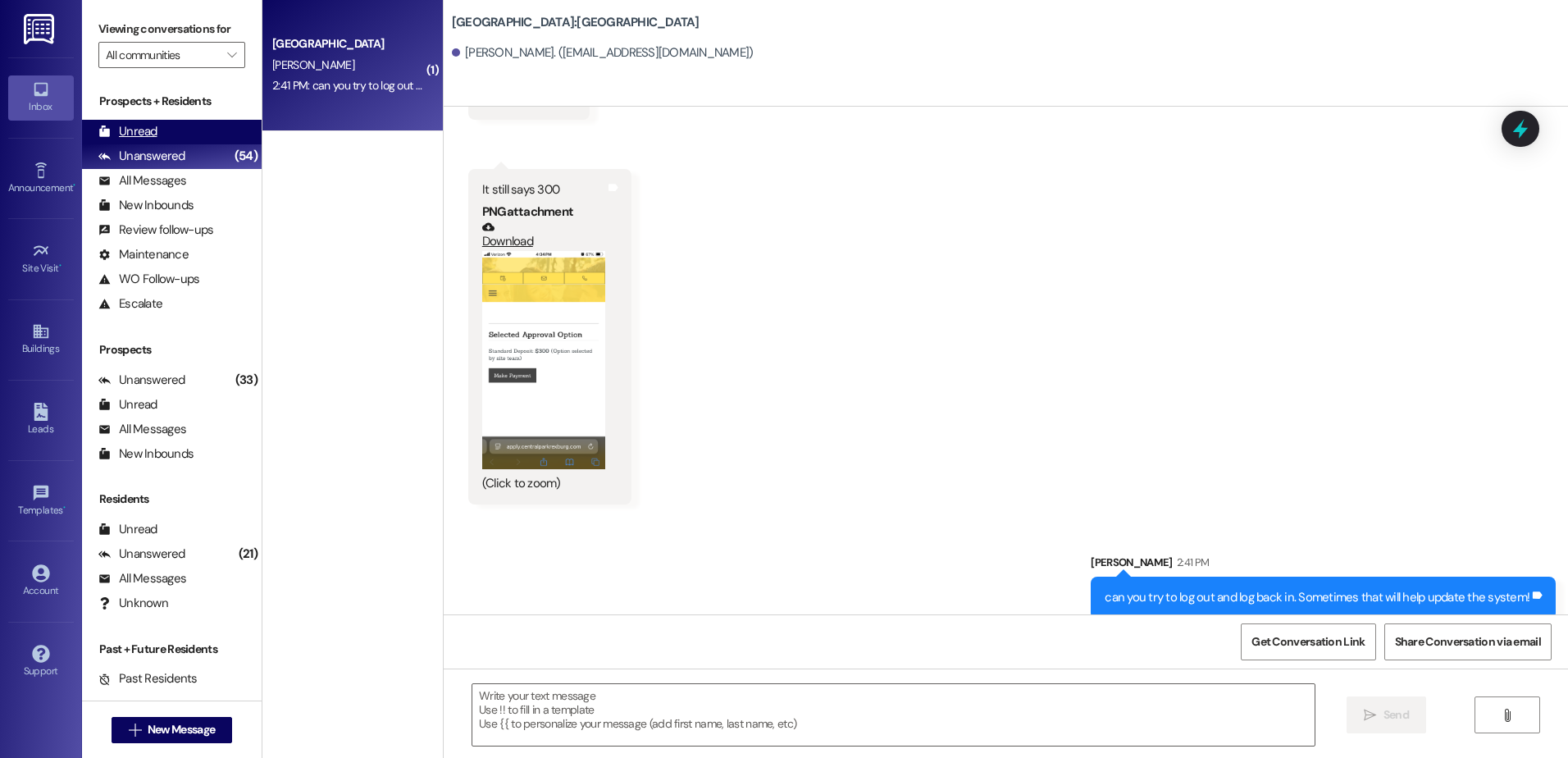
click at [197, 128] on div "Unread (0)" at bounding box center [171, 132] width 180 height 24
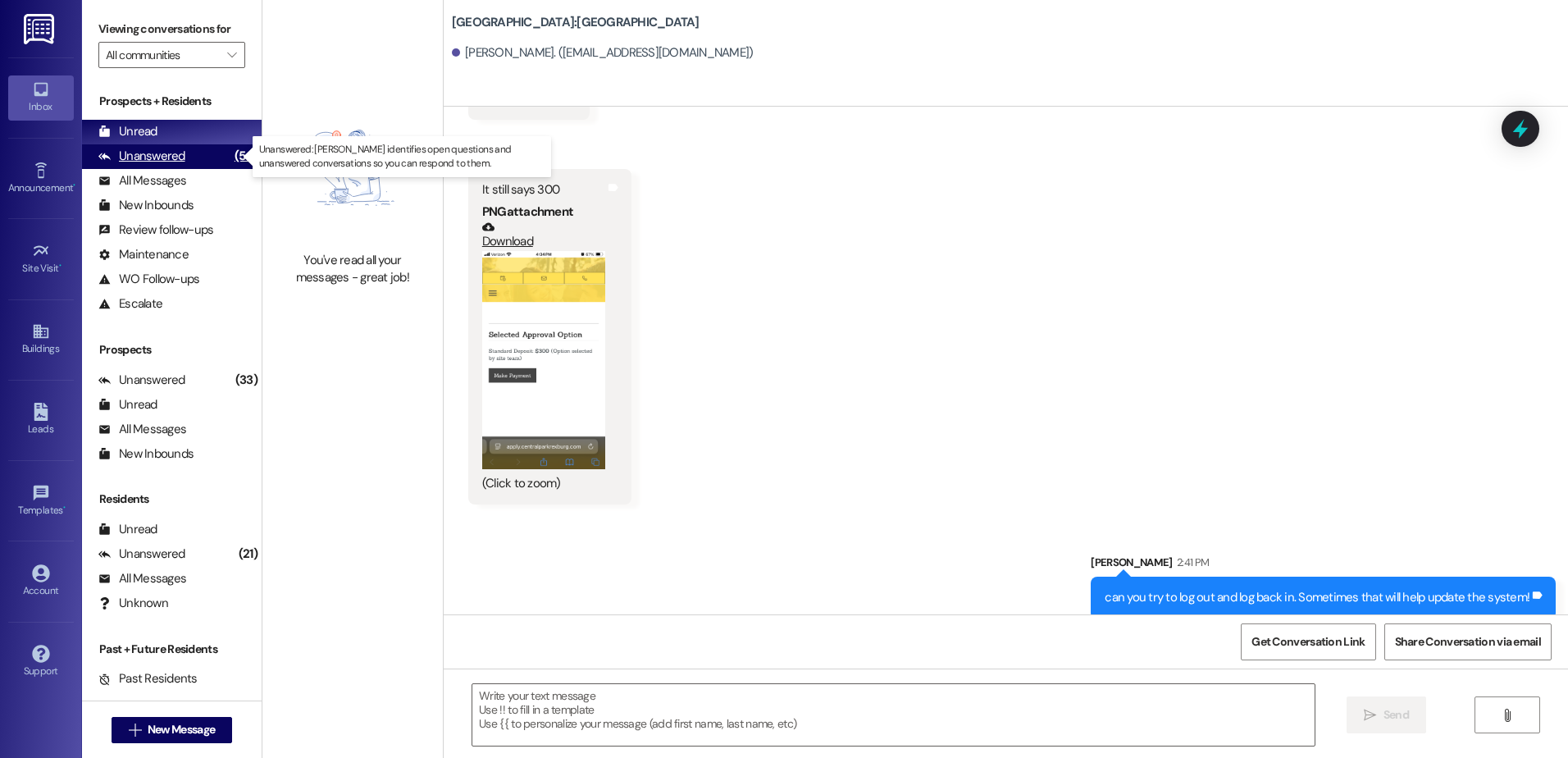
click at [210, 155] on div "Unanswered (54)" at bounding box center [171, 156] width 180 height 24
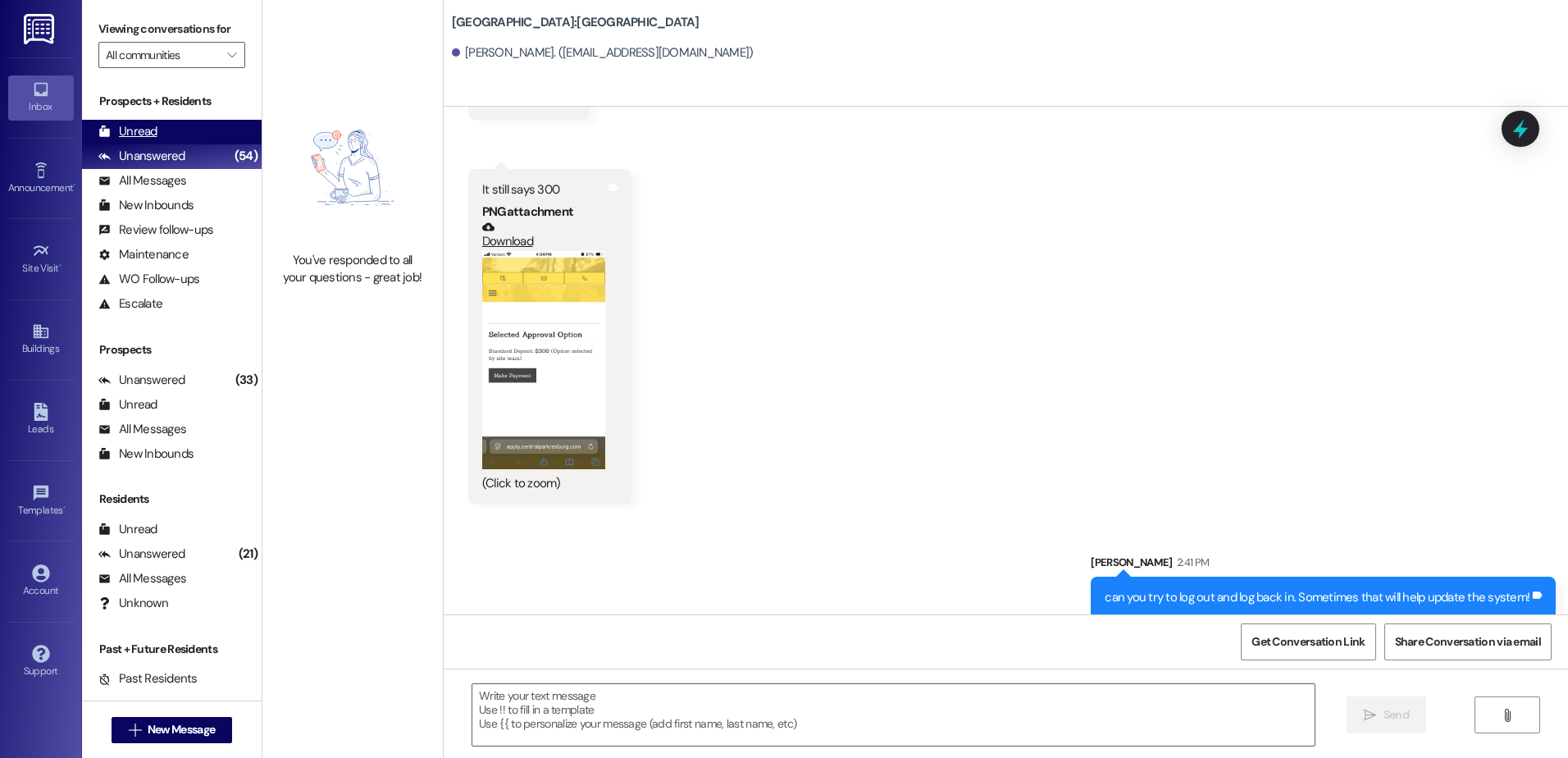
click at [201, 138] on div "Unread (0)" at bounding box center [171, 132] width 180 height 24
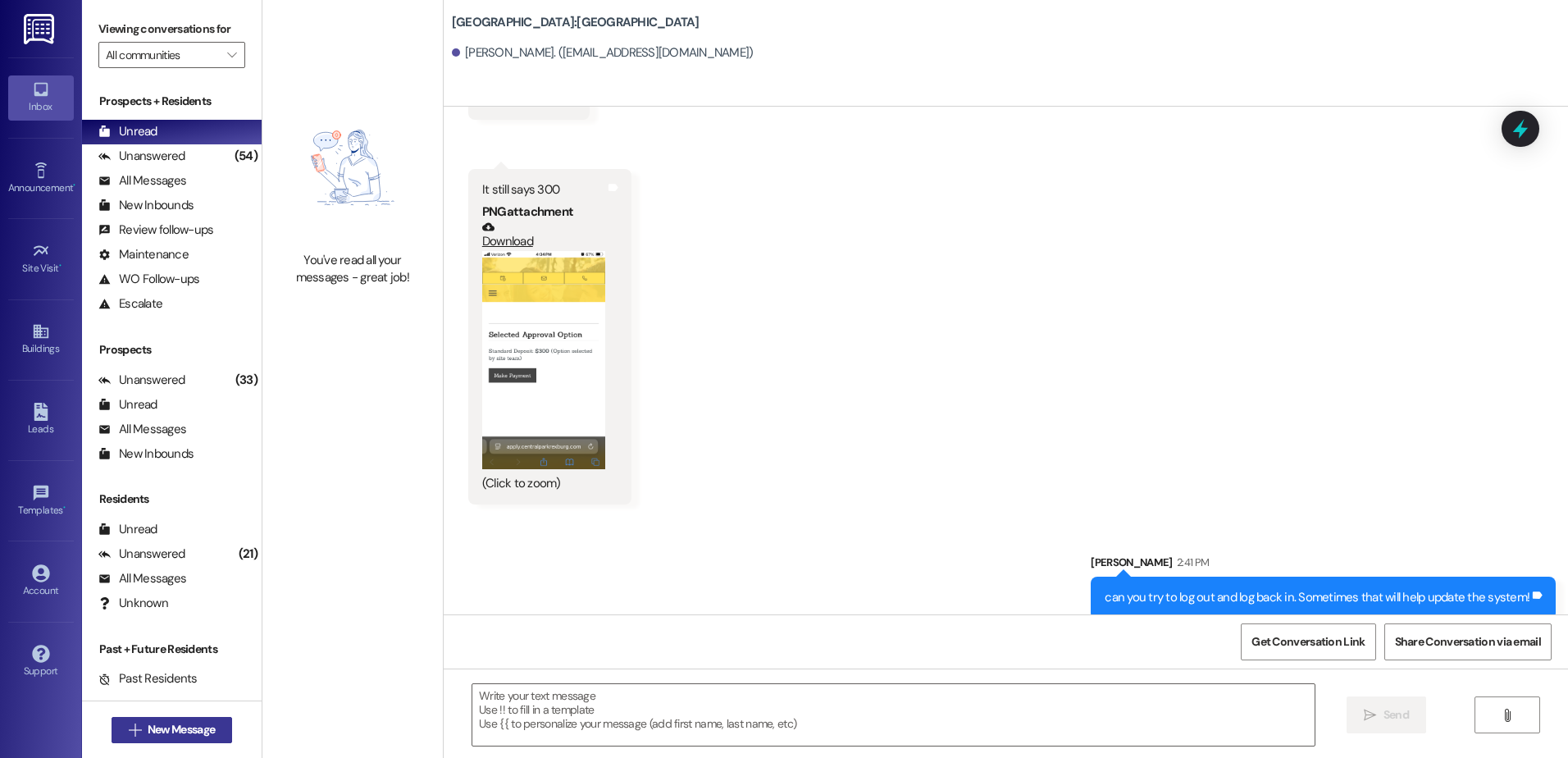
click at [148, 721] on span "New Message" at bounding box center [181, 729] width 67 height 17
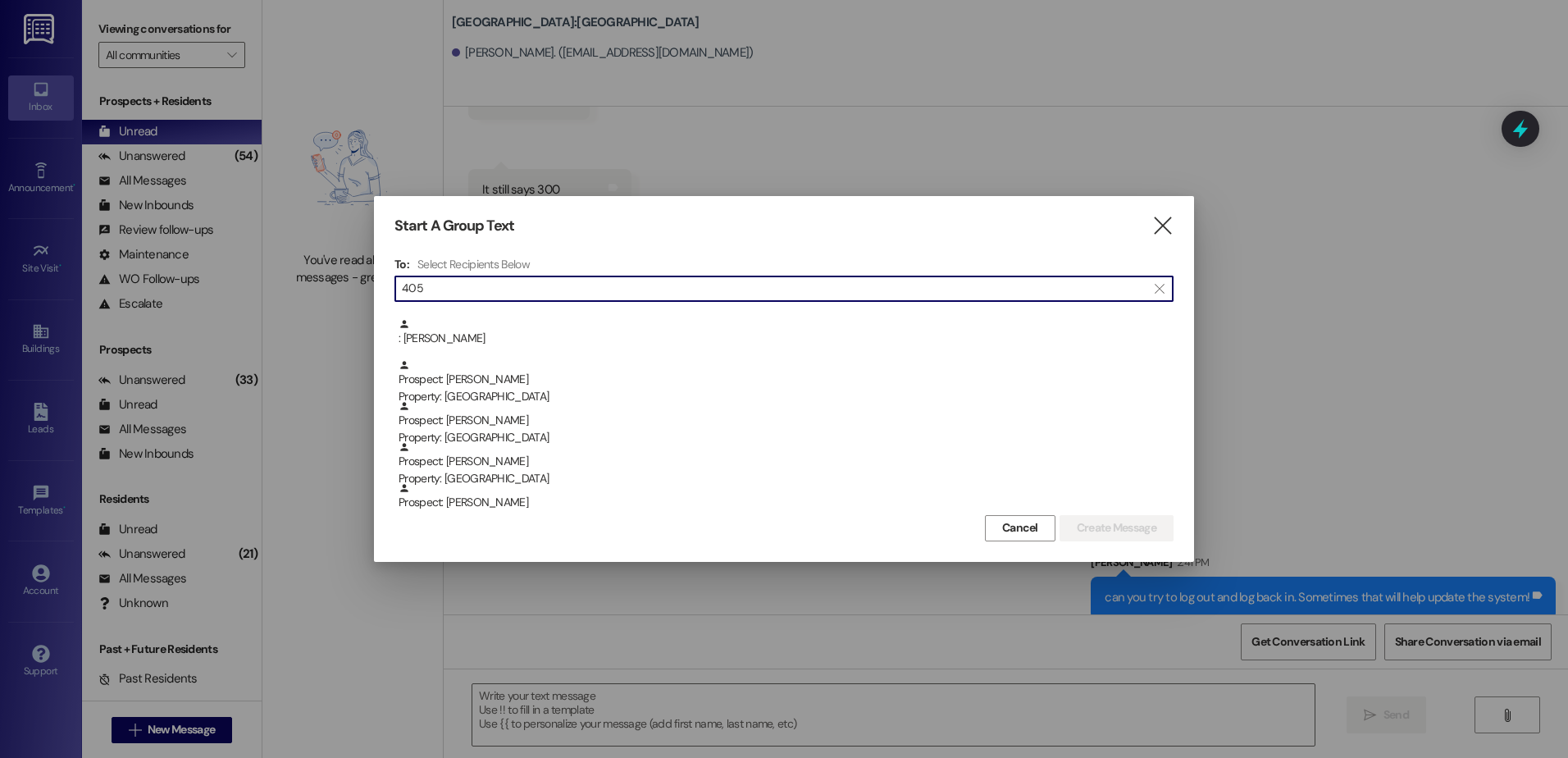
scroll to position [0, 0]
click at [440, 280] on input "405" at bounding box center [774, 288] width 745 height 23
click at [440, 281] on input "405" at bounding box center [774, 288] width 745 height 23
type input "405"
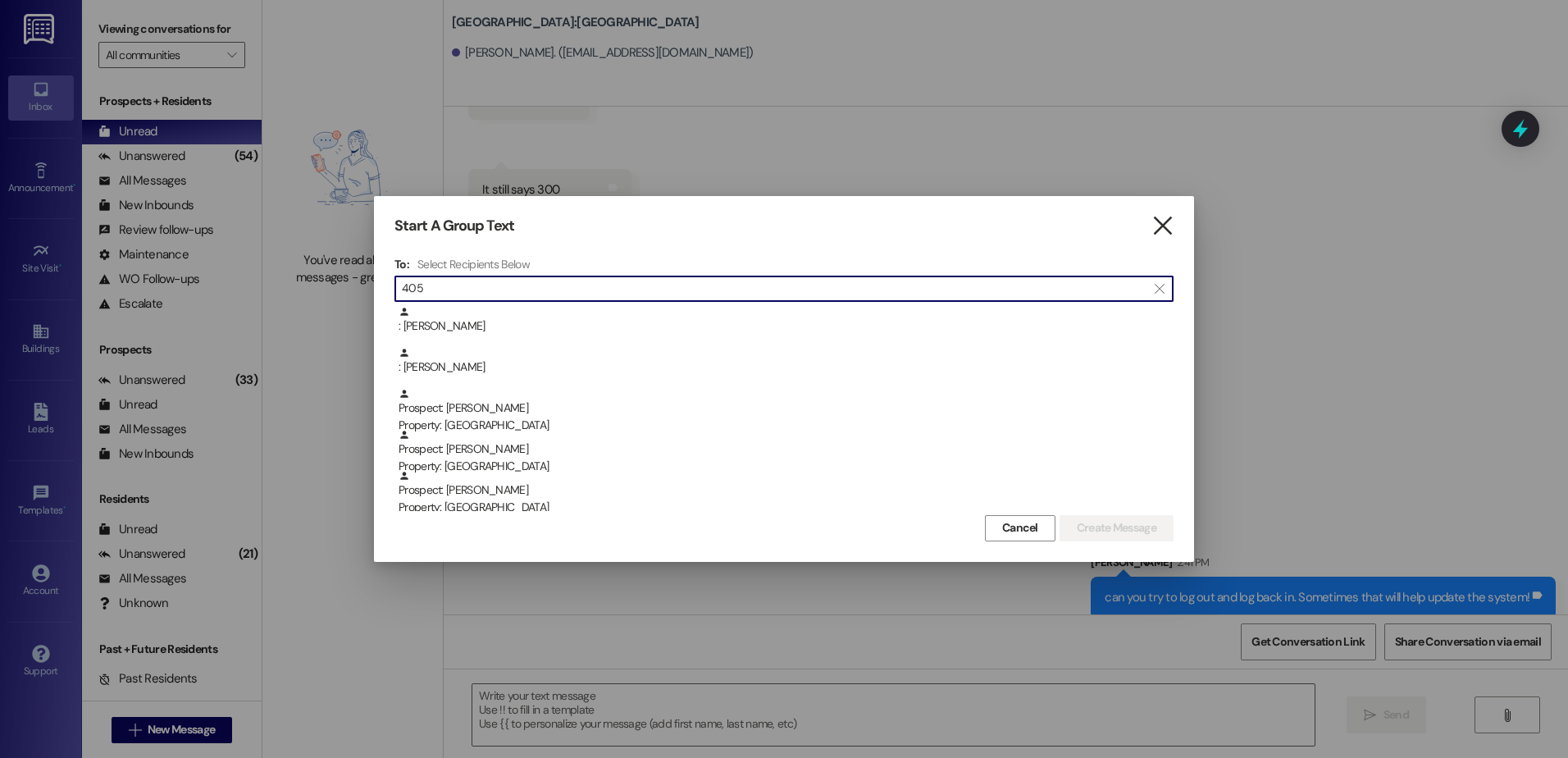
click at [1160, 221] on icon "" at bounding box center [1163, 226] width 23 height 17
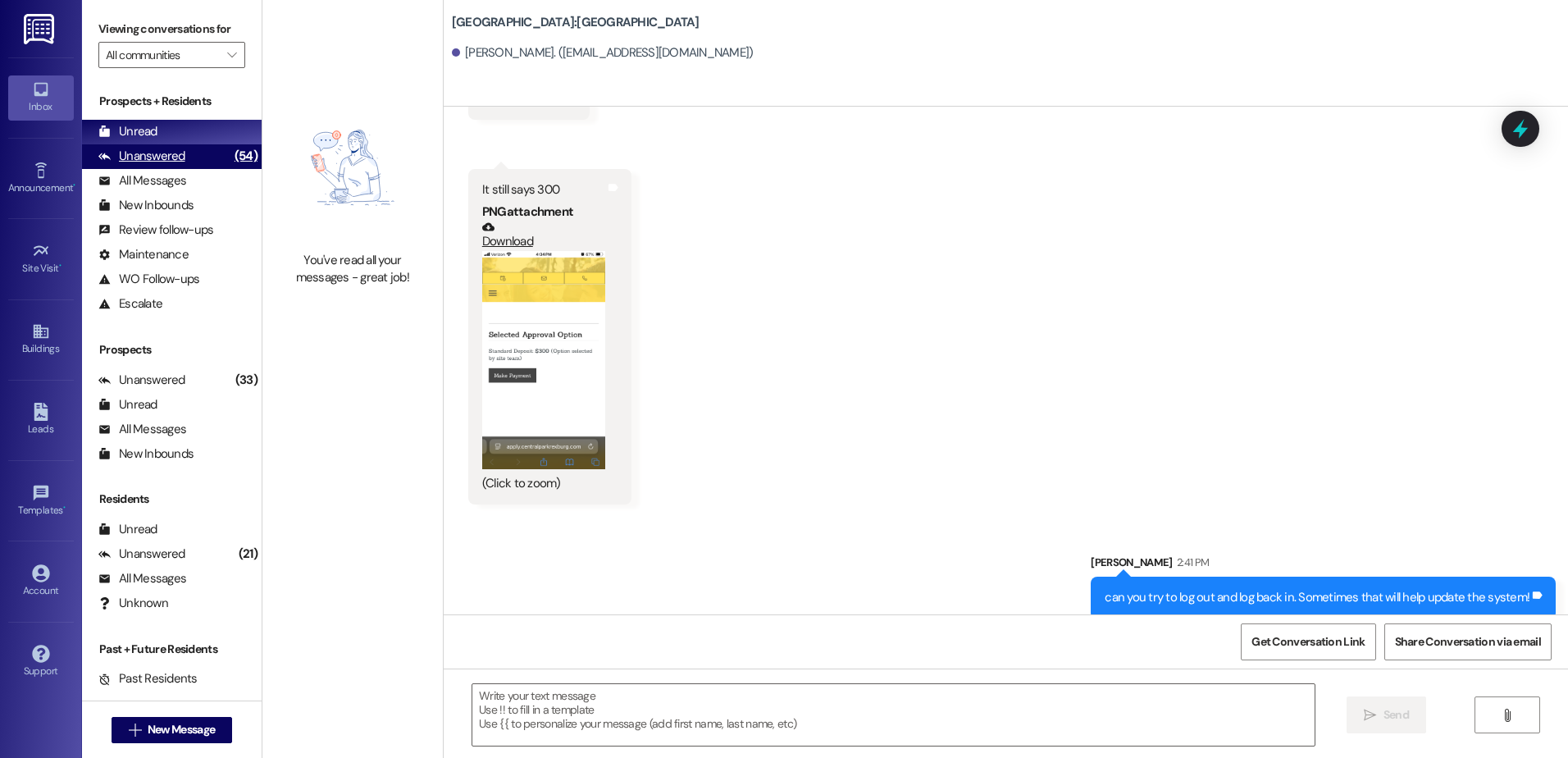
click at [198, 150] on div "Unanswered (54)" at bounding box center [171, 156] width 180 height 24
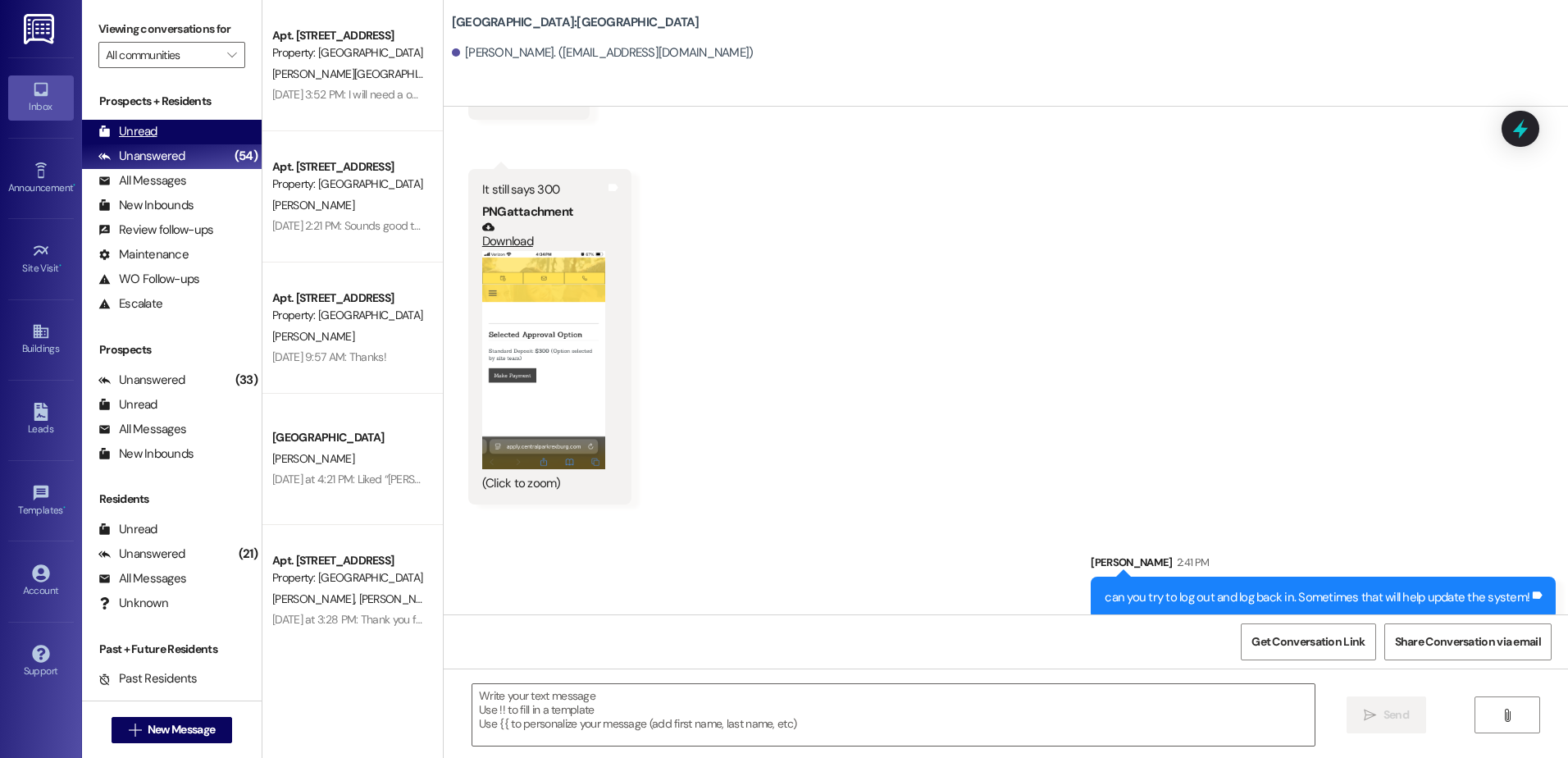
click at [190, 134] on div "Unread (0)" at bounding box center [171, 132] width 180 height 24
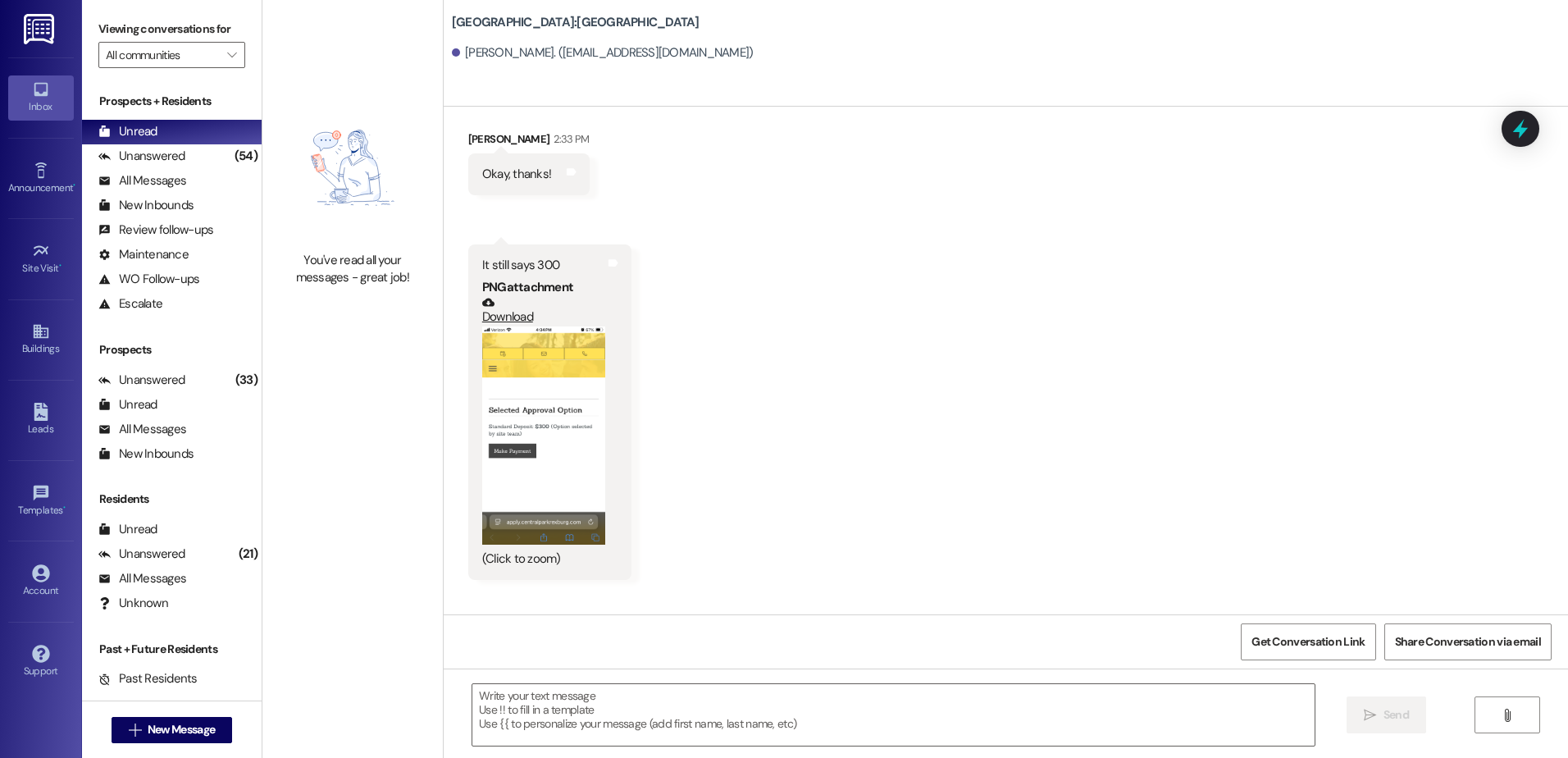
scroll to position [1698, 0]
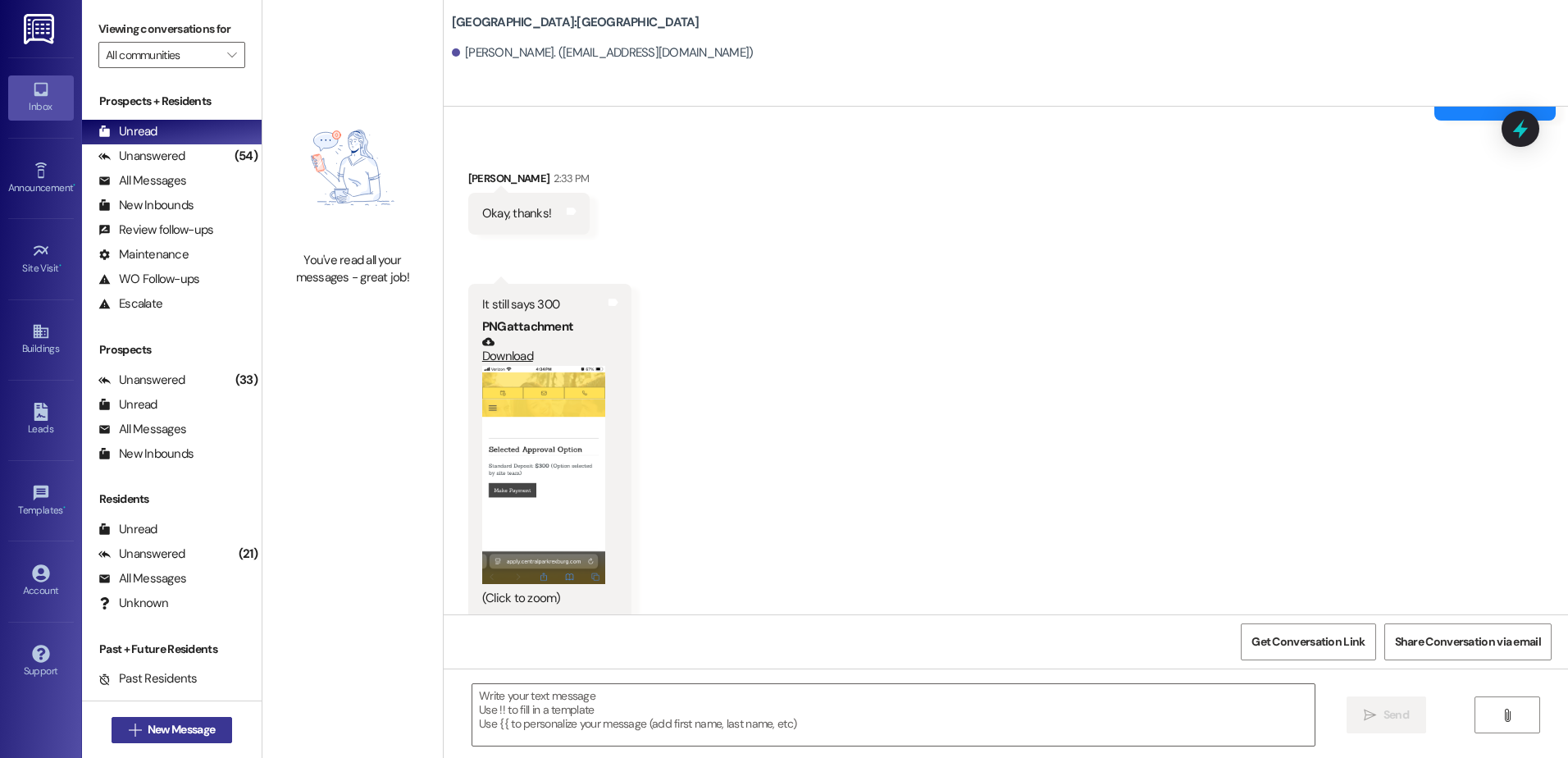
click at [184, 742] on button " New Message" at bounding box center [172, 730] width 122 height 26
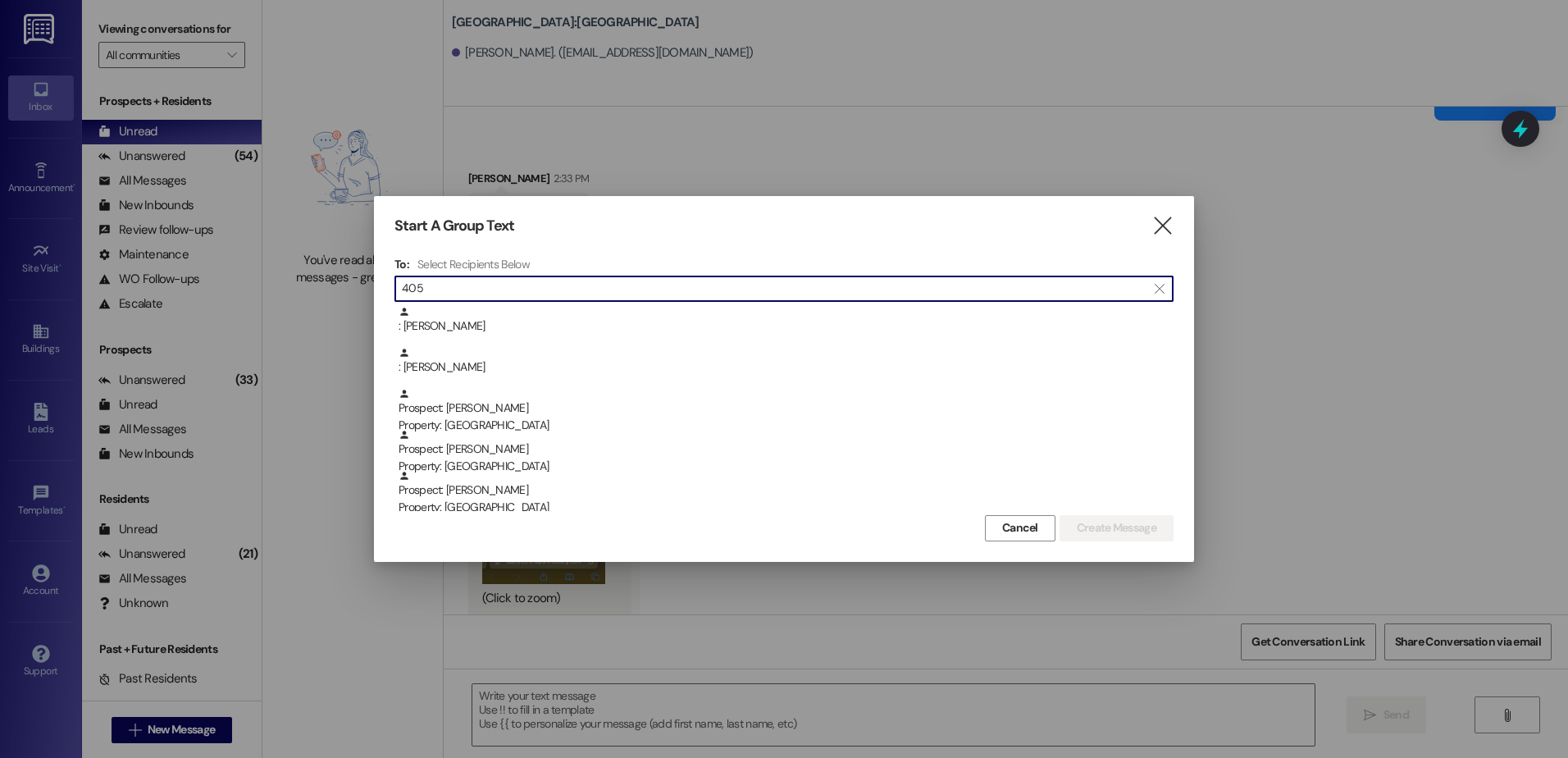
click at [432, 296] on input "405" at bounding box center [774, 288] width 745 height 23
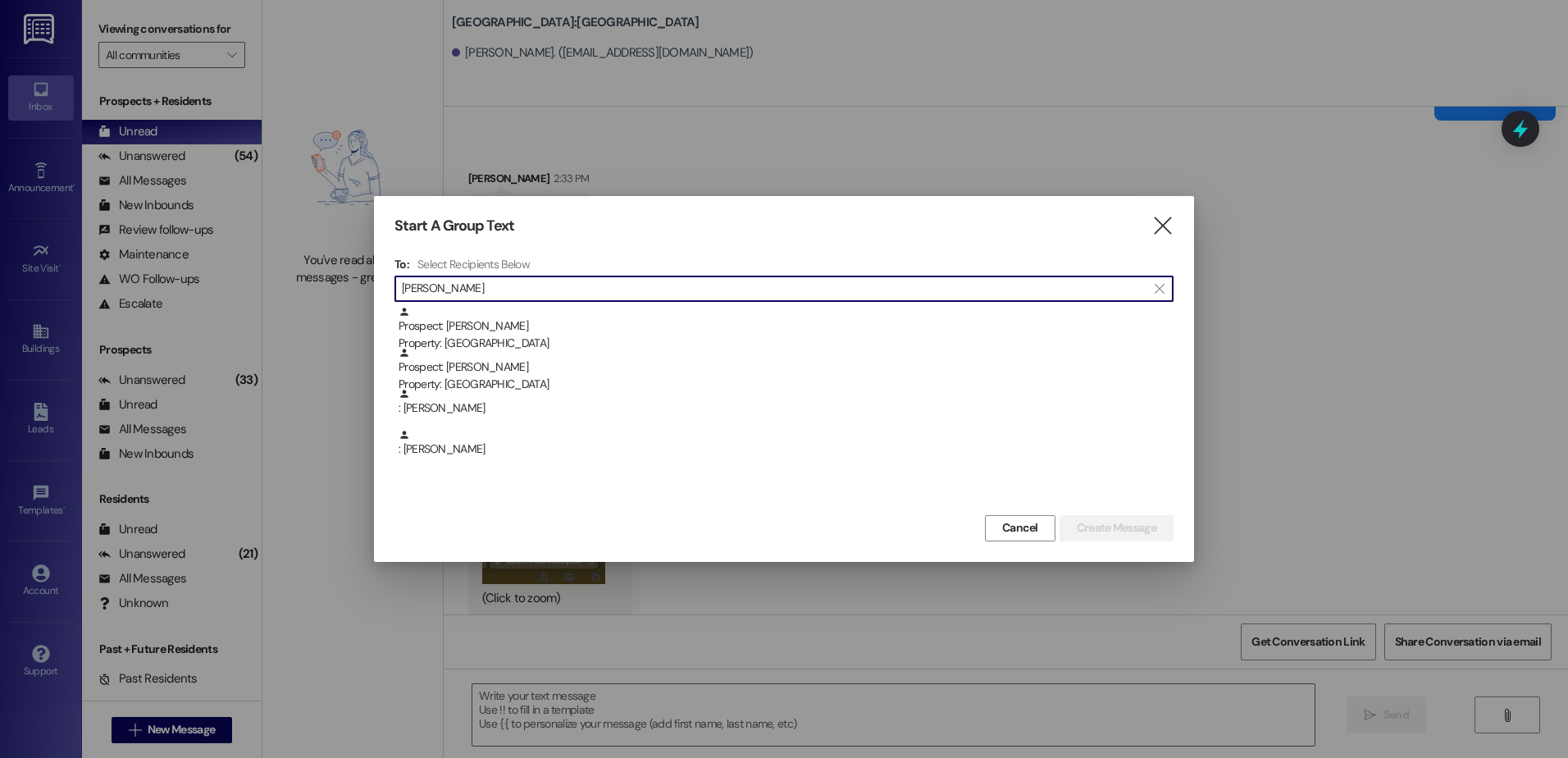
type input "[PERSON_NAME]"
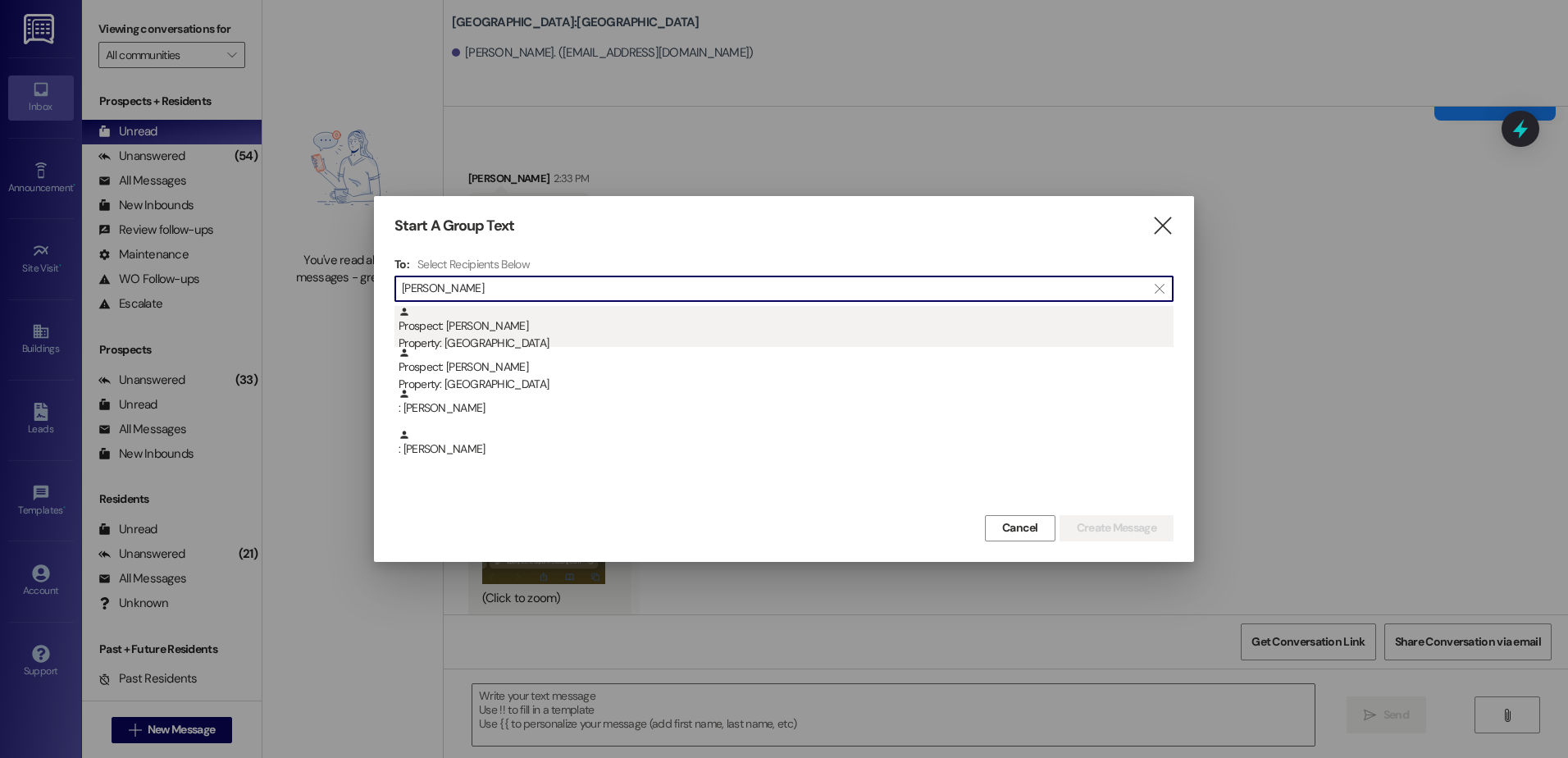
click at [511, 326] on div "Prospect: [PERSON_NAME] Property: [GEOGRAPHIC_DATA]" at bounding box center [786, 329] width 775 height 47
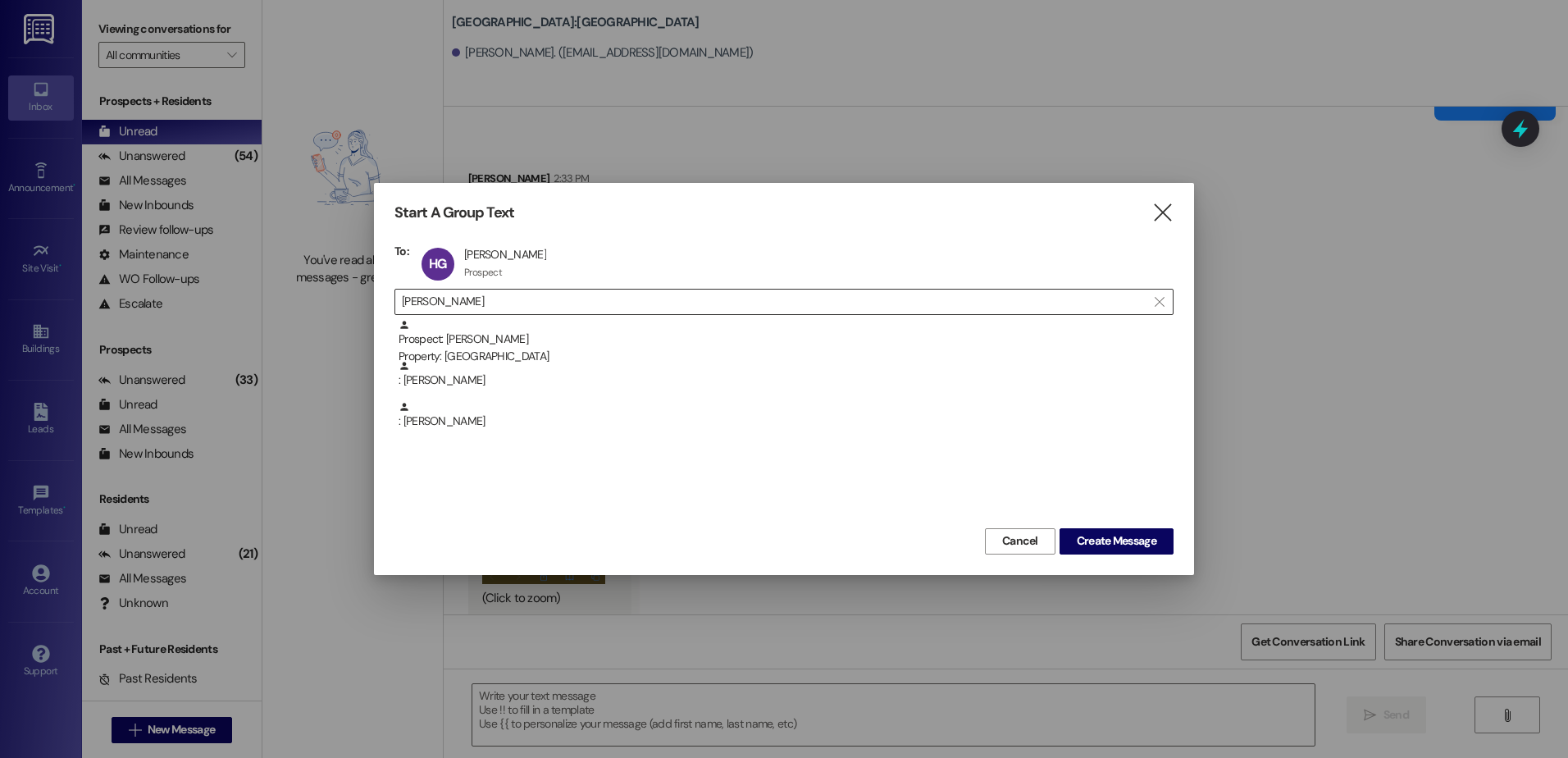
click at [492, 308] on input "[PERSON_NAME]" at bounding box center [774, 301] width 745 height 23
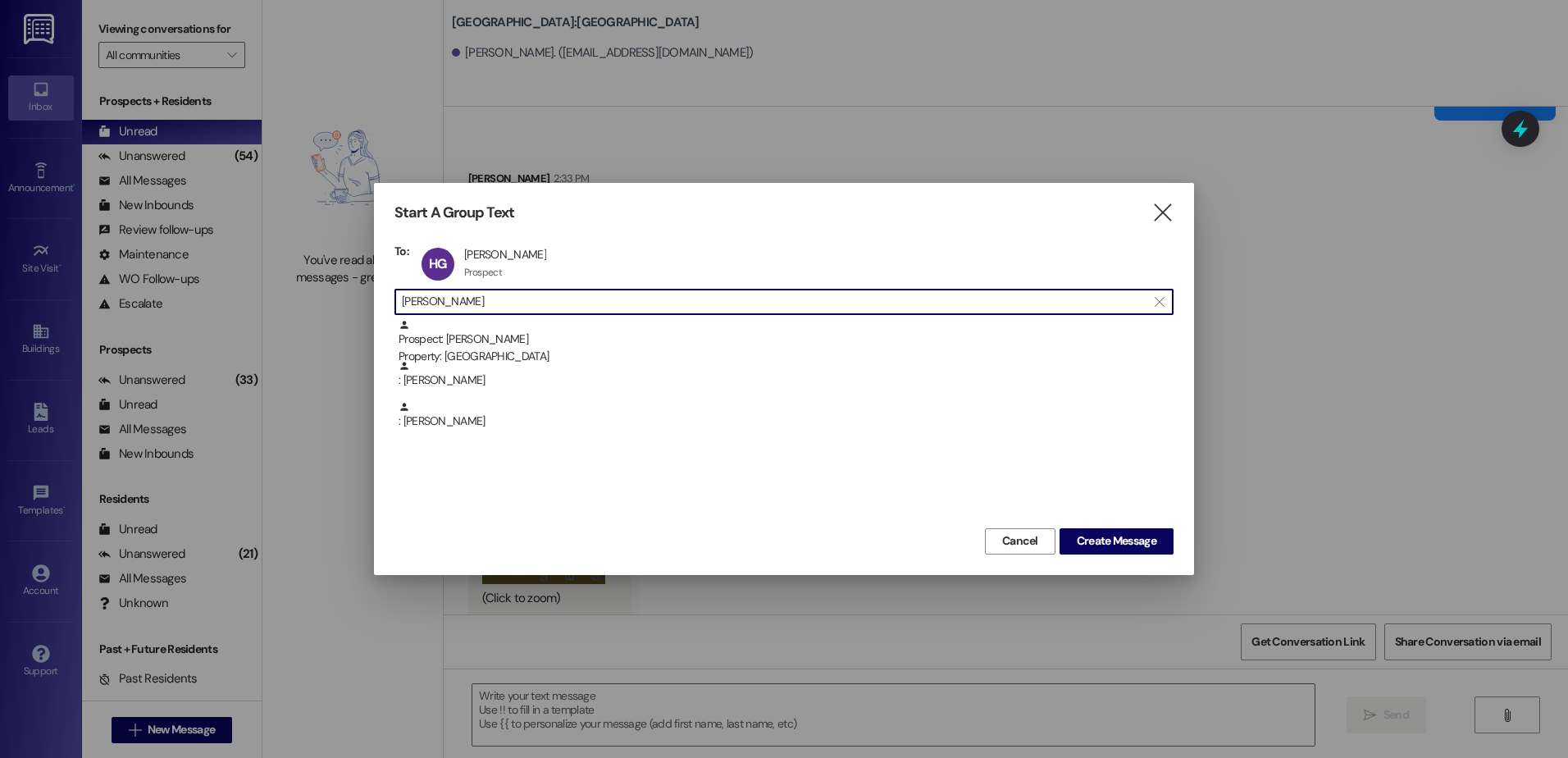
click at [492, 308] on input "[PERSON_NAME]" at bounding box center [774, 301] width 745 height 23
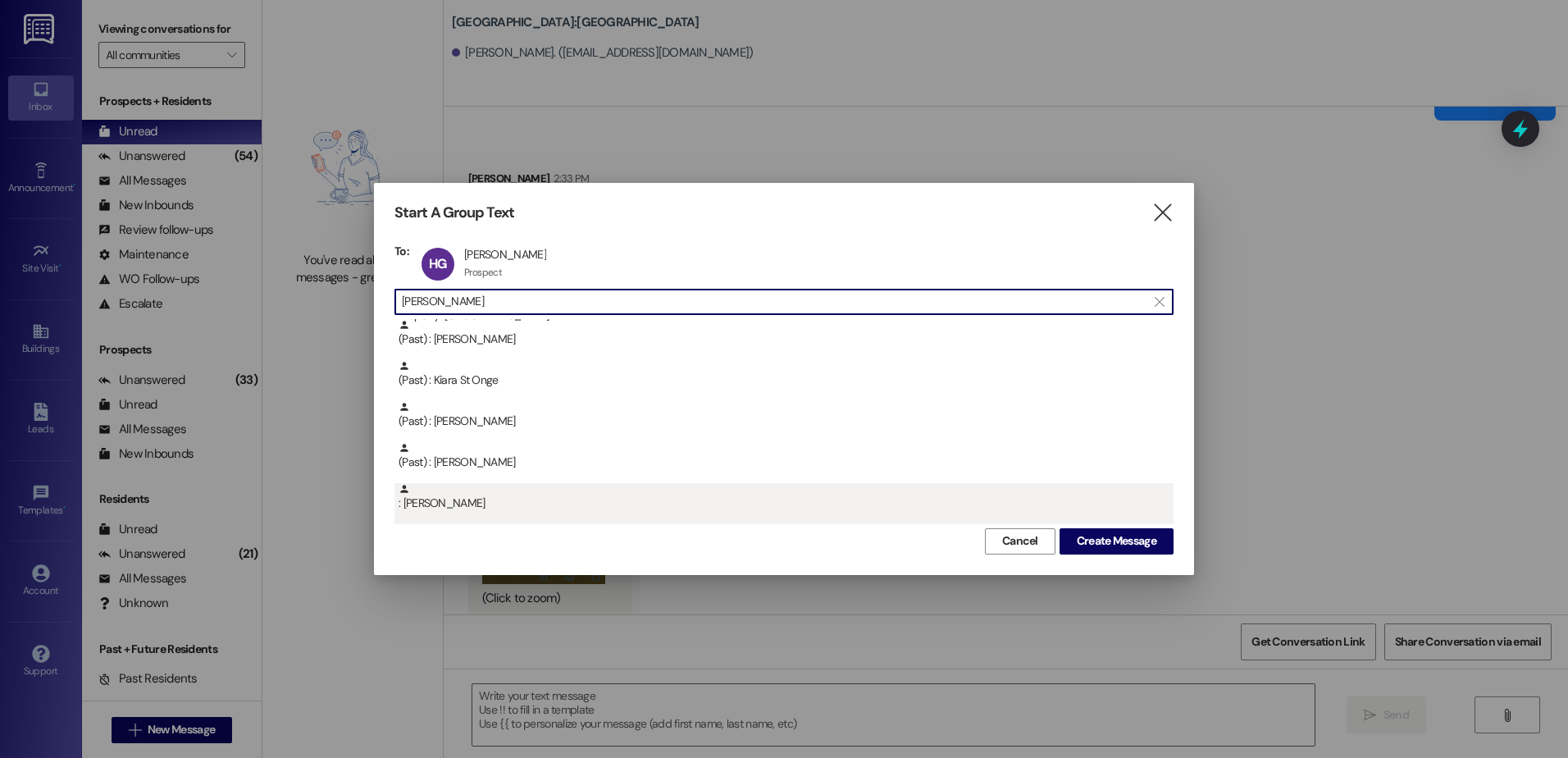
type input "[PERSON_NAME]"
click at [401, 501] on div ": [PERSON_NAME]" at bounding box center [786, 497] width 775 height 29
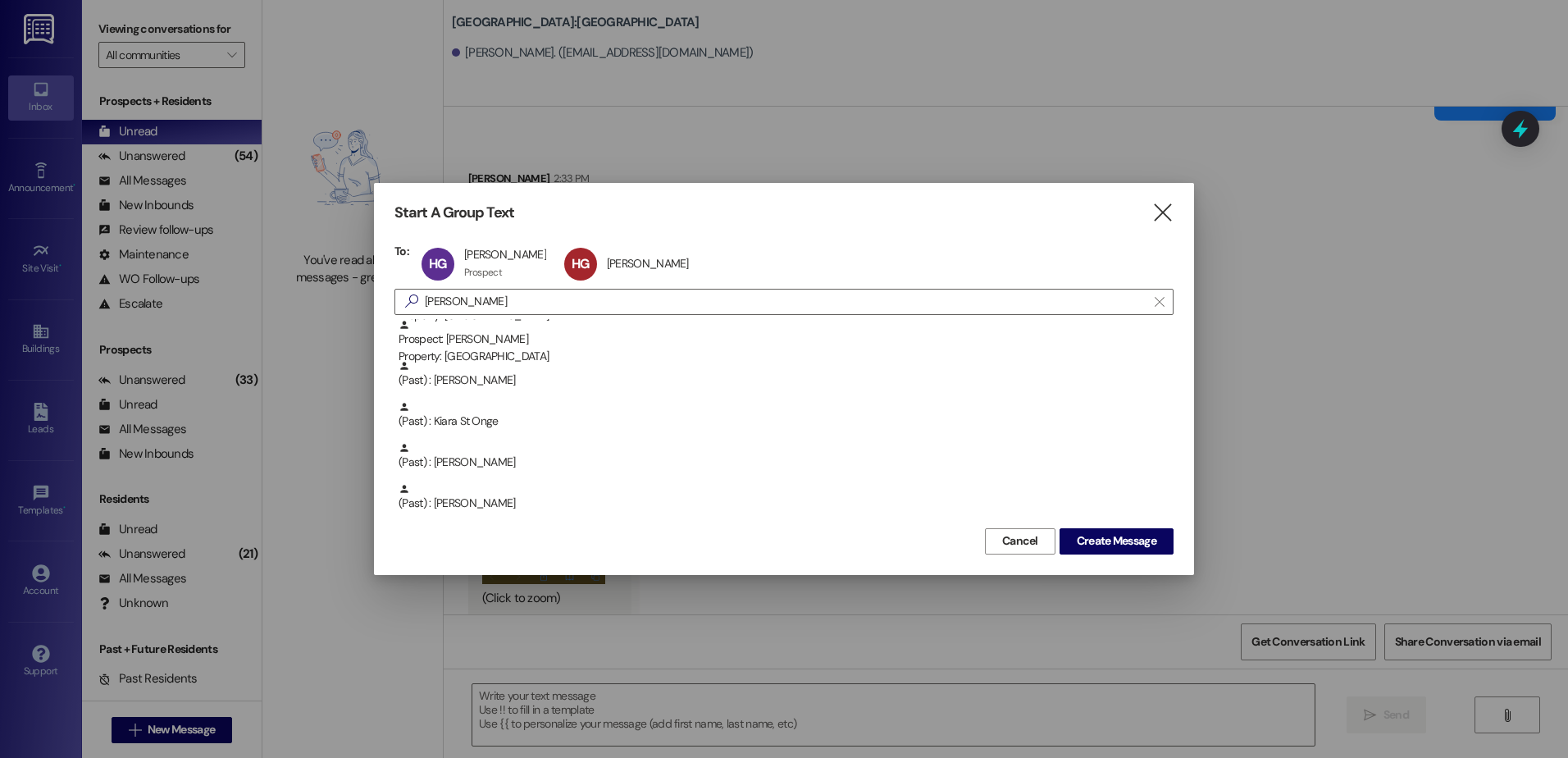
scroll to position [123, 0]
click at [1103, 538] on span "Create Message" at bounding box center [1117, 541] width 80 height 17
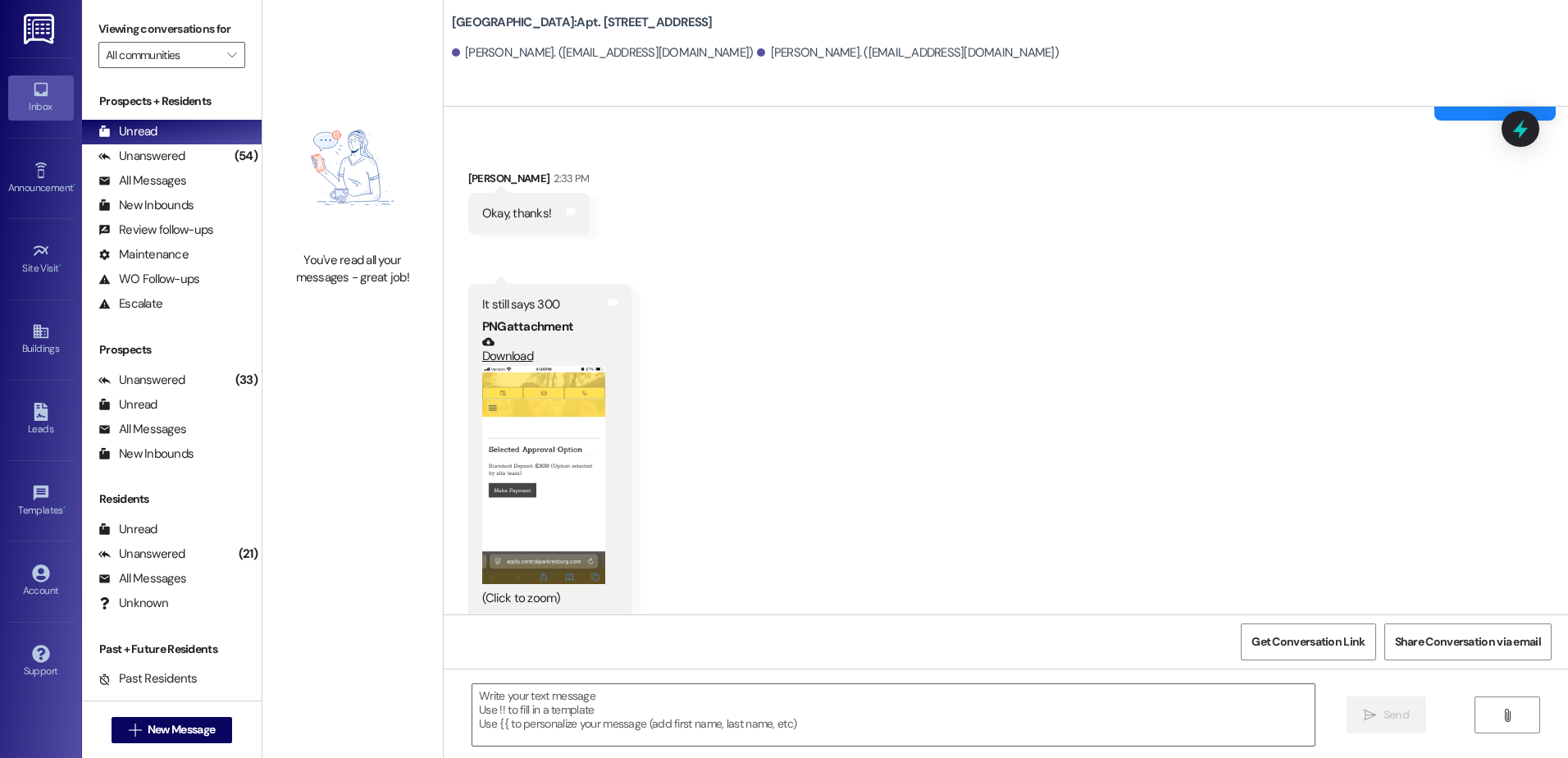
scroll to position [0, 0]
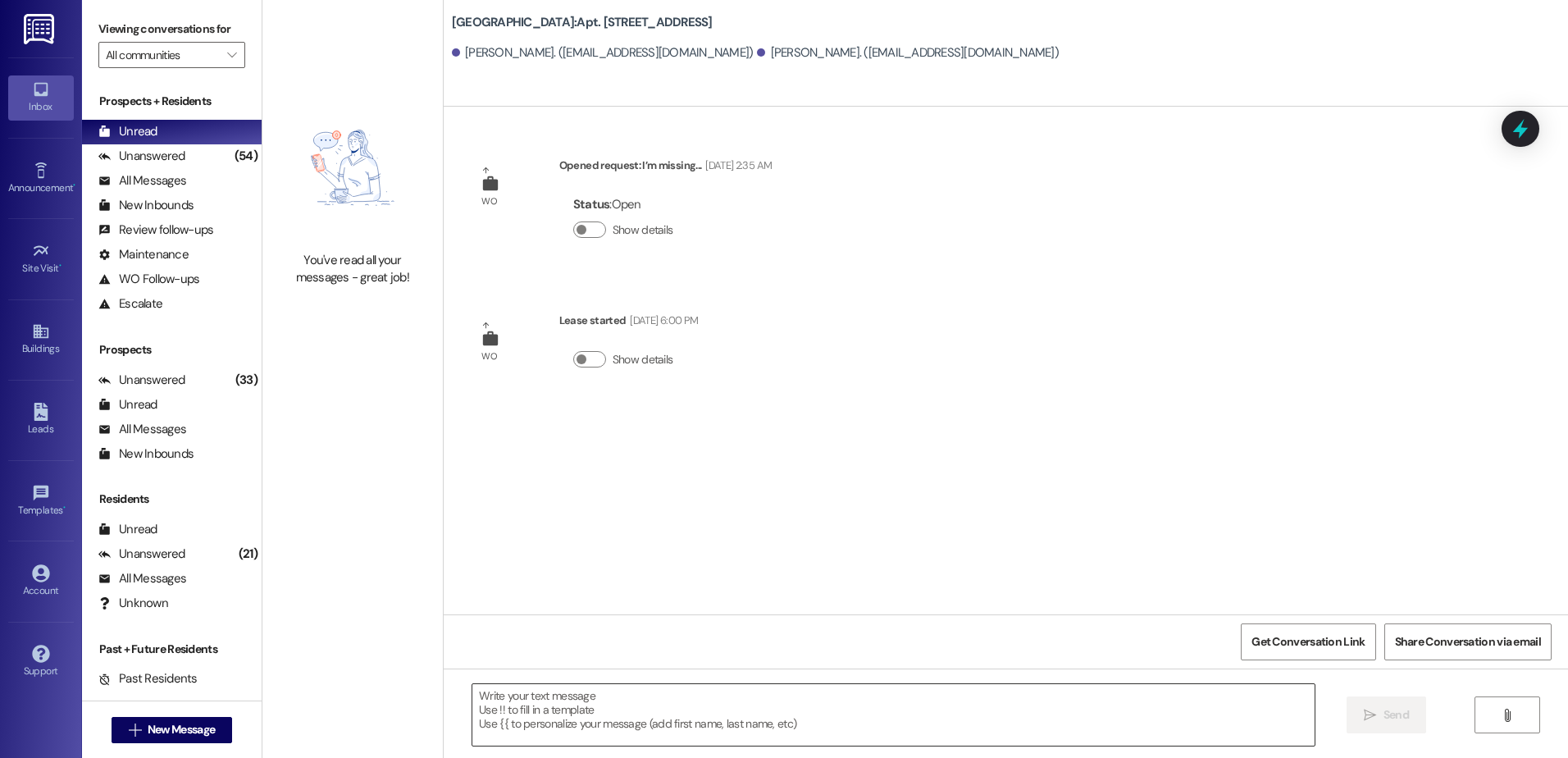
click at [588, 719] on textarea at bounding box center [893, 715] width 841 height 62
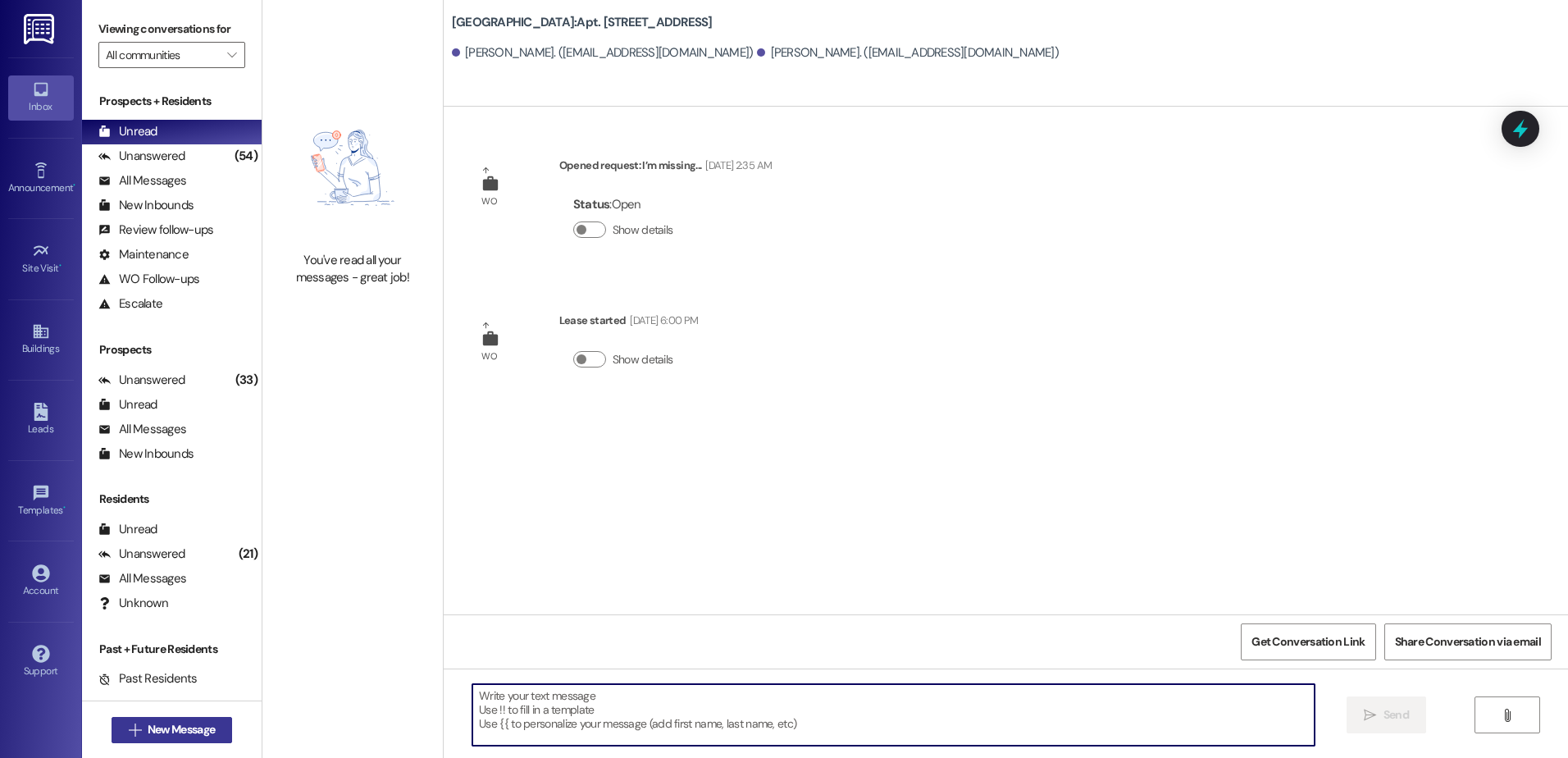
click at [179, 735] on span "New Message" at bounding box center [181, 729] width 67 height 17
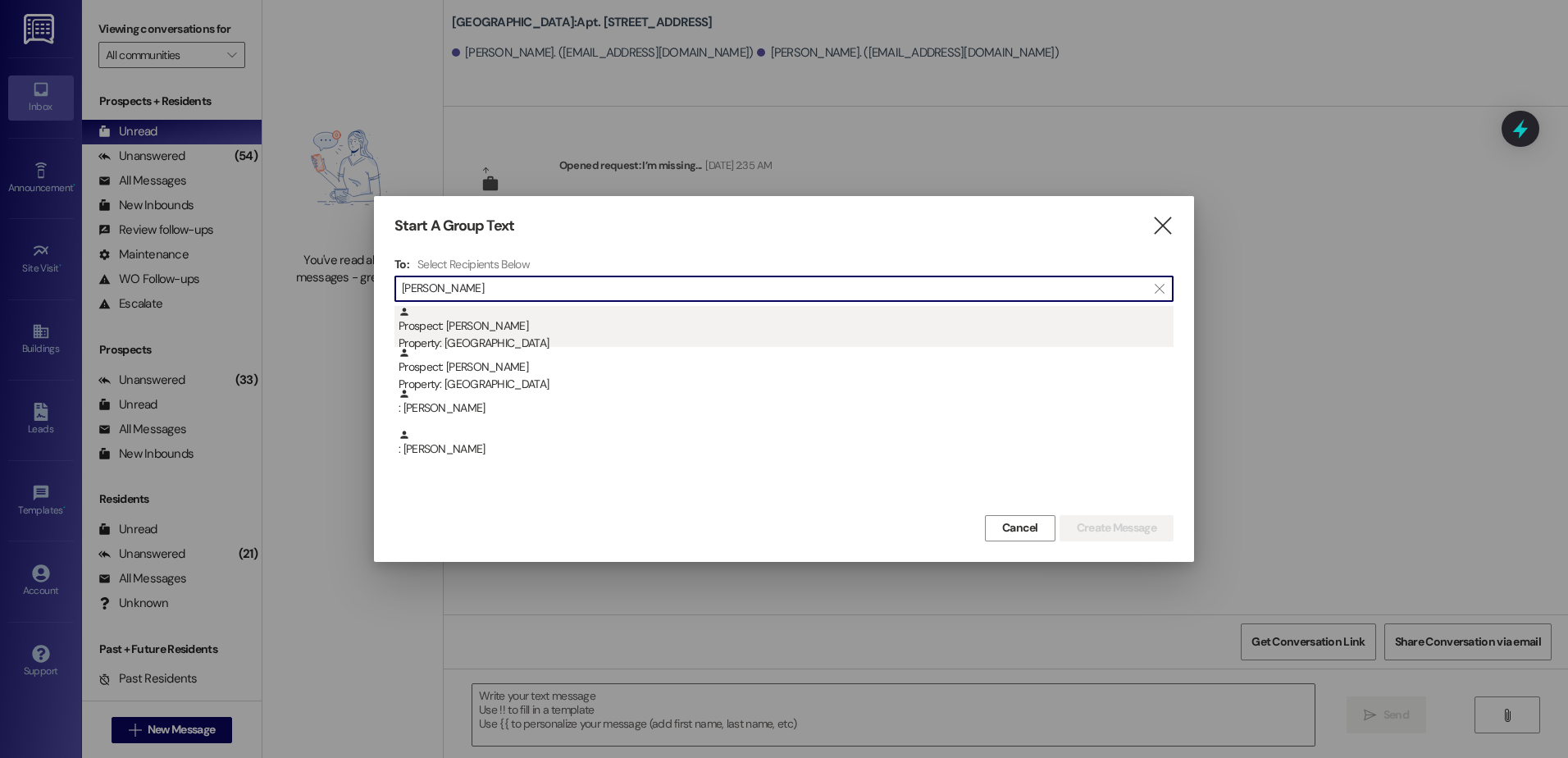
type input "[PERSON_NAME]"
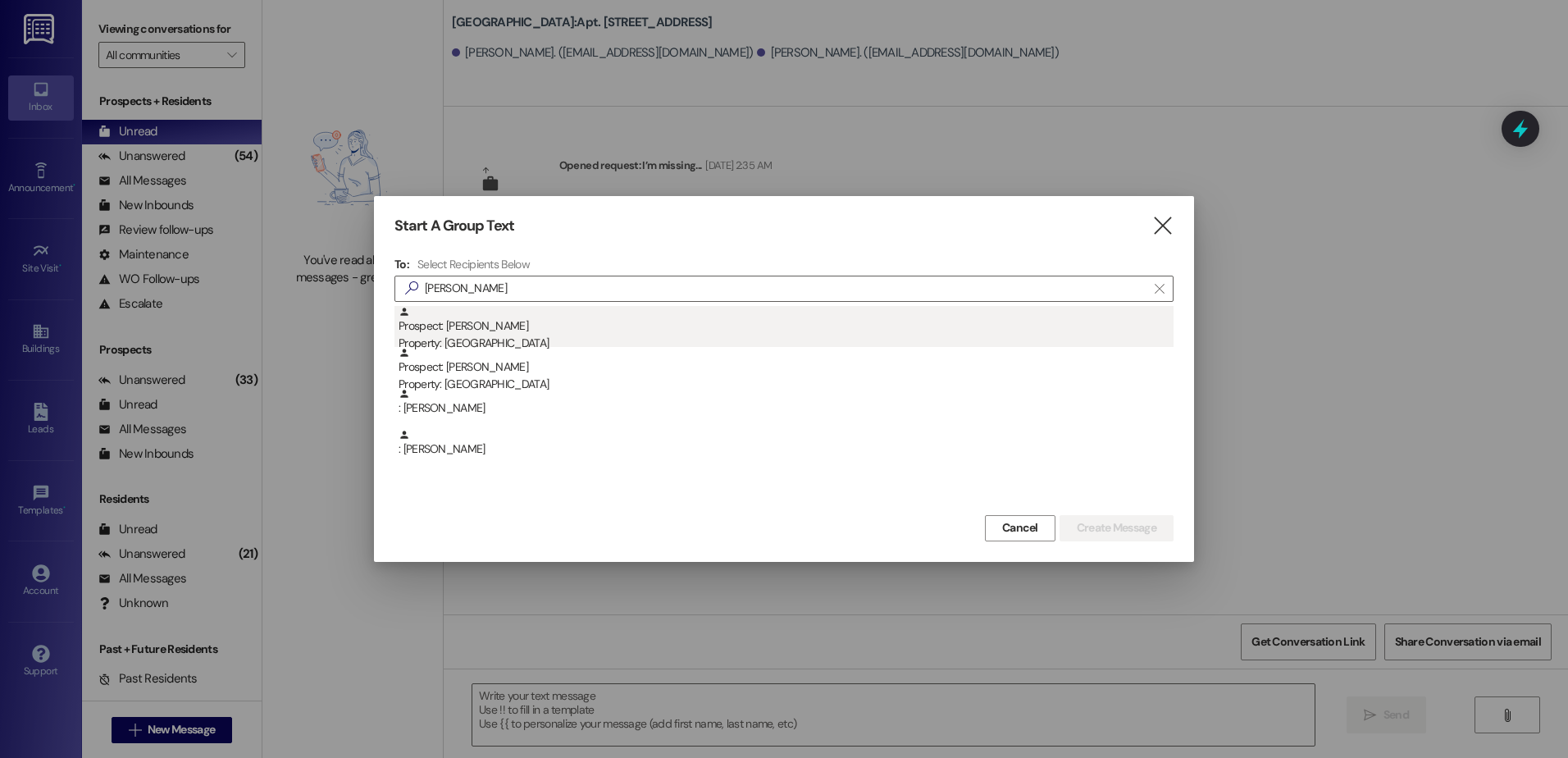
click at [497, 325] on div "Prospect: [PERSON_NAME] Property: [GEOGRAPHIC_DATA]" at bounding box center [786, 329] width 775 height 47
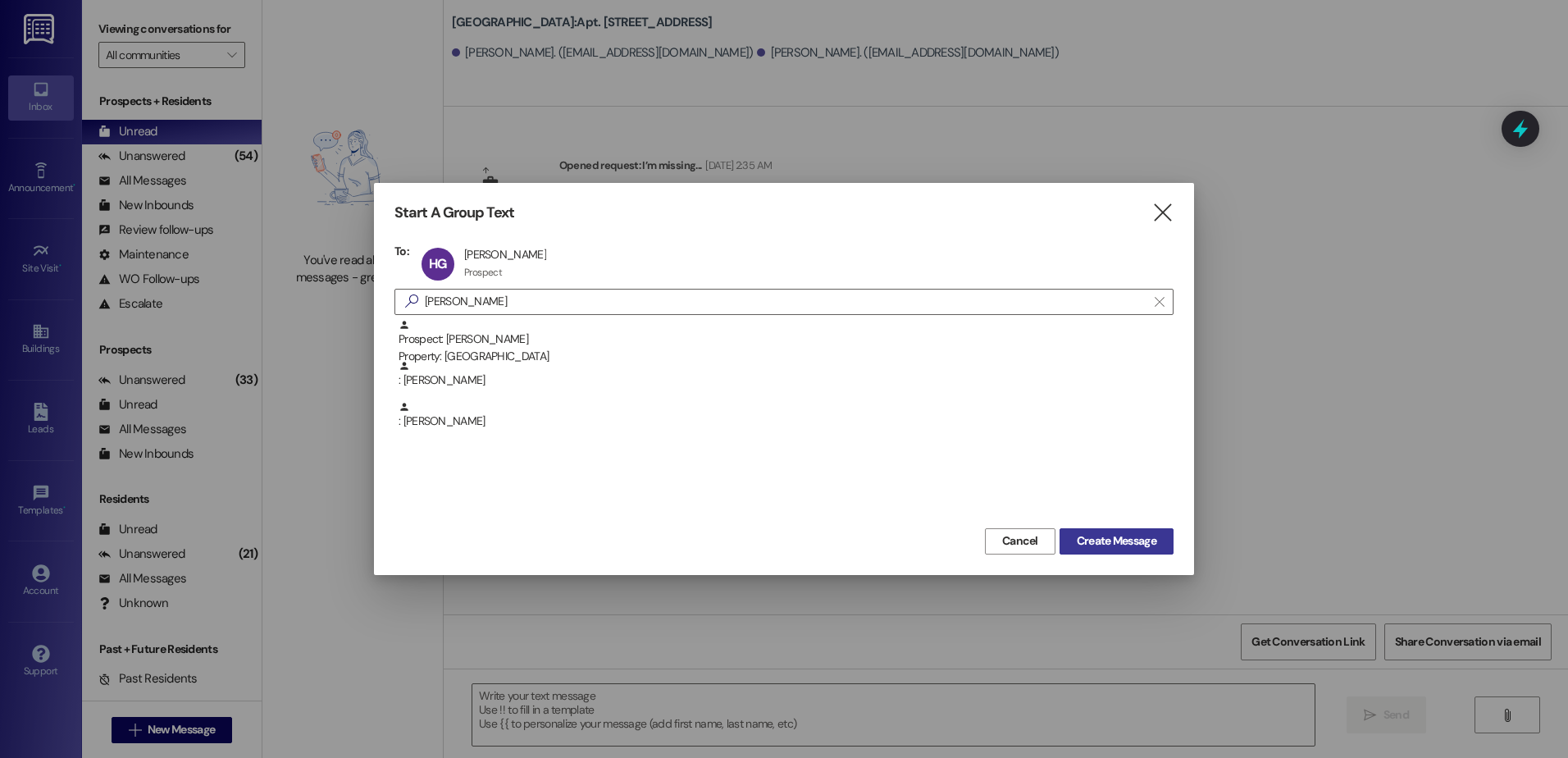
click at [1077, 540] on span "Create Message" at bounding box center [1117, 541] width 80 height 17
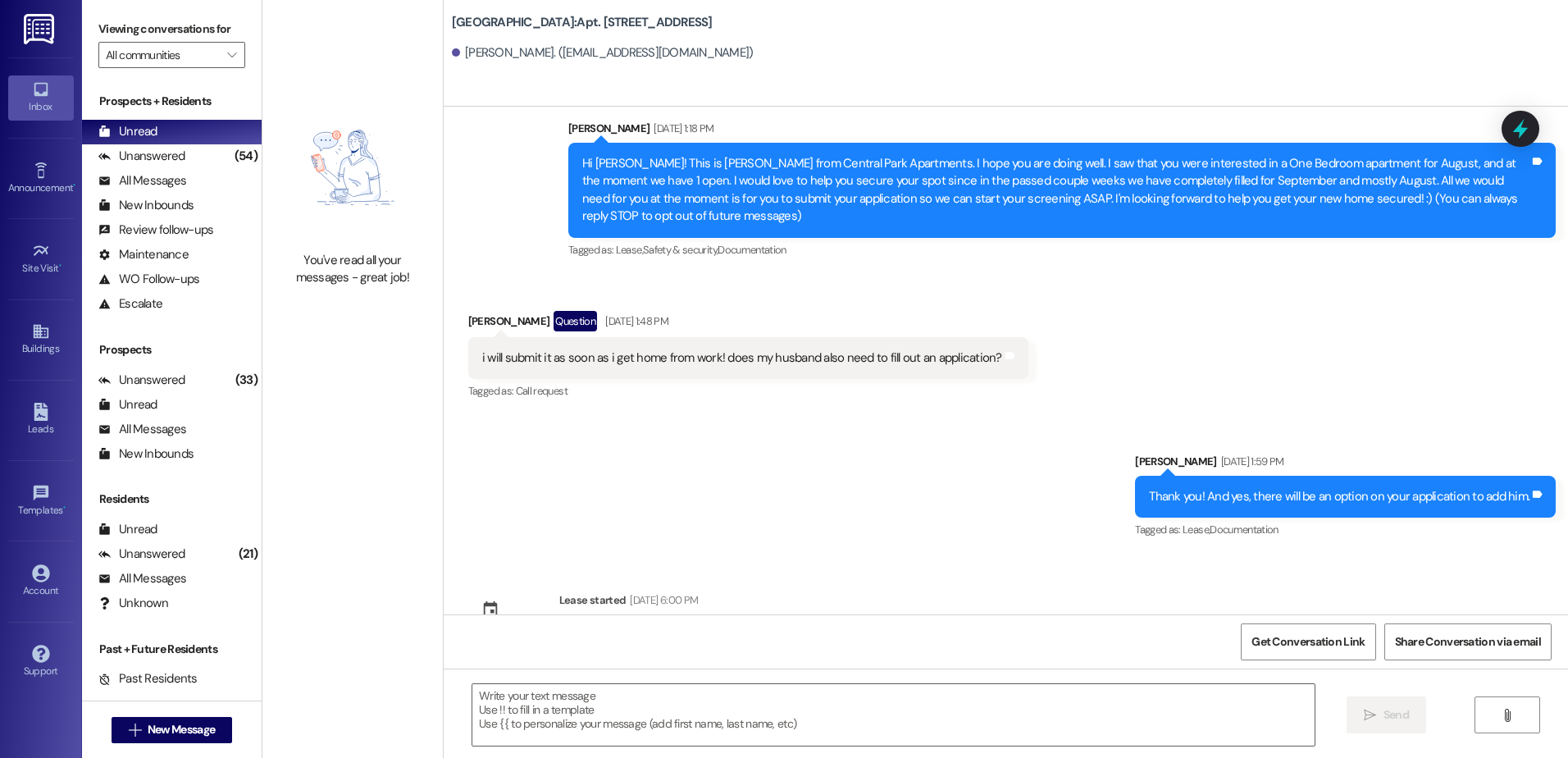
scroll to position [56, 0]
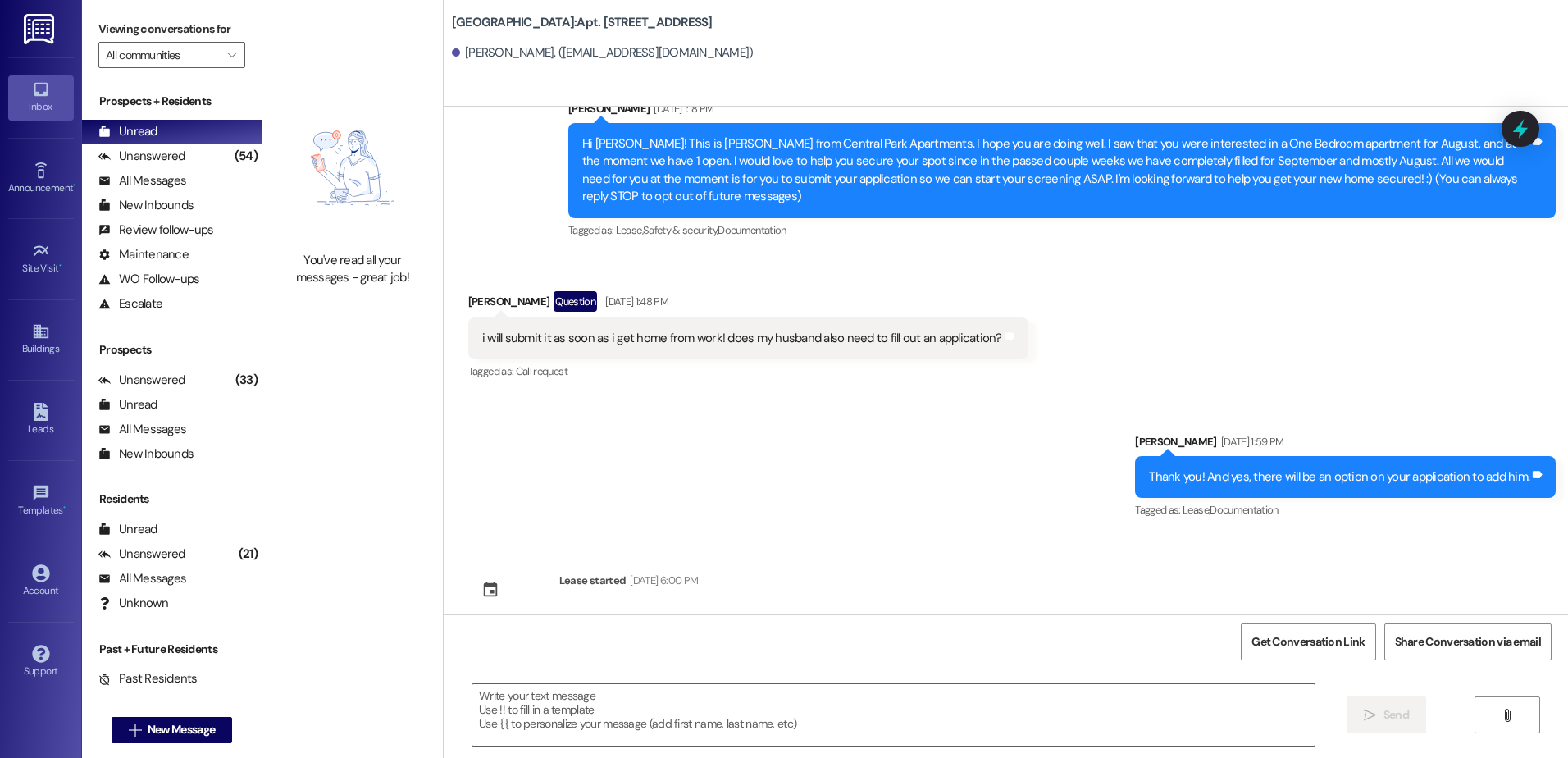
click at [543, 681] on div " Send " at bounding box center [1005, 730] width 1124 height 123
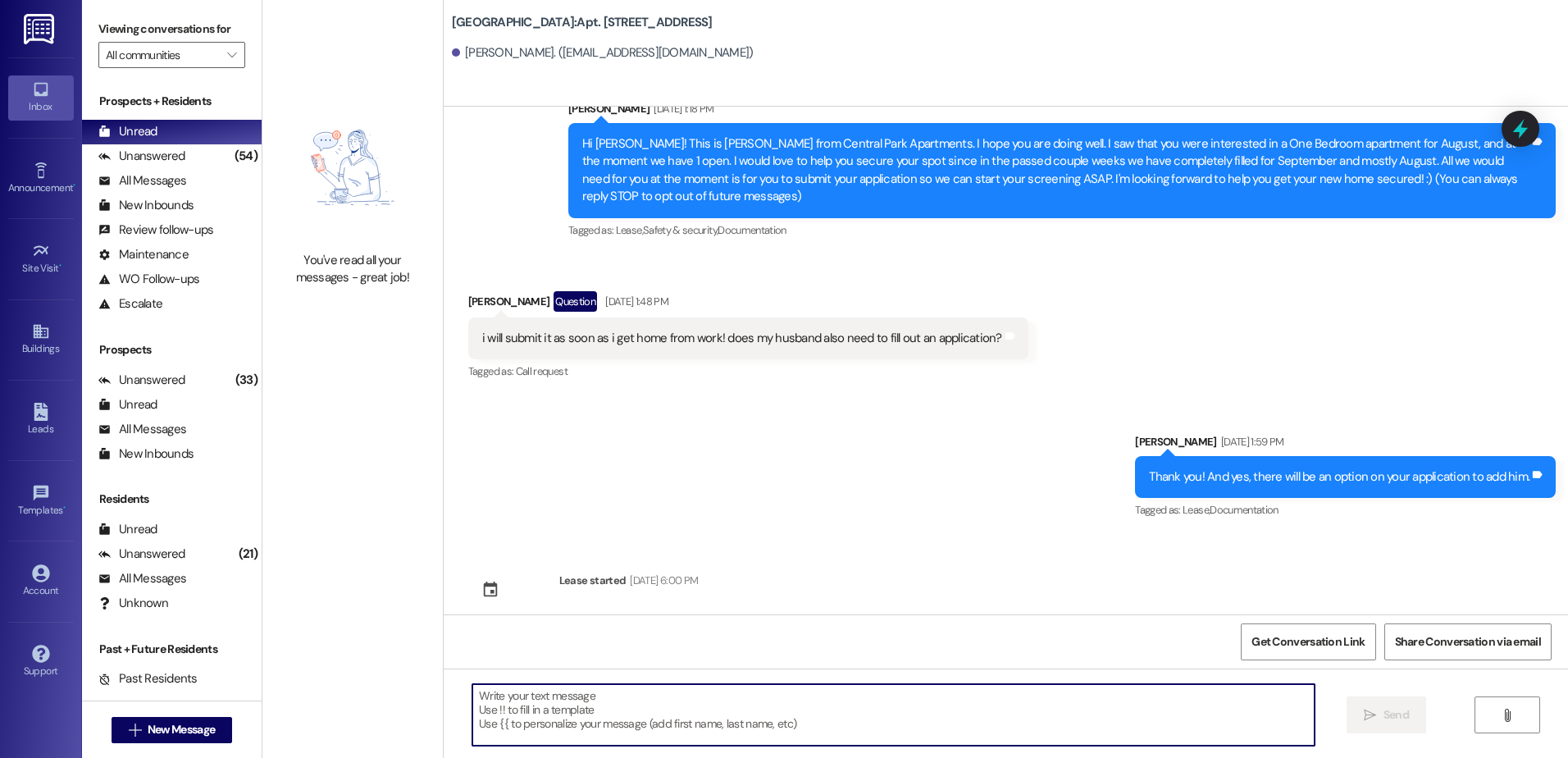
click at [536, 691] on textarea at bounding box center [893, 715] width 841 height 62
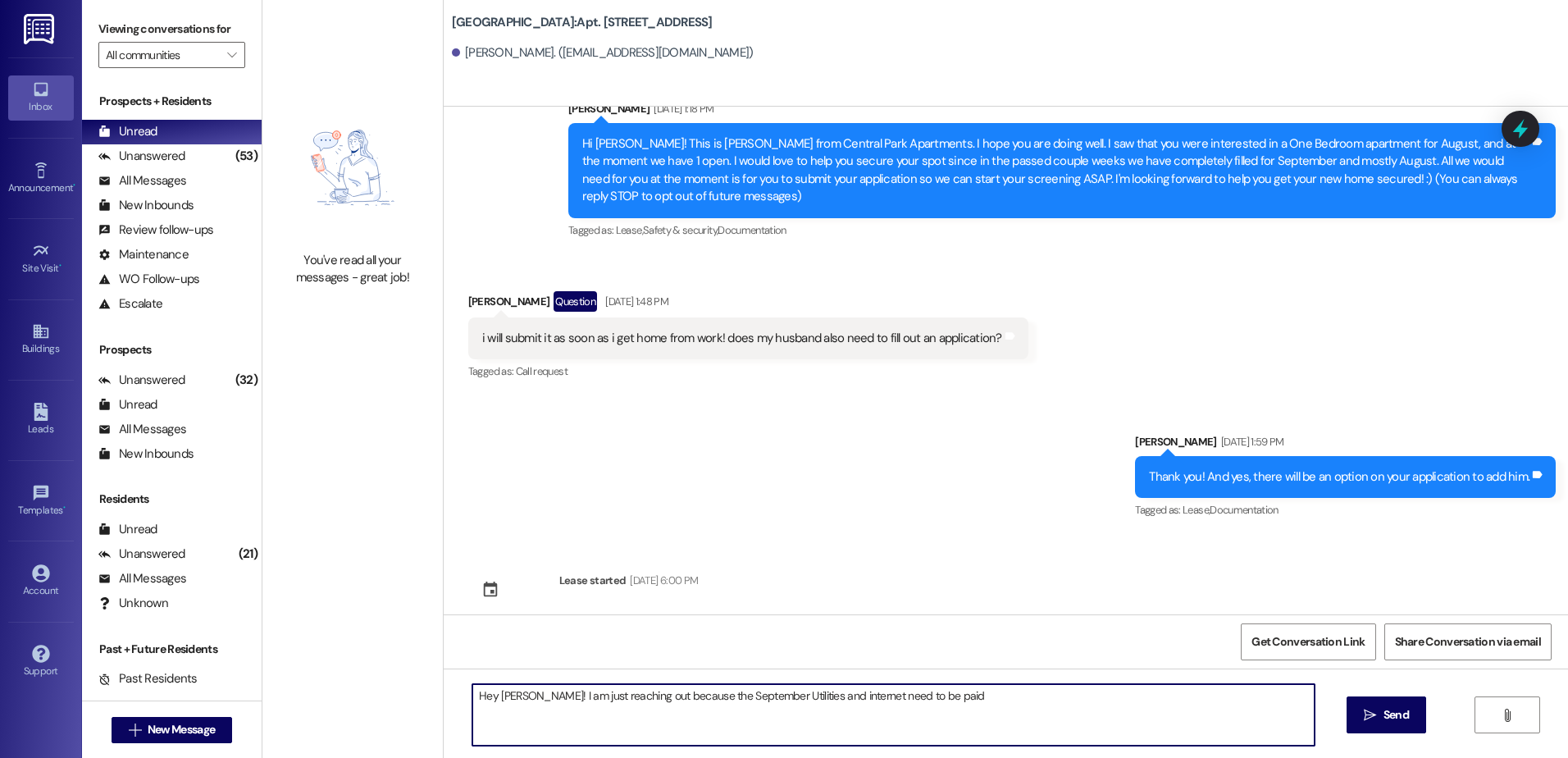
click at [926, 685] on textarea "Hey [PERSON_NAME]! I am just reaching out because the September Utilities and i…" at bounding box center [893, 715] width 841 height 62
click at [923, 698] on textarea "Hey [PERSON_NAME]! I am just reaching out because the September Utilities and i…" at bounding box center [893, 715] width 841 height 62
type textarea "Hey [PERSON_NAME]! I am just reaching out because the September Utilities and i…"
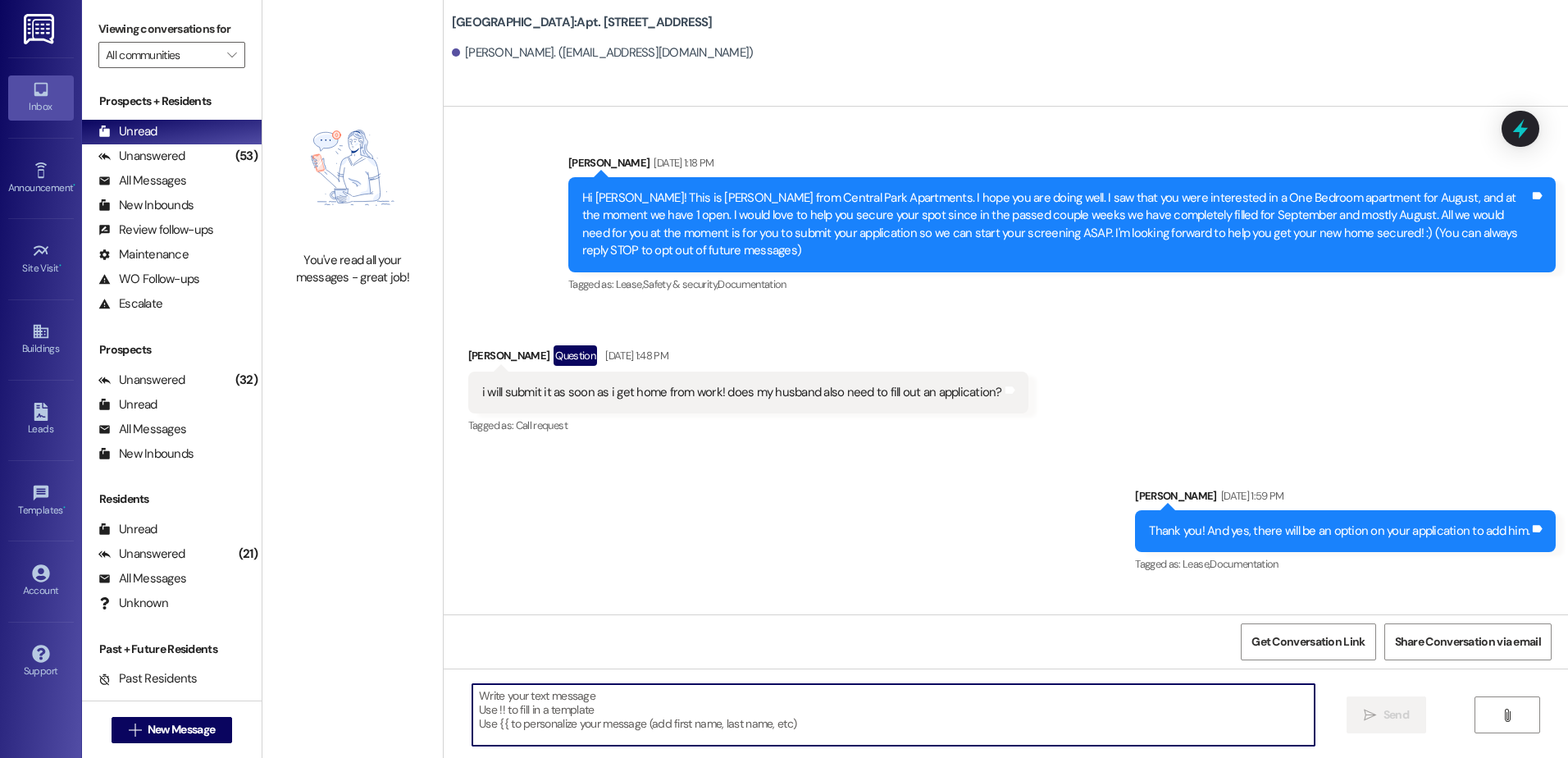
scroll to position [0, 0]
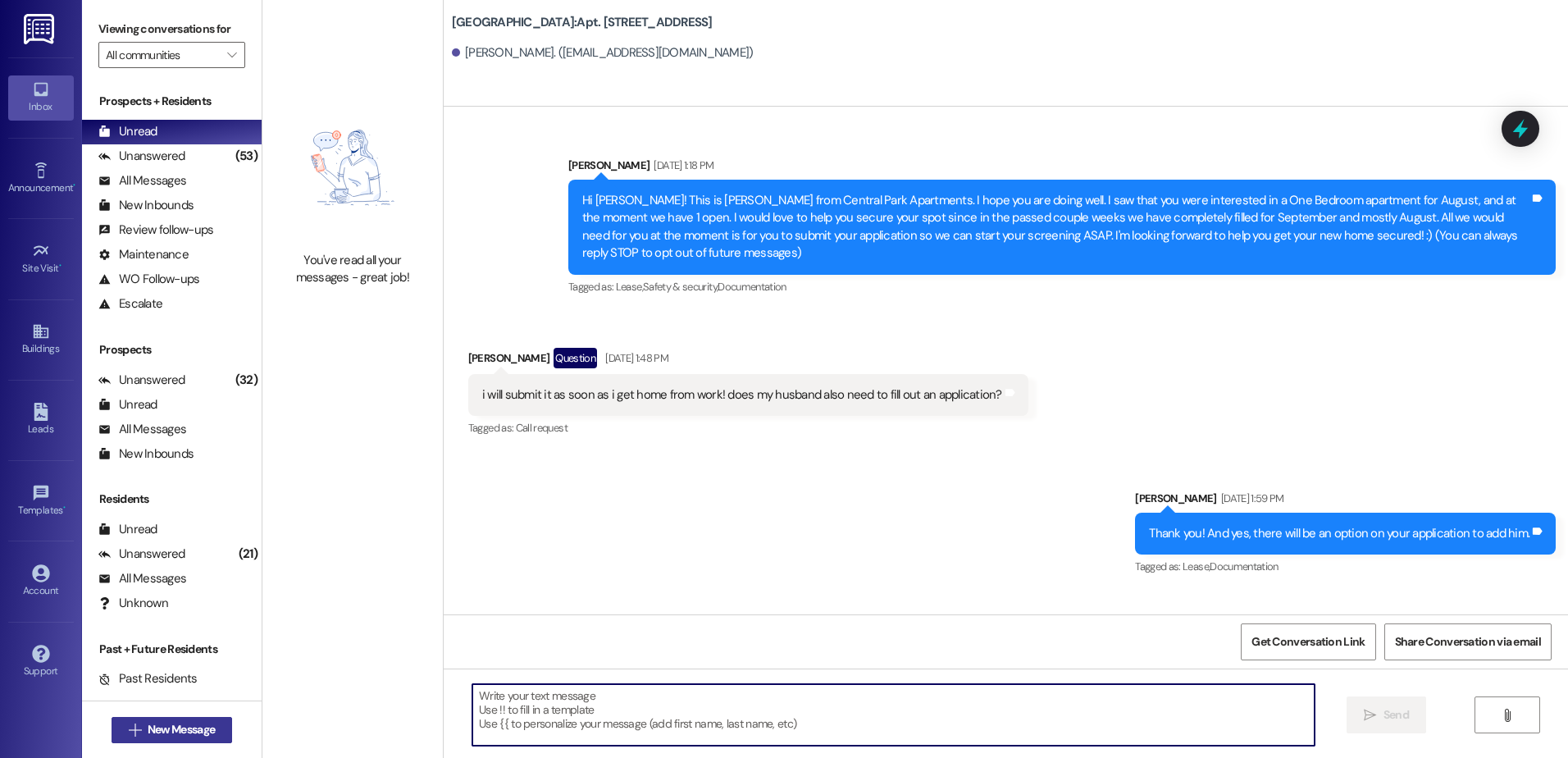
click at [128, 731] on icon "" at bounding box center [135, 729] width 12 height 13
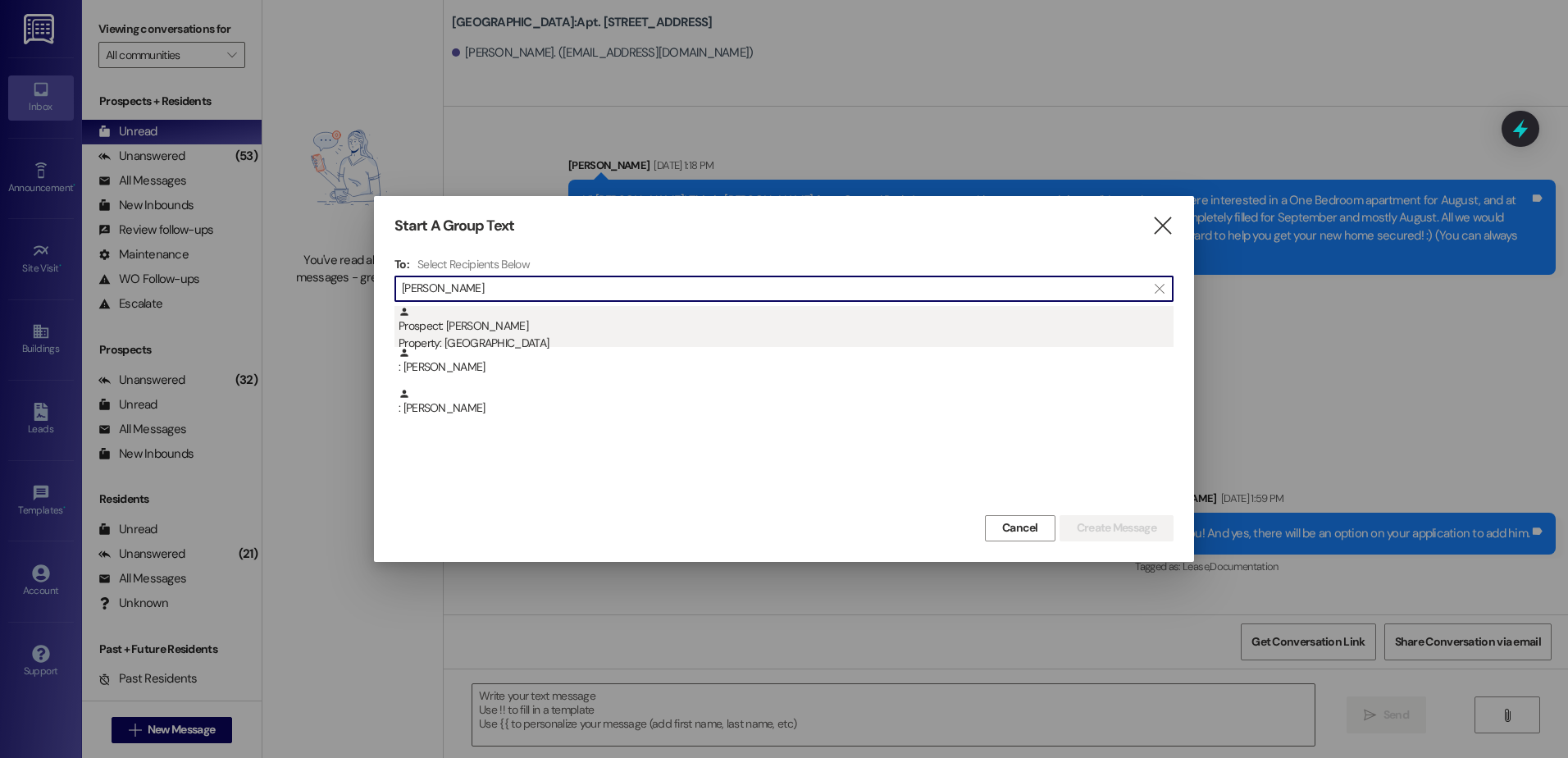
type input "[PERSON_NAME]"
click at [698, 346] on div "Property: [GEOGRAPHIC_DATA]" at bounding box center [786, 343] width 775 height 17
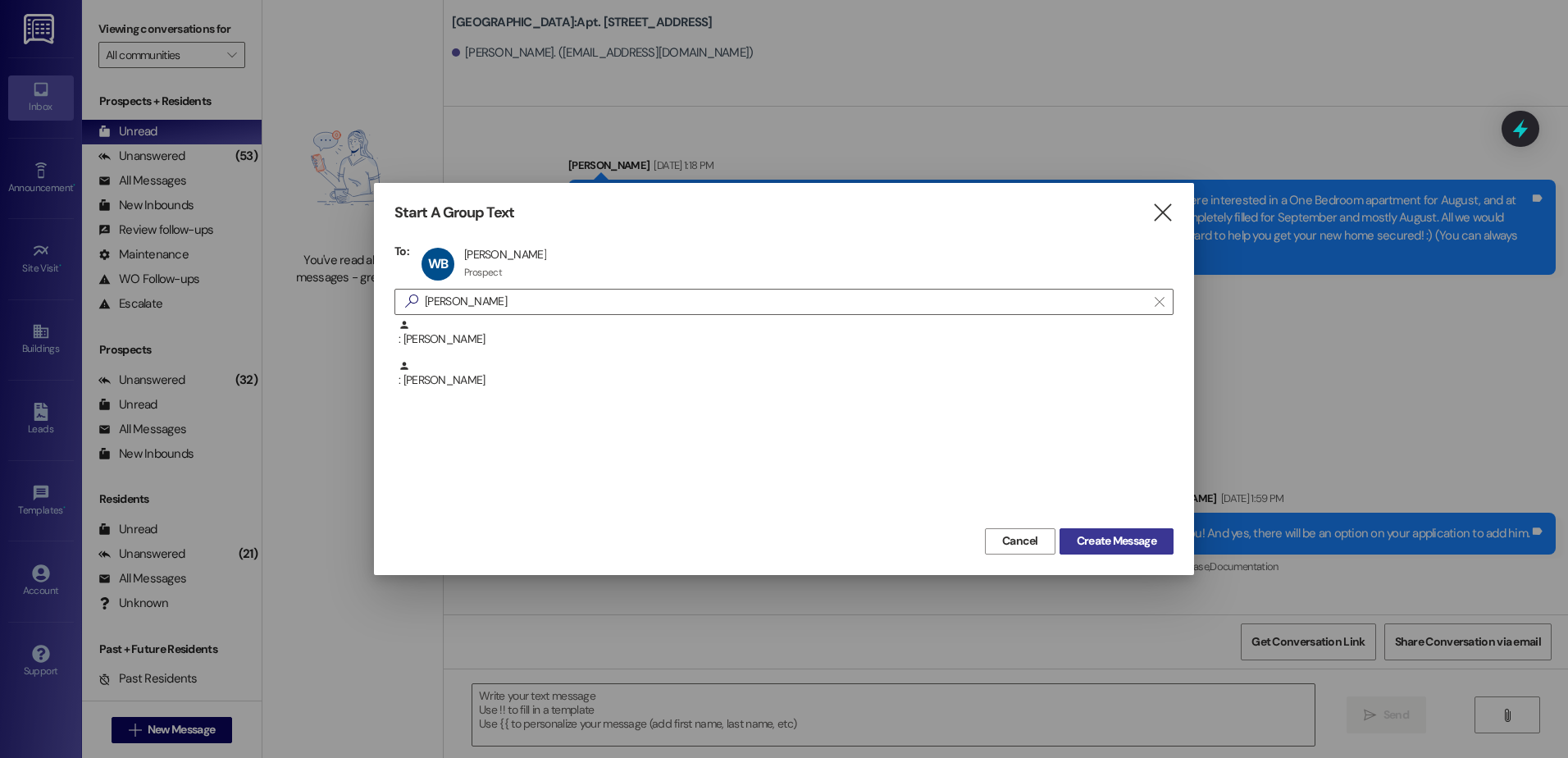
click at [1082, 538] on span "Create Message" at bounding box center [1117, 541] width 80 height 17
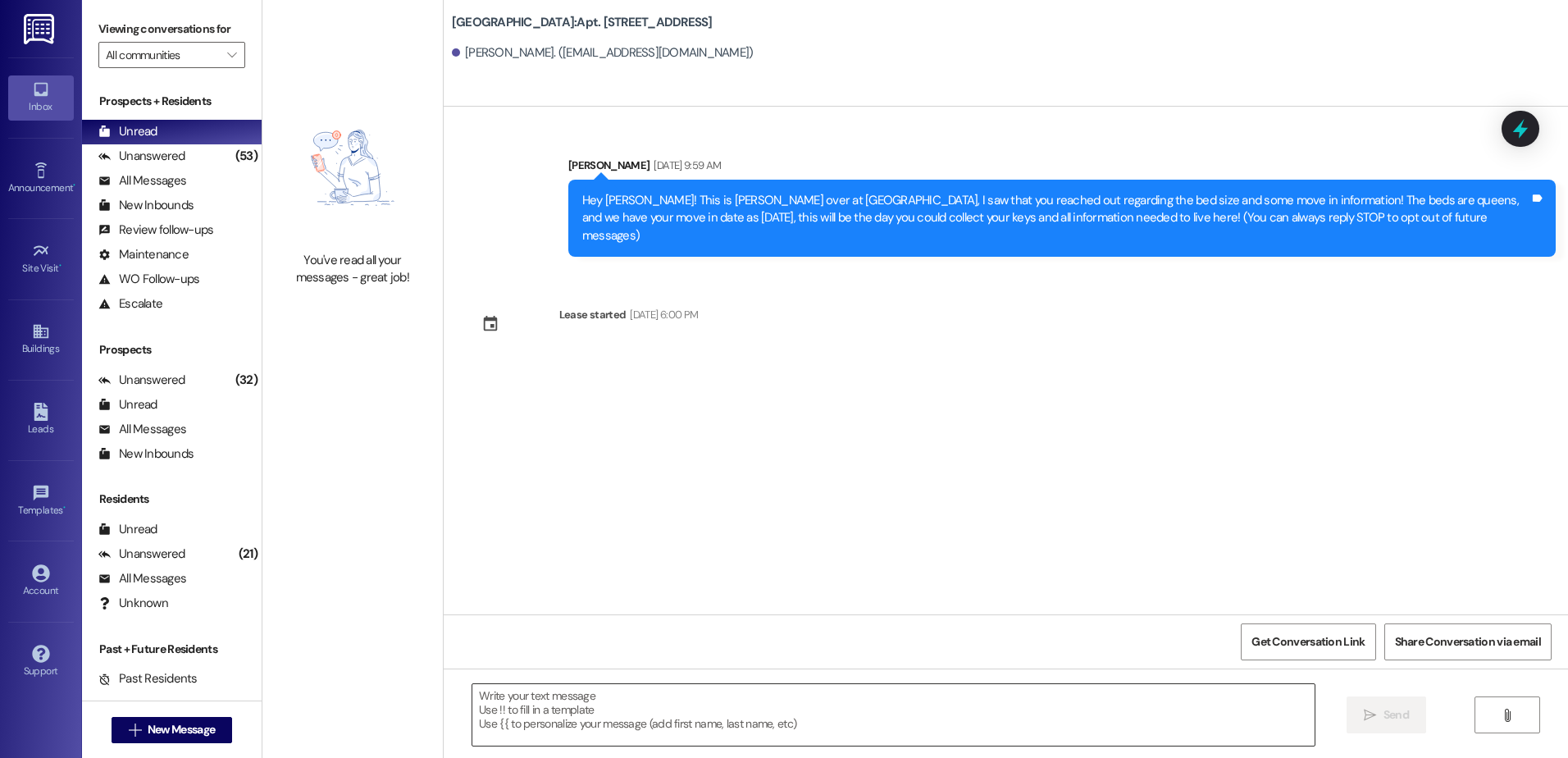
click at [589, 719] on textarea at bounding box center [893, 715] width 841 height 62
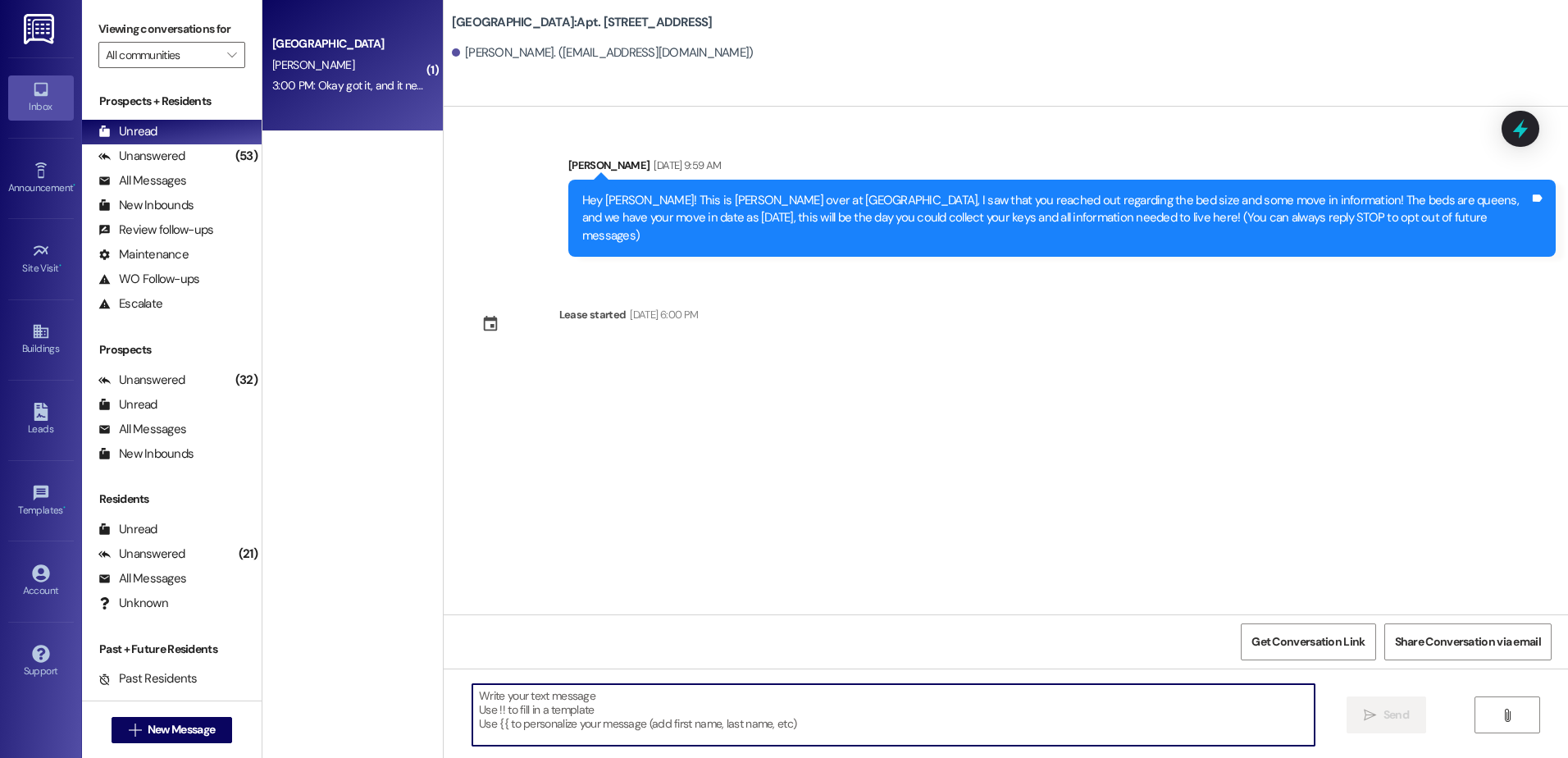
click at [326, 92] on div "3:00 PM: Okay got it, and it needs to be paid [DATE]? 3:00 PM: Okay got it, and…" at bounding box center [399, 85] width 253 height 15
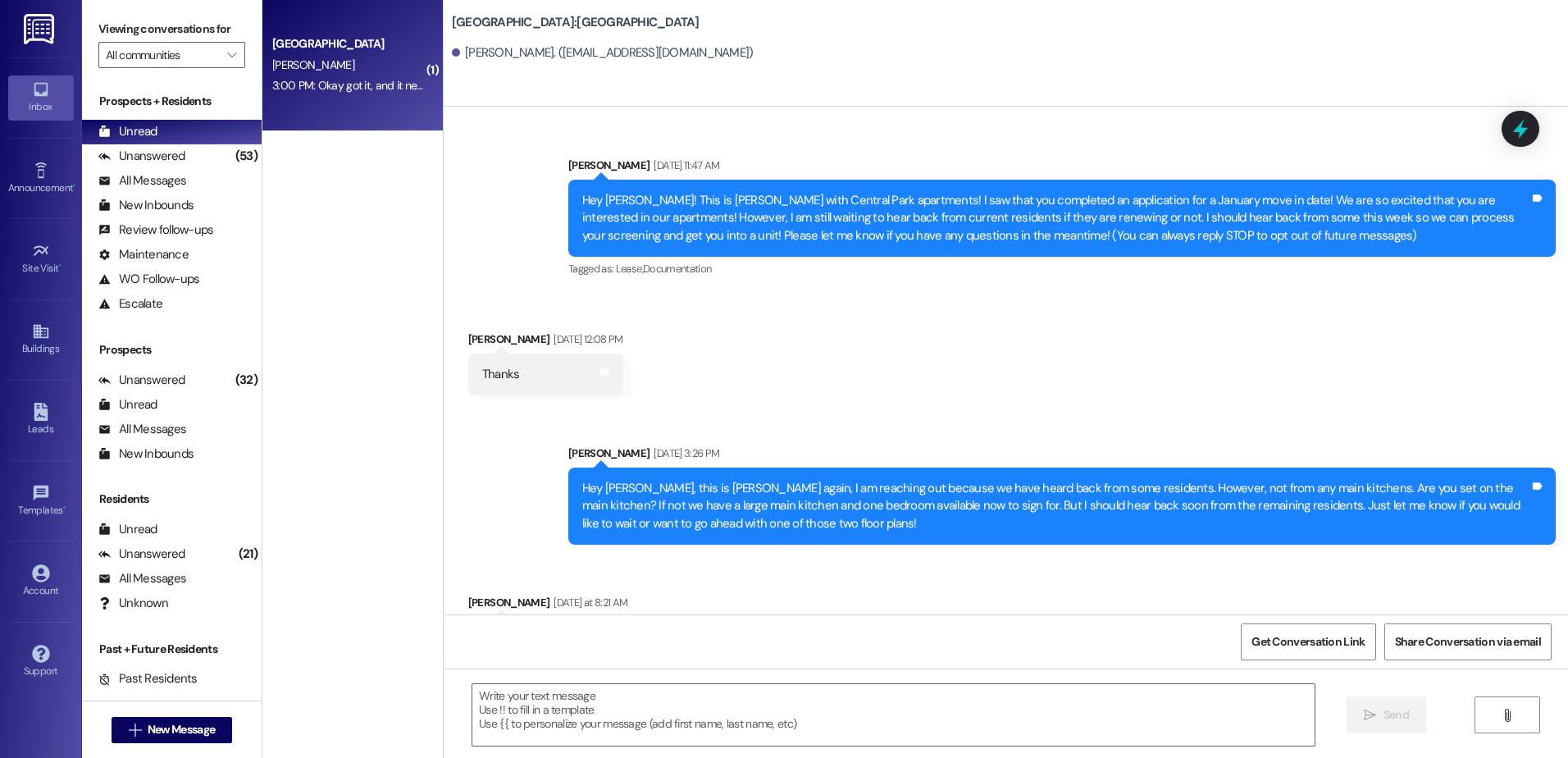
scroll to position [1927, 0]
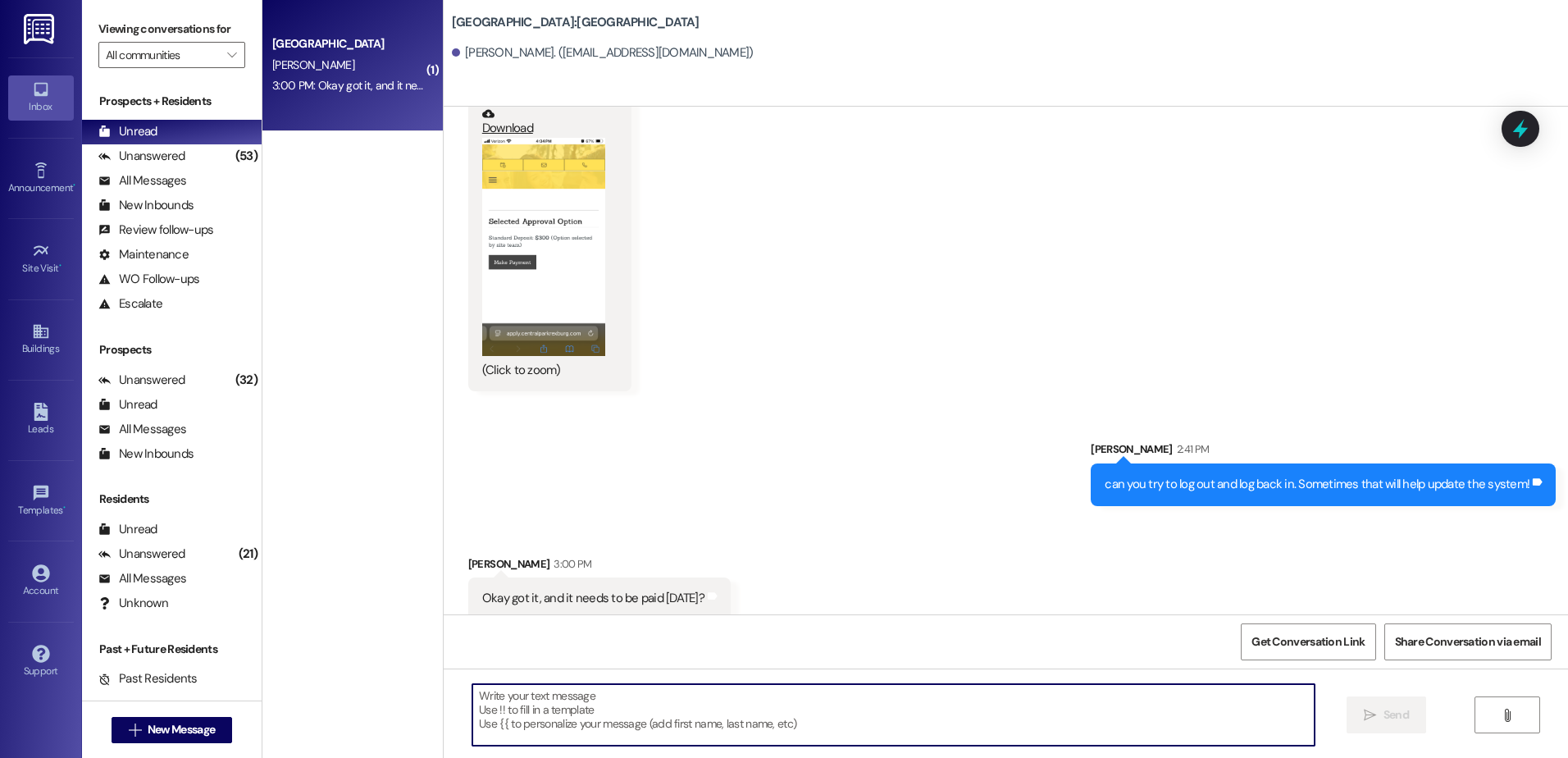
click at [561, 713] on textarea at bounding box center [893, 715] width 841 height 62
type textarea "Preferably"
click at [1387, 709] on span "Send" at bounding box center [1396, 715] width 25 height 17
